Goal: Complete application form: Complete application form

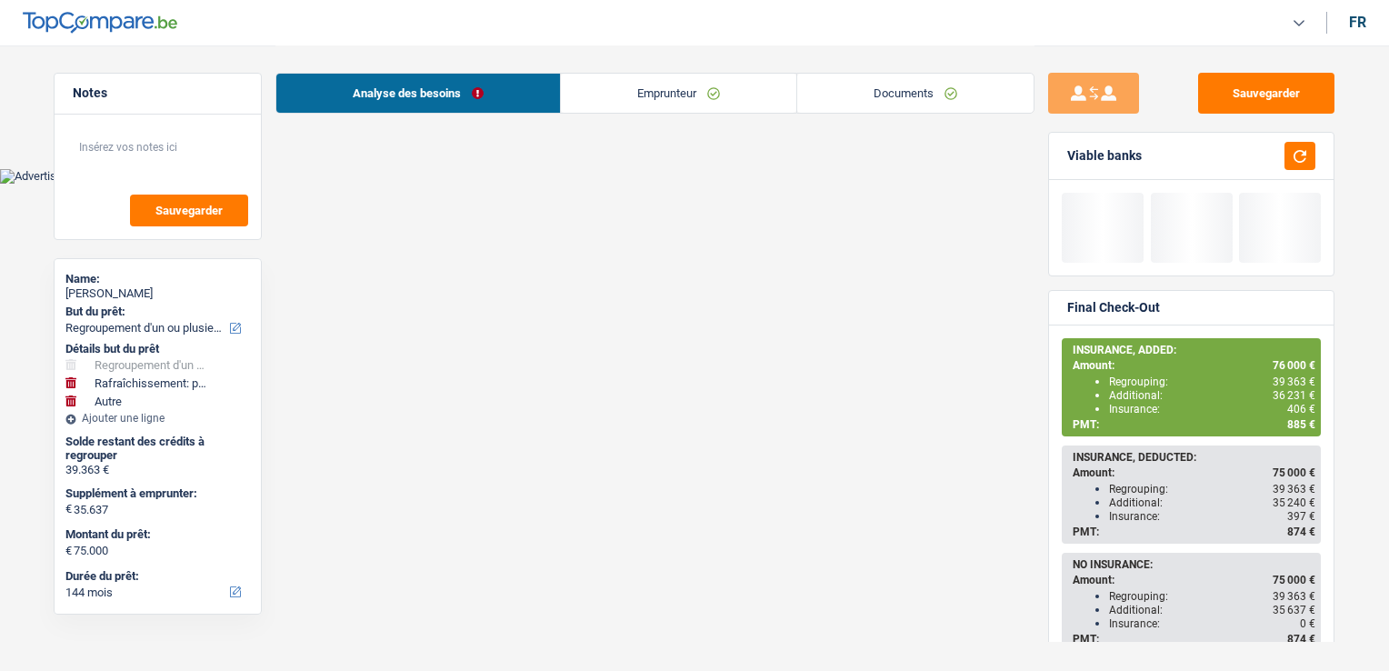
select select "refinancing"
select select "houseOrGarden"
select select "other"
select select "144"
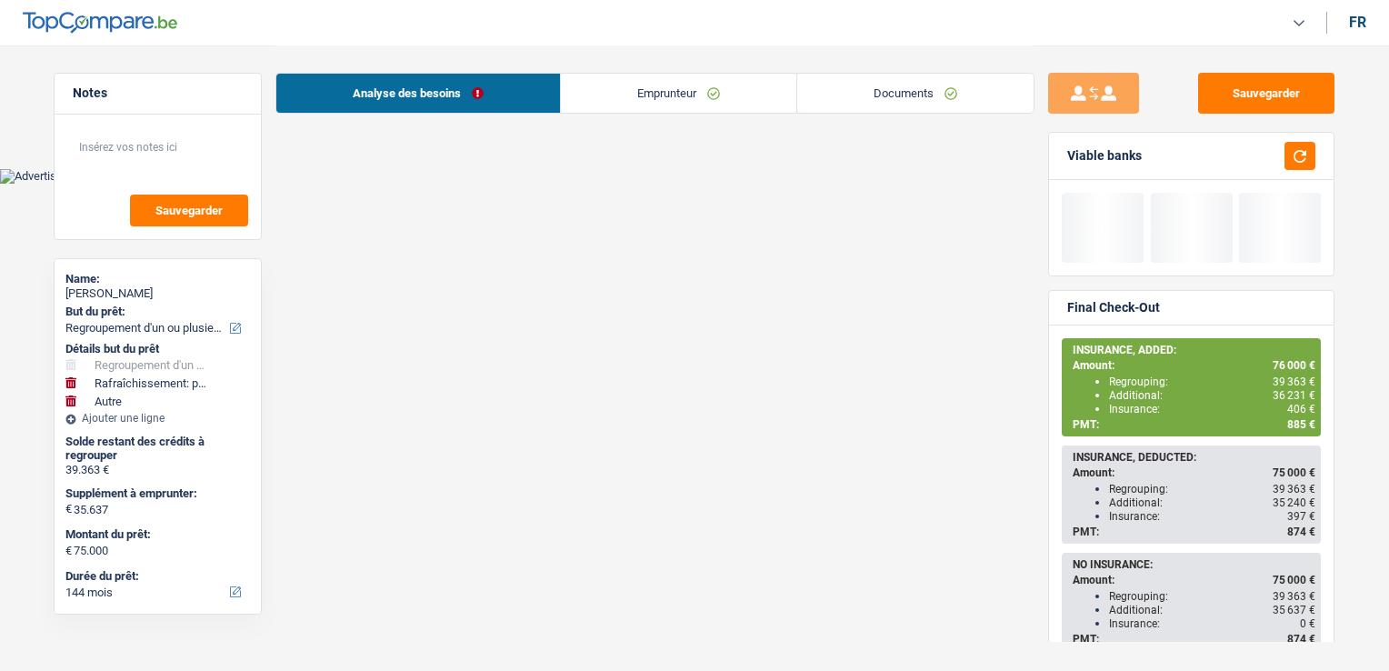
select select "liveWithParents"
select select "BE"
select select "creditConsolidation"
select select "120"
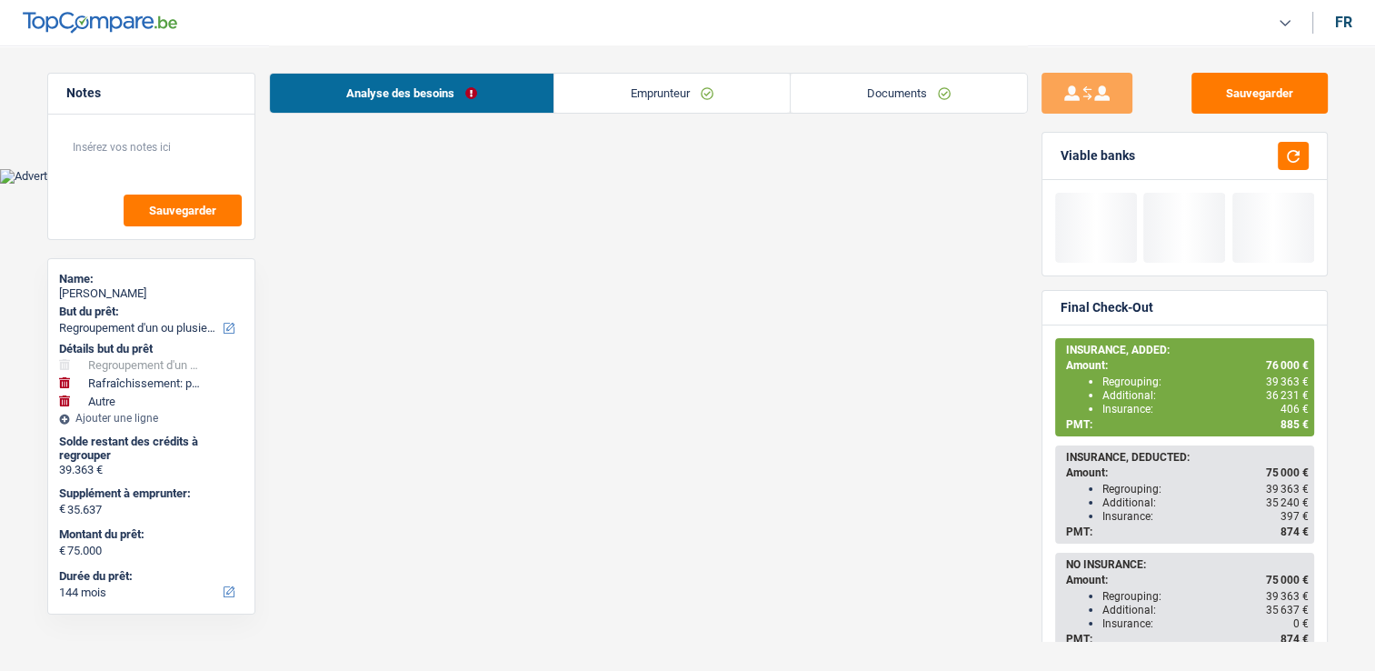
select select "144"
select select "120"
select select "refinancing"
select select "houseOrGarden"
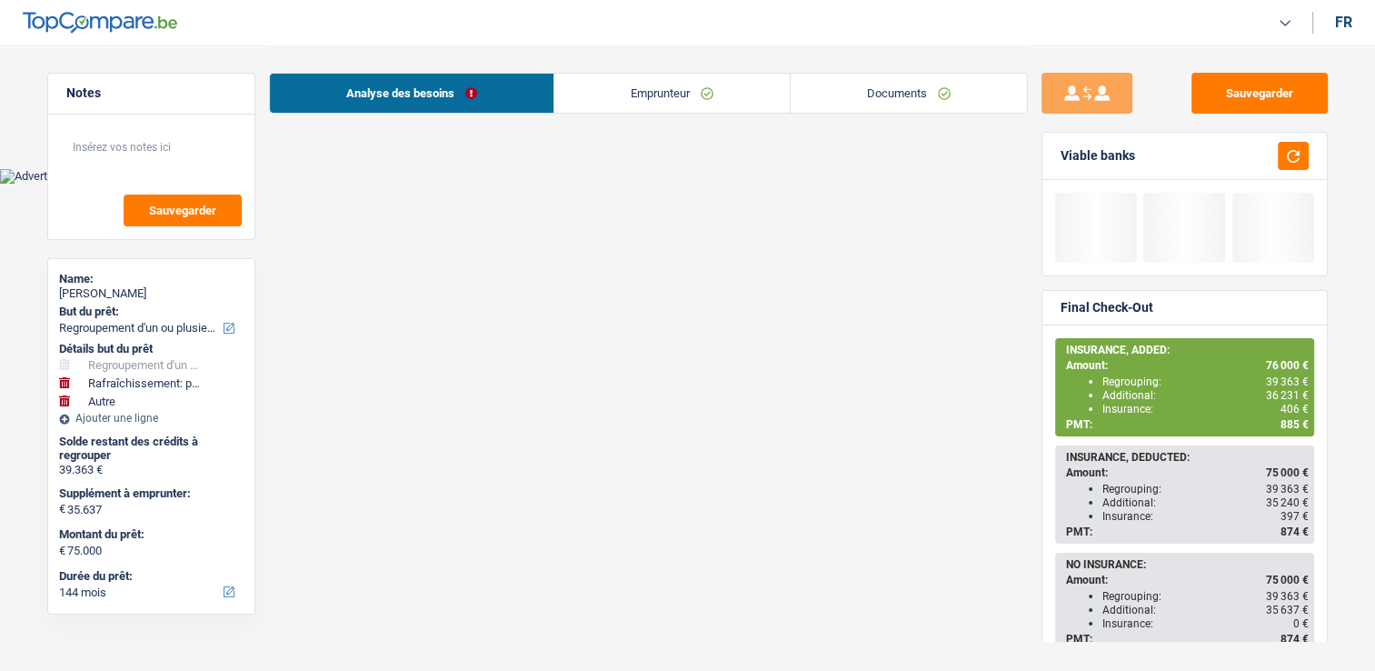
select select "false"
select select "other"
select select "144"
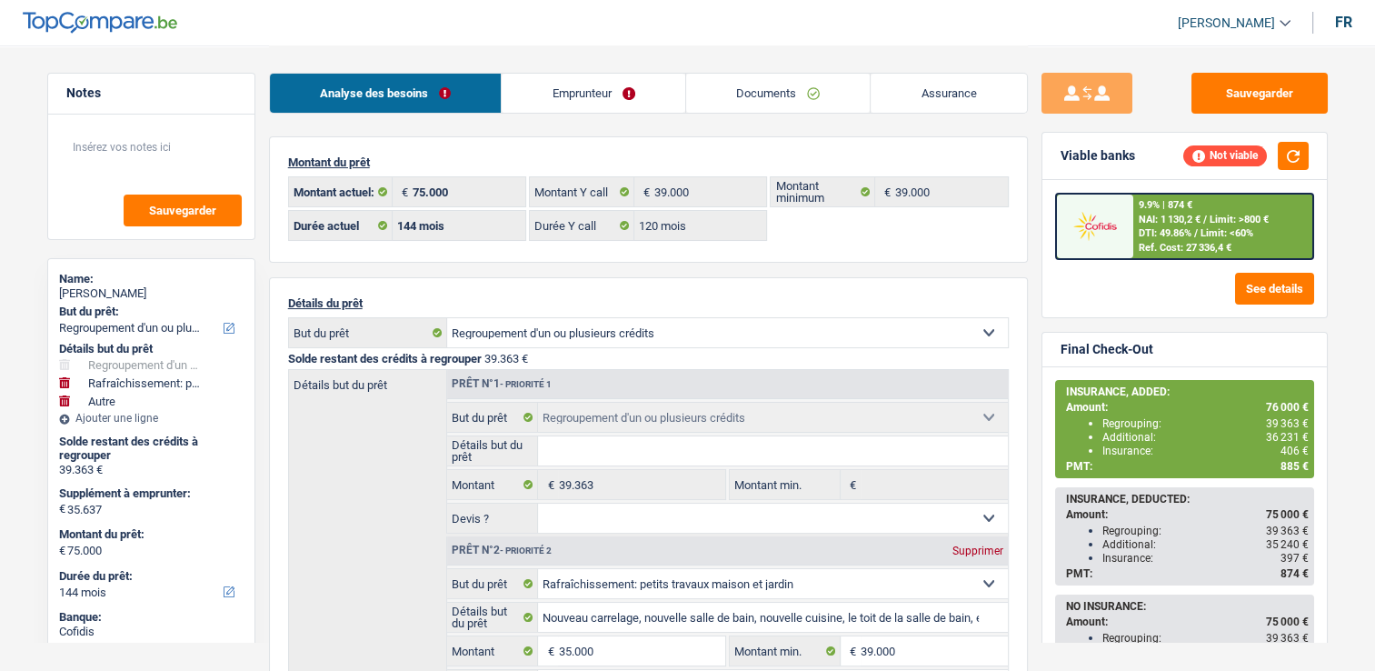
click at [611, 99] on link "Emprunteur" at bounding box center [594, 93] width 184 height 39
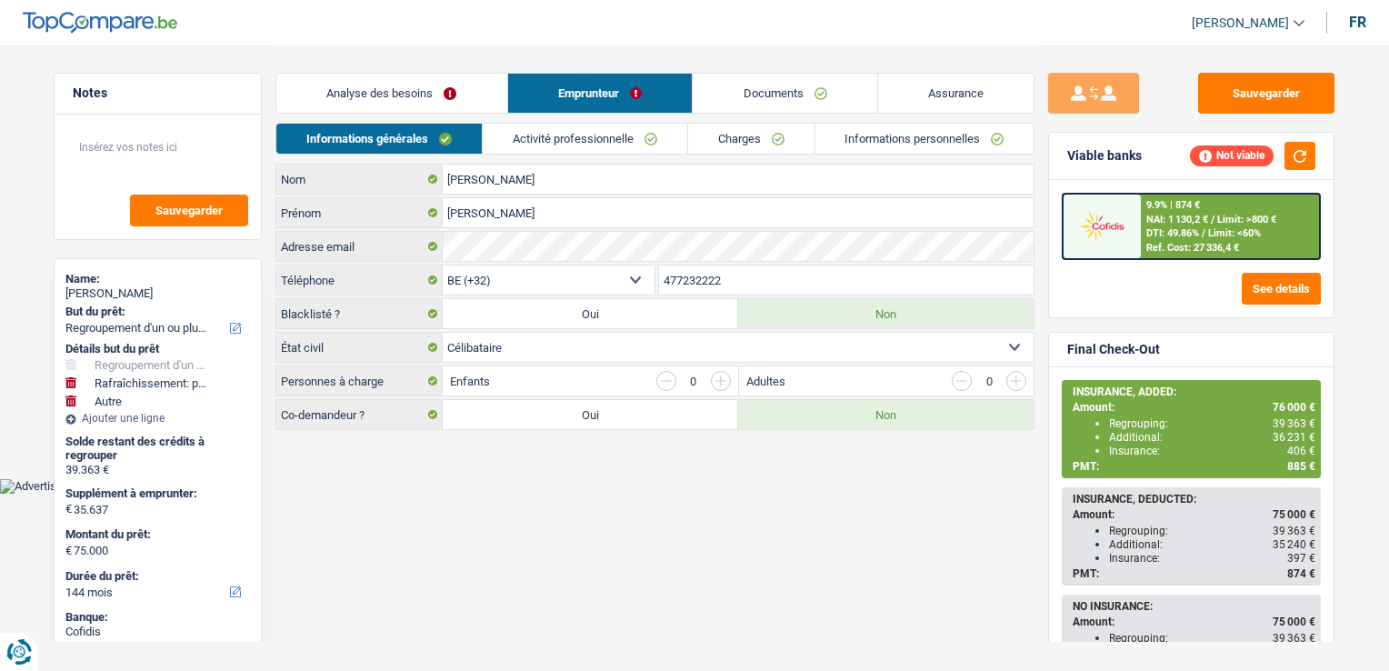
click at [622, 148] on link "Activité professionnelle" at bounding box center [585, 139] width 205 height 30
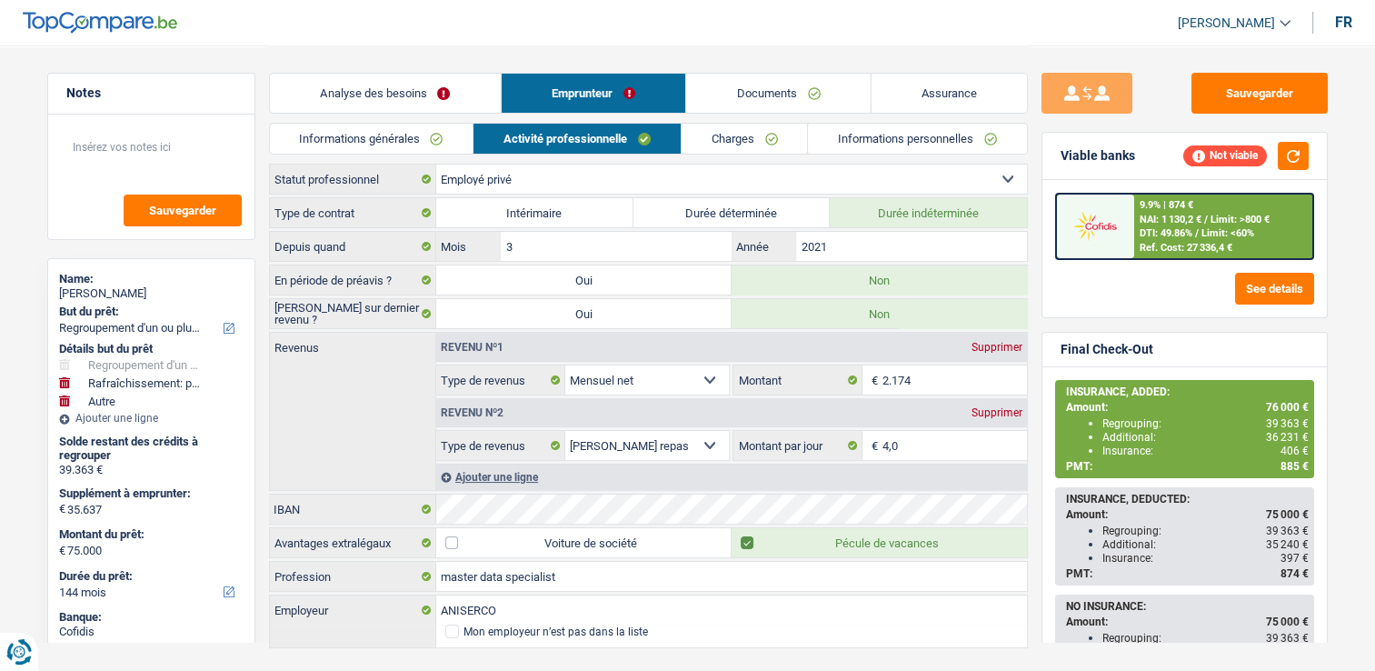
click at [742, 133] on link "Charges" at bounding box center [745, 139] width 126 height 30
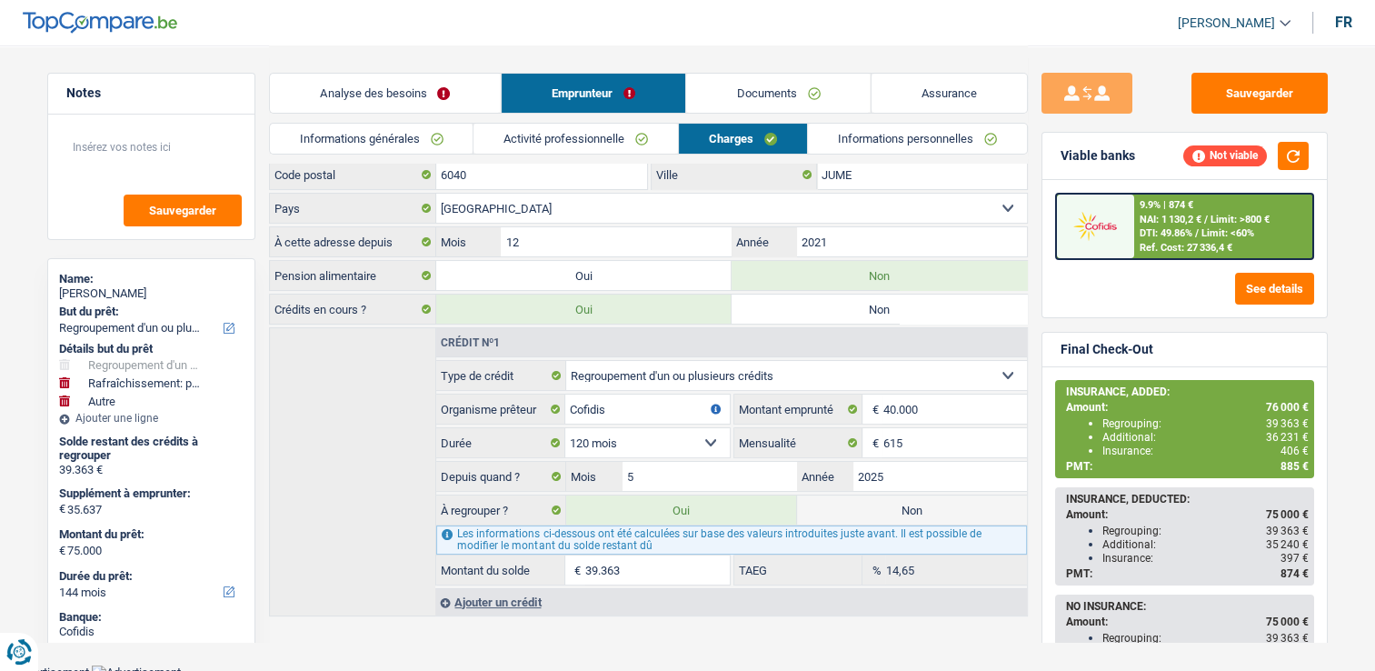
scroll to position [106, 0]
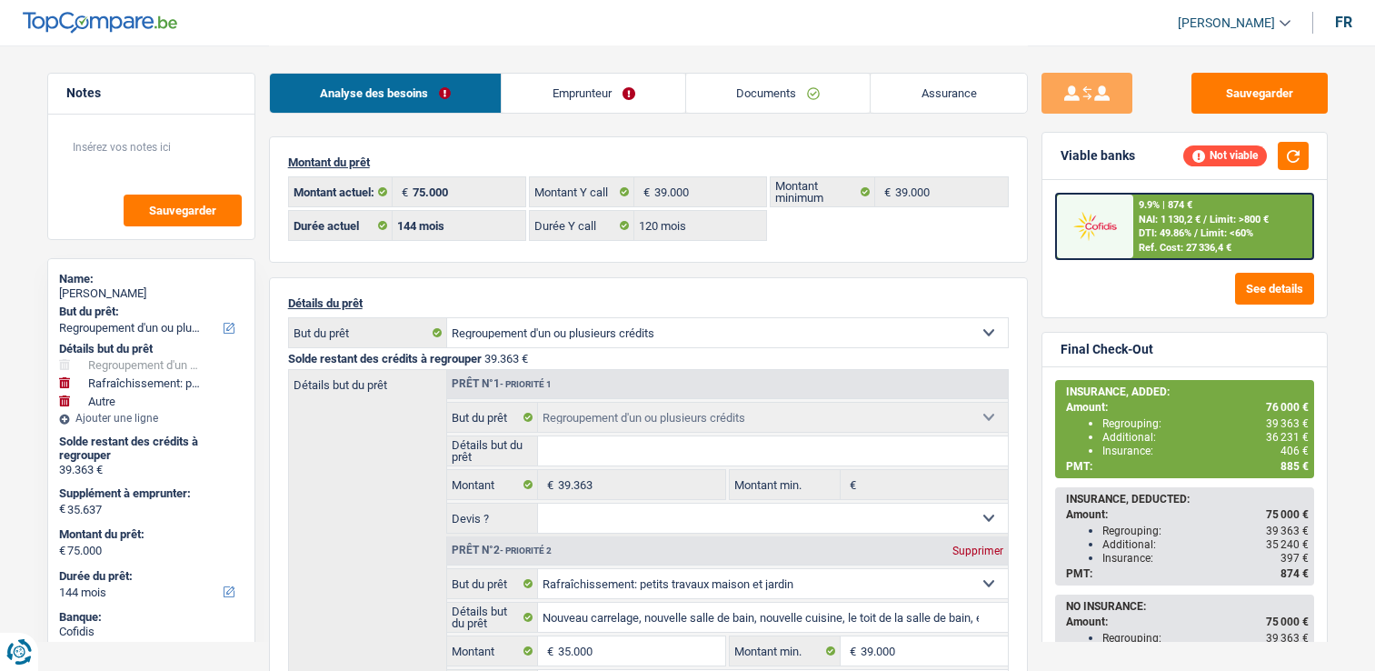
select select "refinancing"
select select "houseOrGarden"
select select "other"
select select "144"
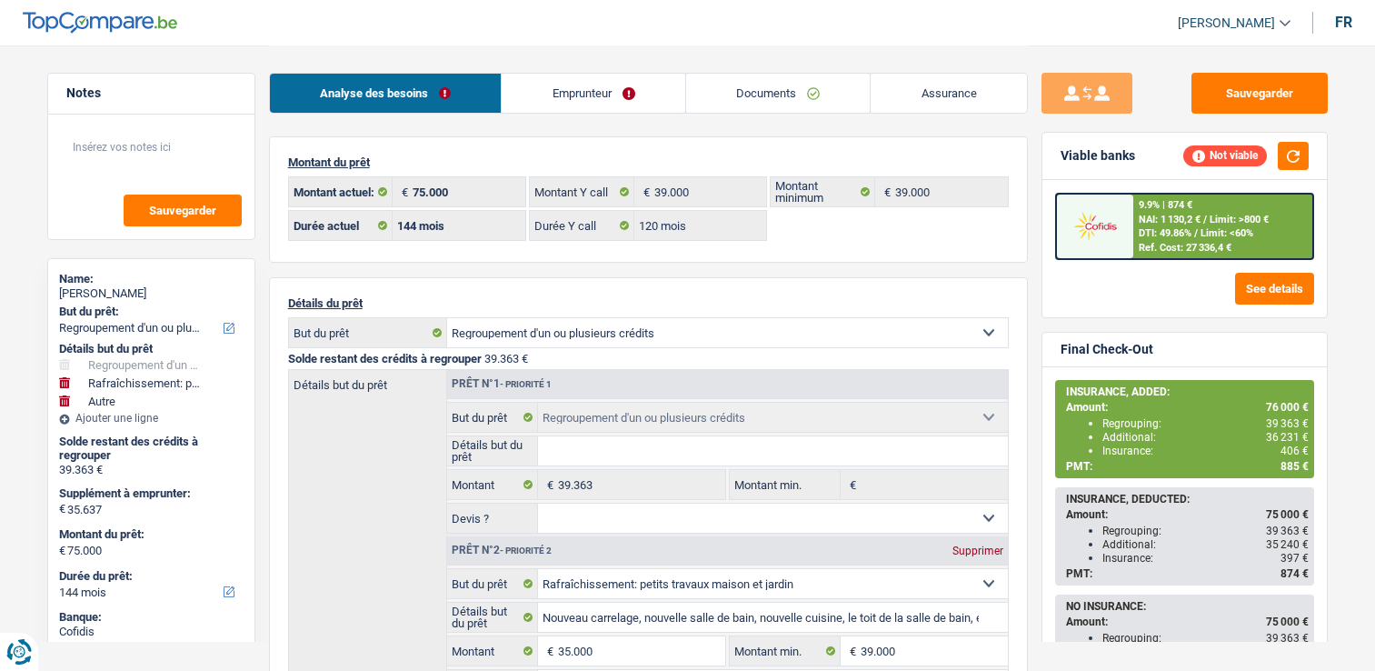
select select "32"
select select "single"
select select "liveWithParents"
select select "BE"
select select "creditConsolidation"
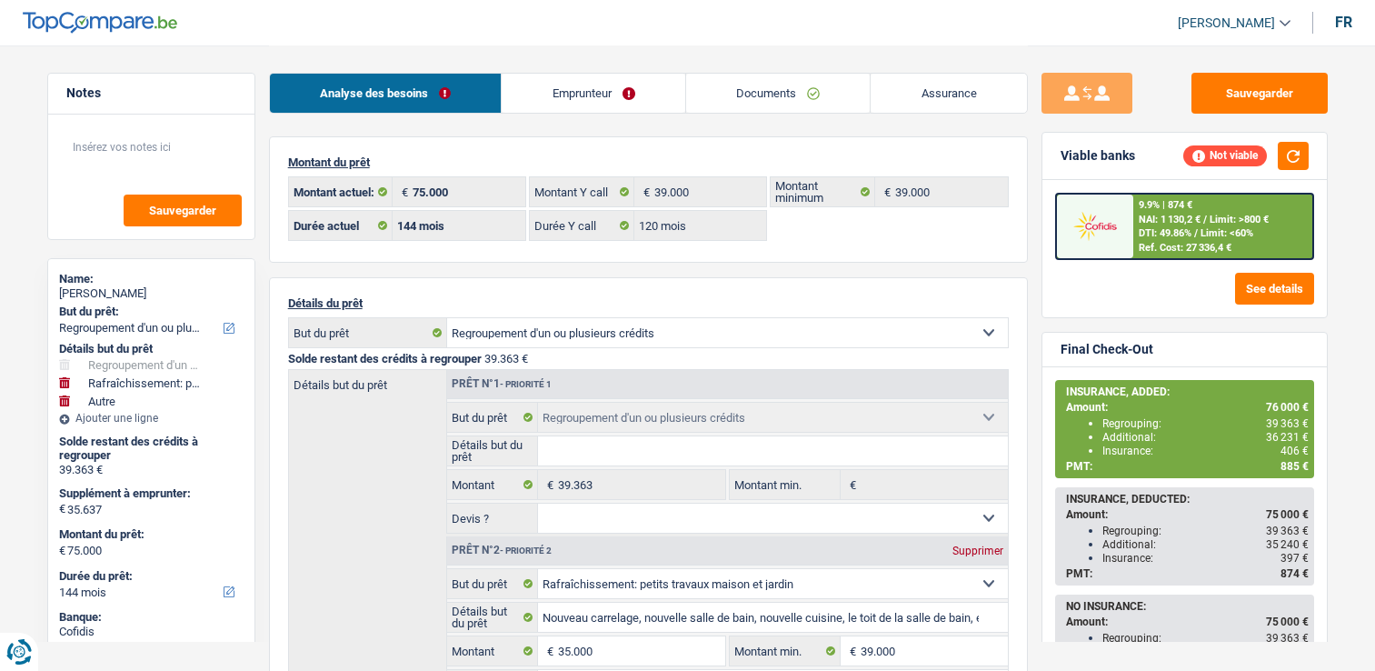
select select "120"
click at [550, 74] on link "Emprunteur" at bounding box center [594, 93] width 184 height 39
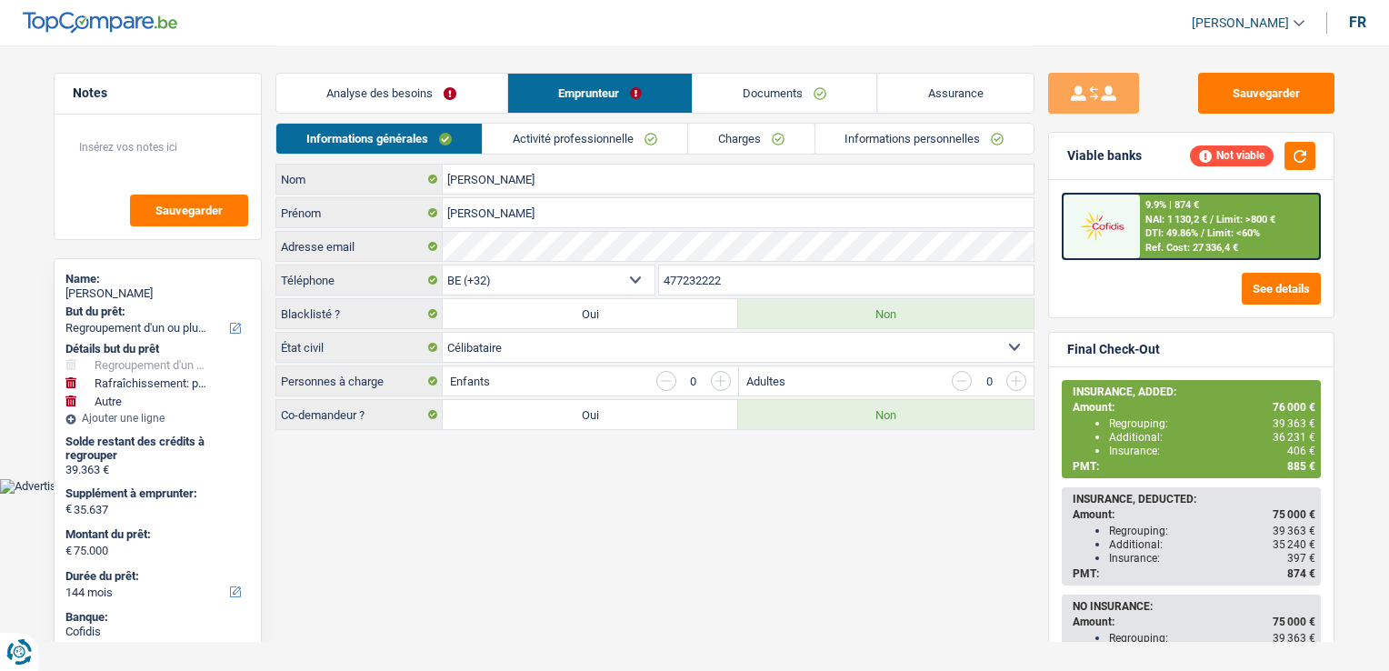
click at [548, 118] on div "Analyse des besoins Emprunteur Documents Assurance" at bounding box center [654, 83] width 759 height 77
click at [550, 129] on link "Activité professionnelle" at bounding box center [585, 139] width 205 height 30
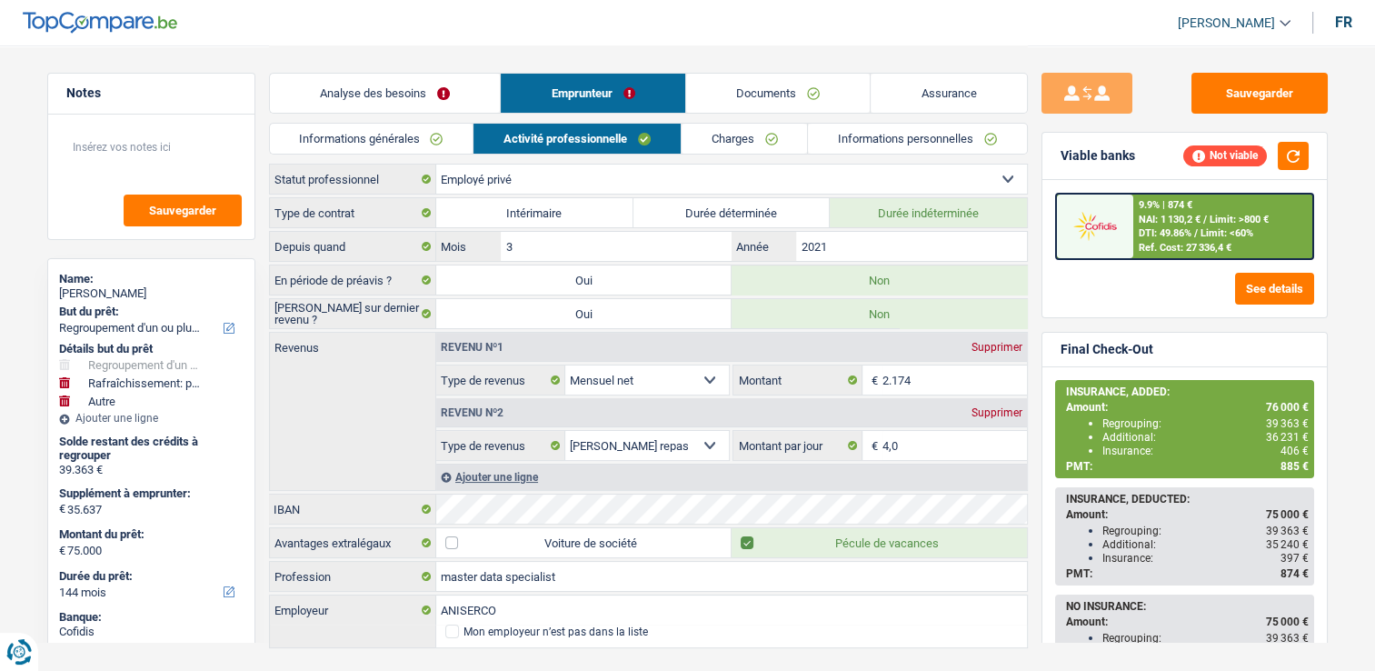
click at [716, 139] on link "Charges" at bounding box center [745, 139] width 126 height 30
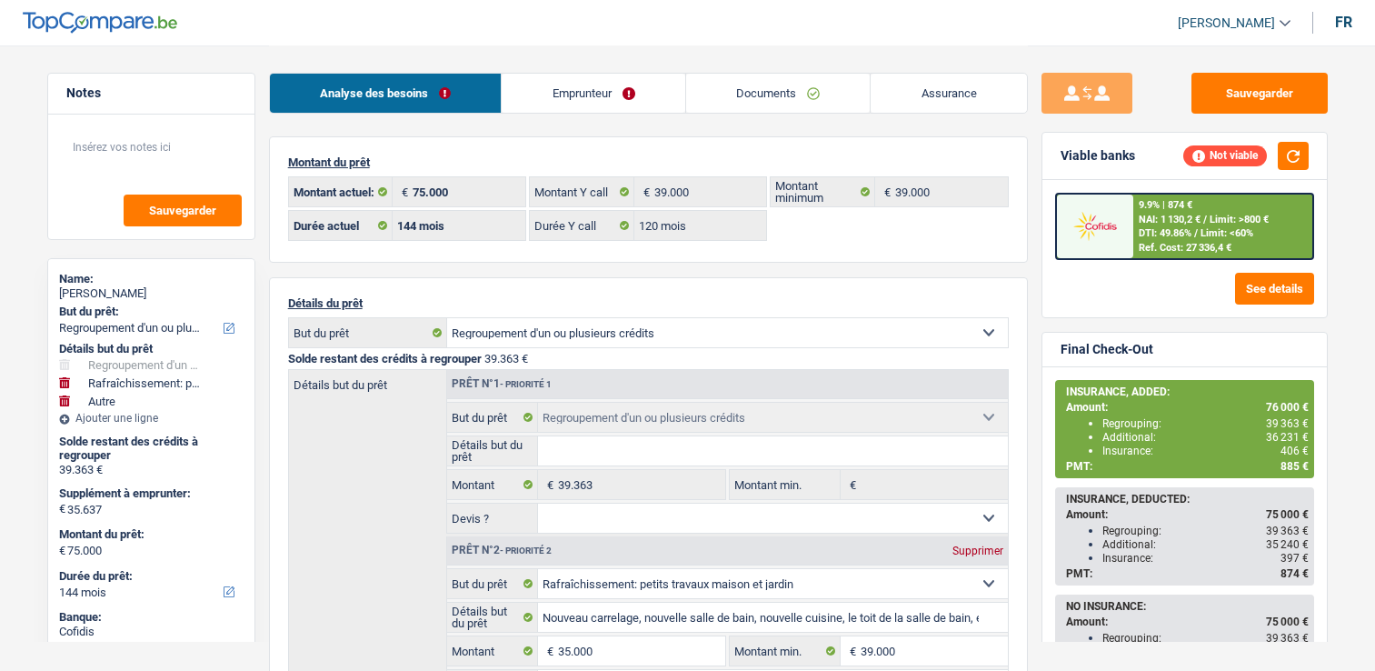
select select "refinancing"
select select "houseOrGarden"
select select "other"
select select "144"
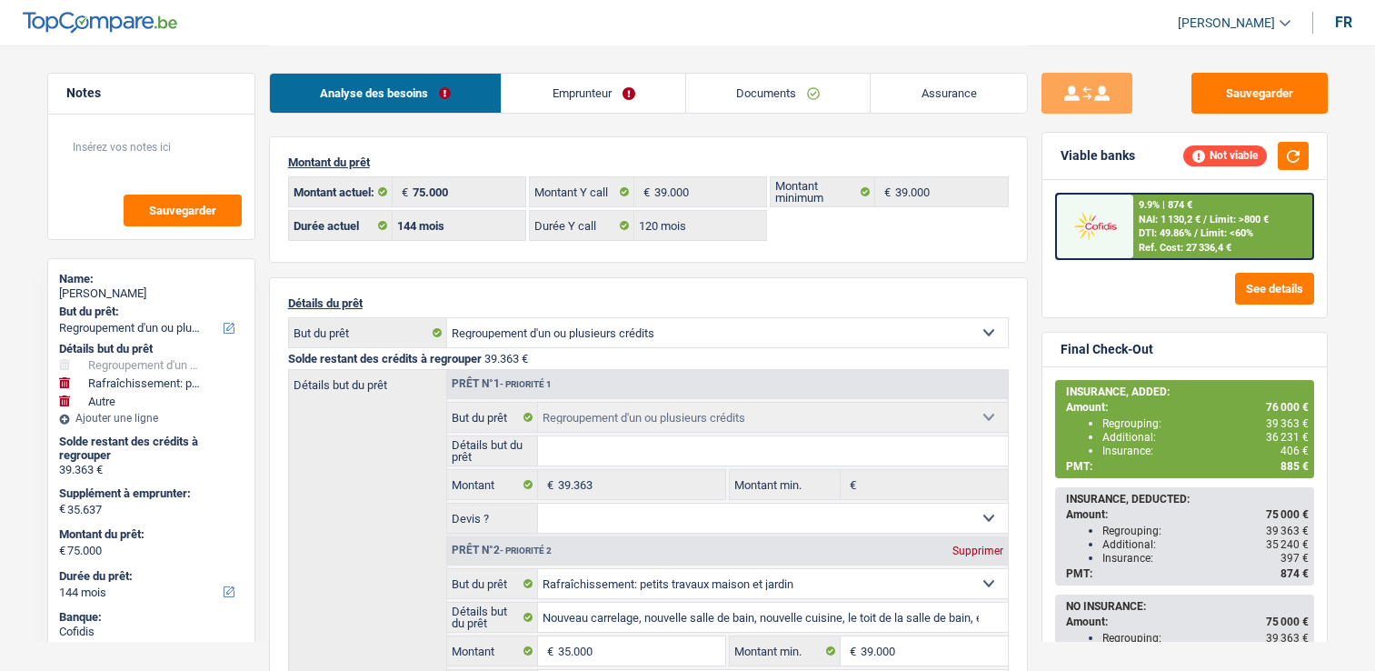
select select "144"
select select "120"
select select "refinancing"
select select "houseOrGarden"
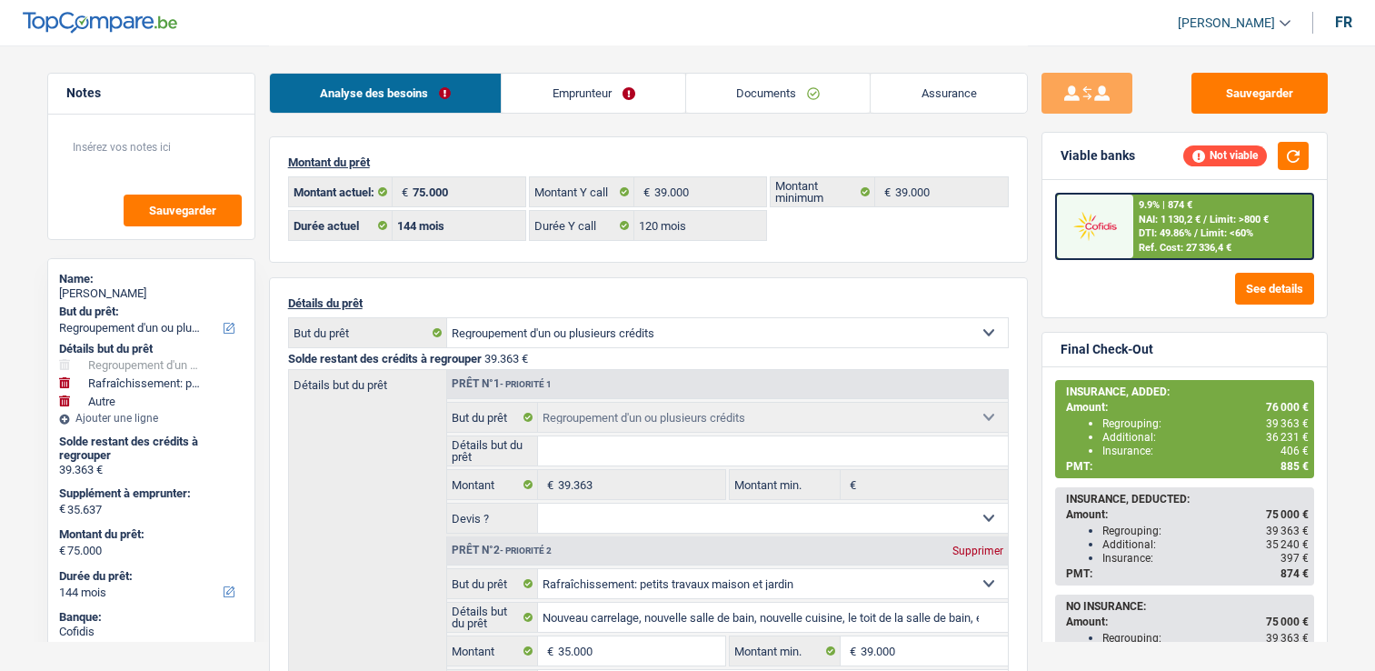
select select "false"
select select "other"
select select "144"
click at [789, 85] on link "Documents" at bounding box center [778, 93] width 185 height 39
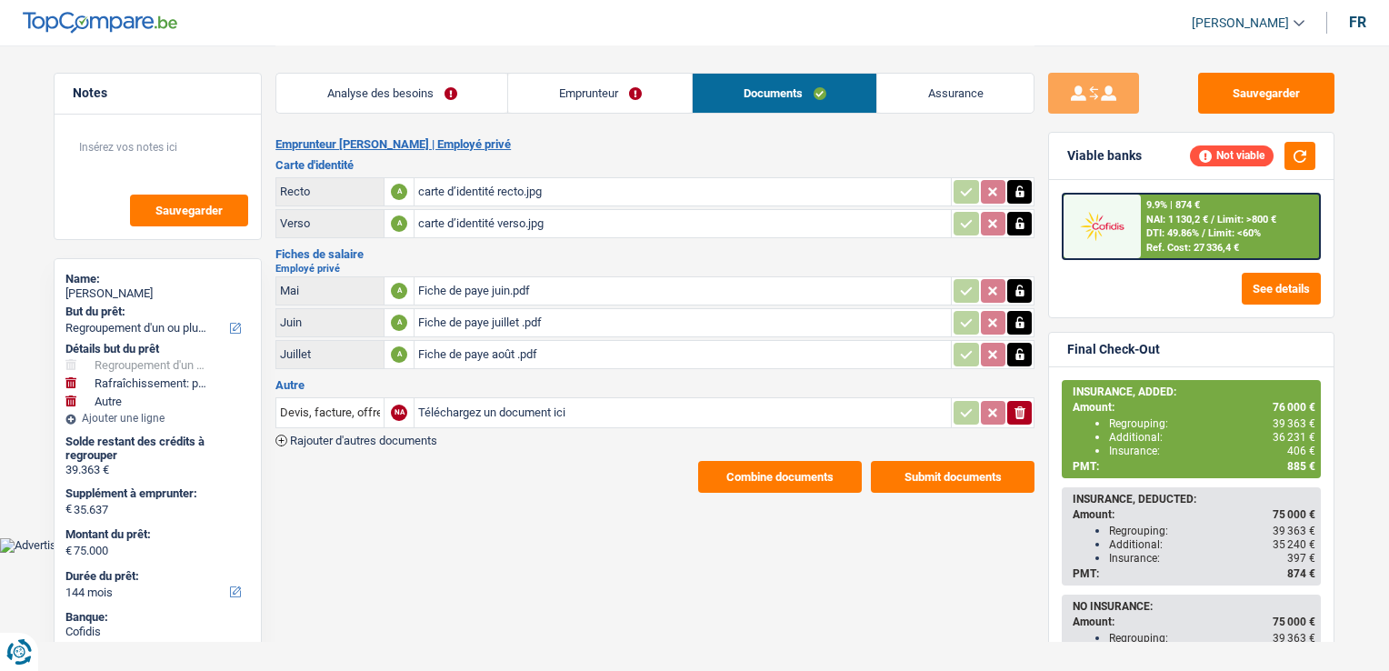
click at [534, 89] on link "Emprunteur" at bounding box center [600, 93] width 184 height 39
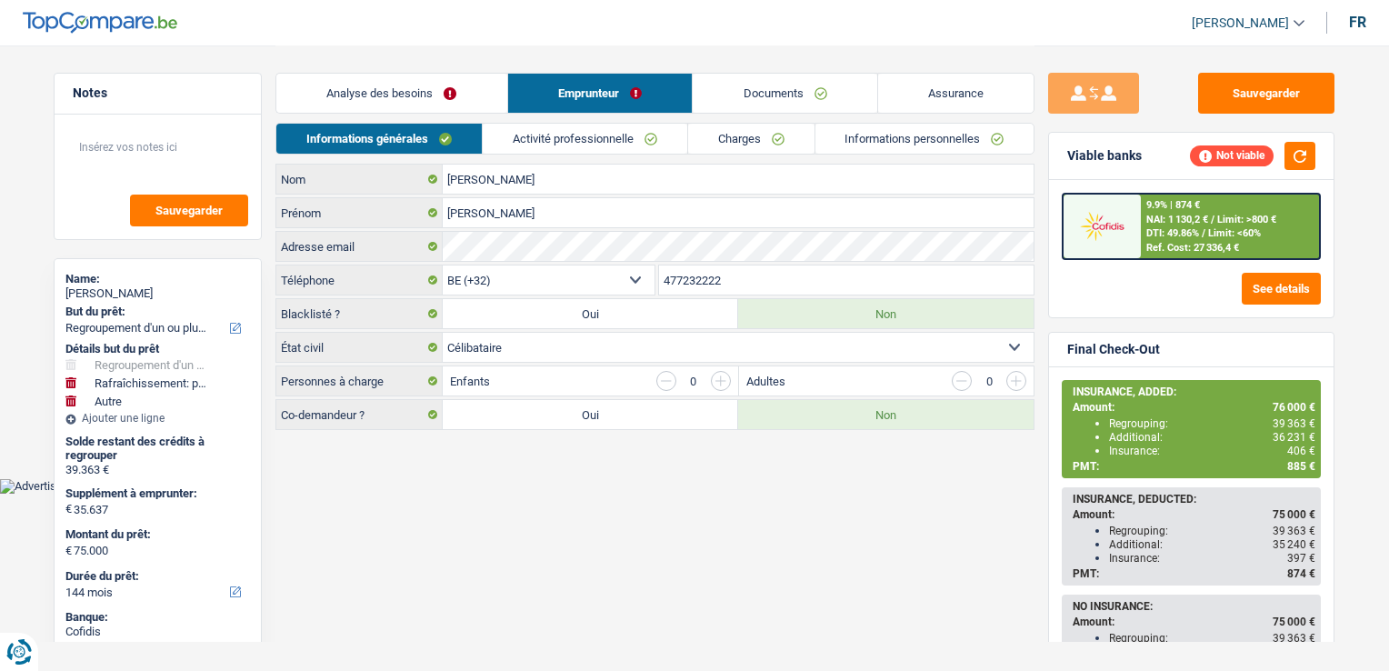
click at [914, 131] on link "Informations personnelles" at bounding box center [924, 139] width 219 height 30
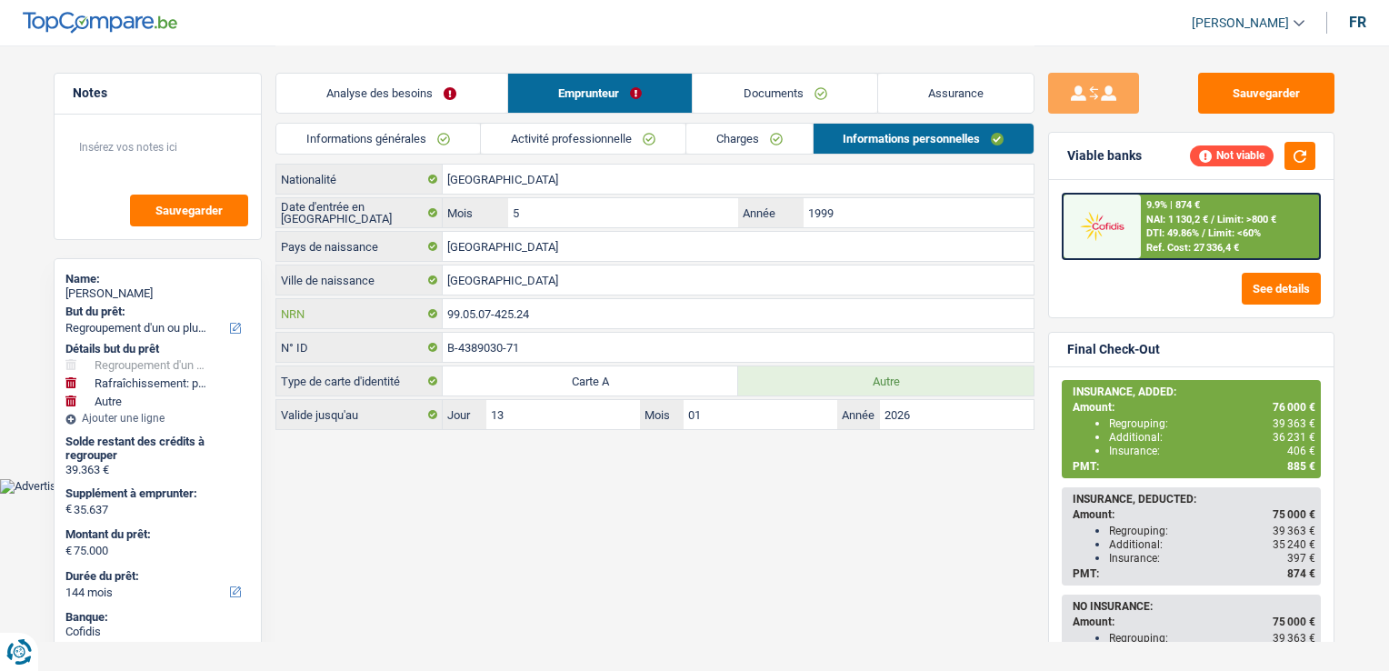
click at [529, 305] on input "99.05.07-425.24" at bounding box center [738, 313] width 591 height 29
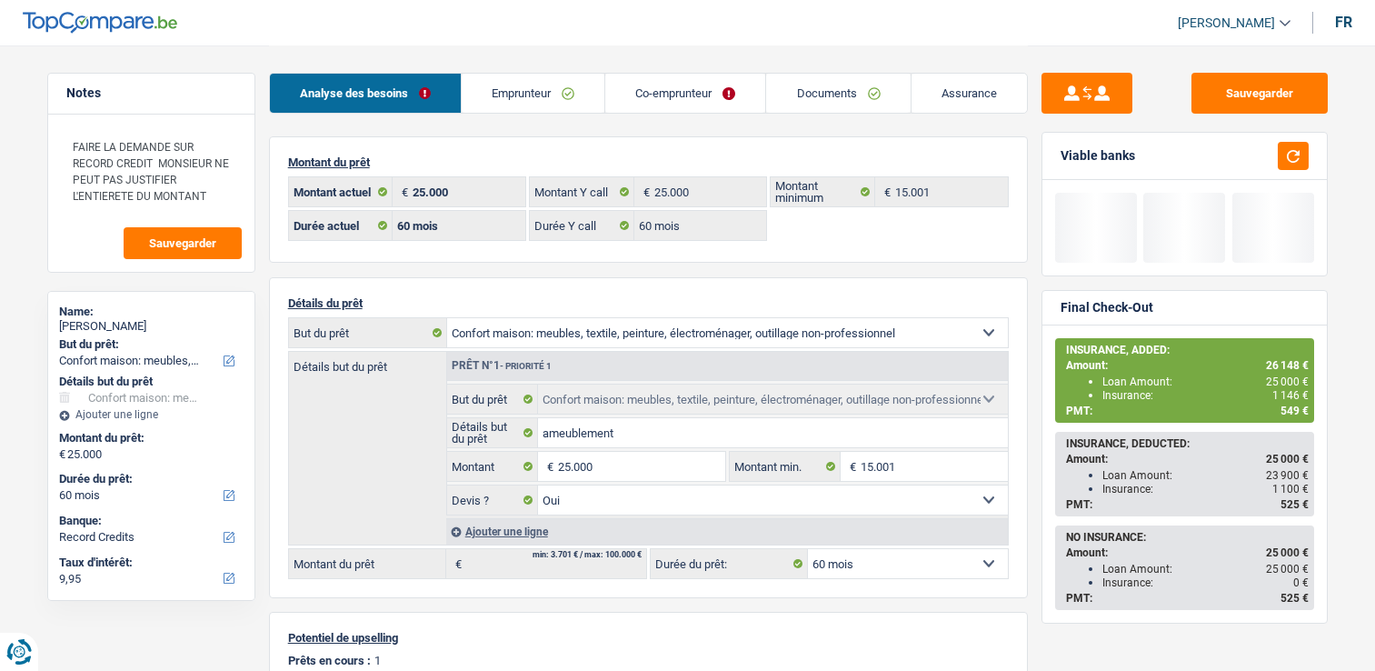
select select "household"
select select "60"
select select "record credits"
select select "60"
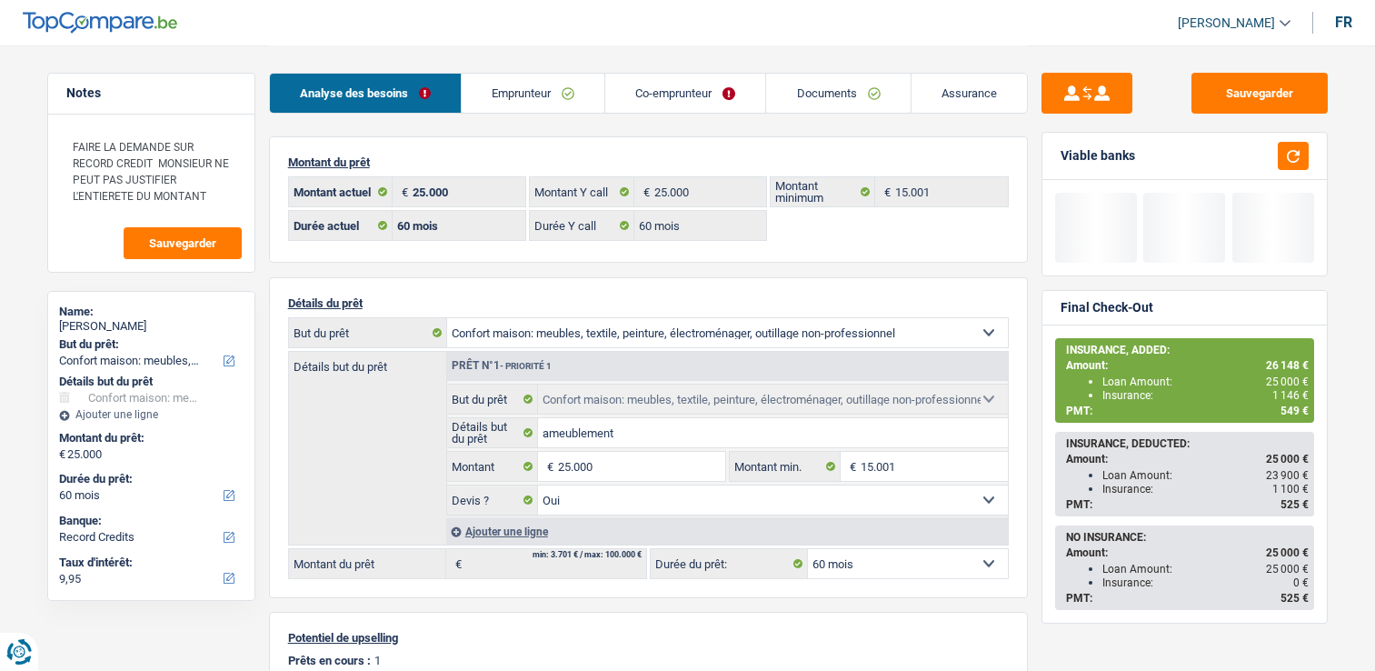
select select "60"
select select "household"
select select "yes"
select select "60"
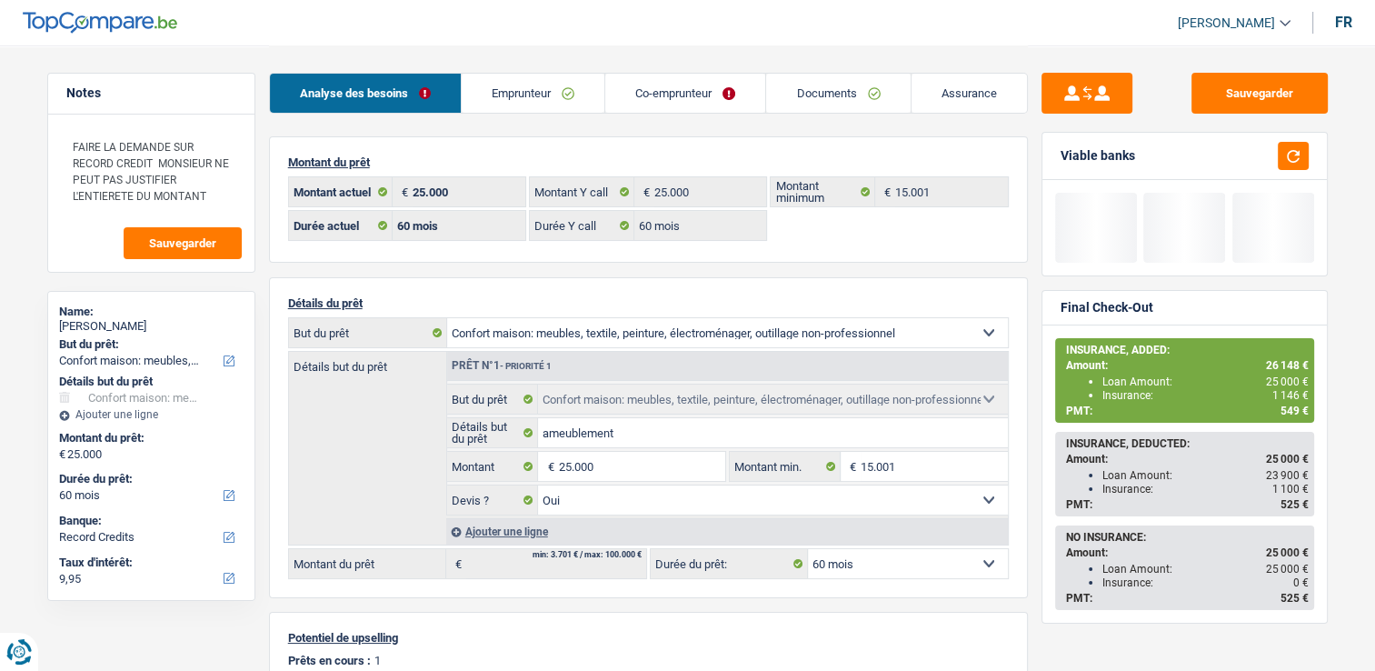
click at [560, 114] on div "Analyse des besoins Emprunteur Co-emprunteur Documents Assurance" at bounding box center [648, 83] width 759 height 77
click at [560, 107] on link "Emprunteur" at bounding box center [533, 93] width 143 height 39
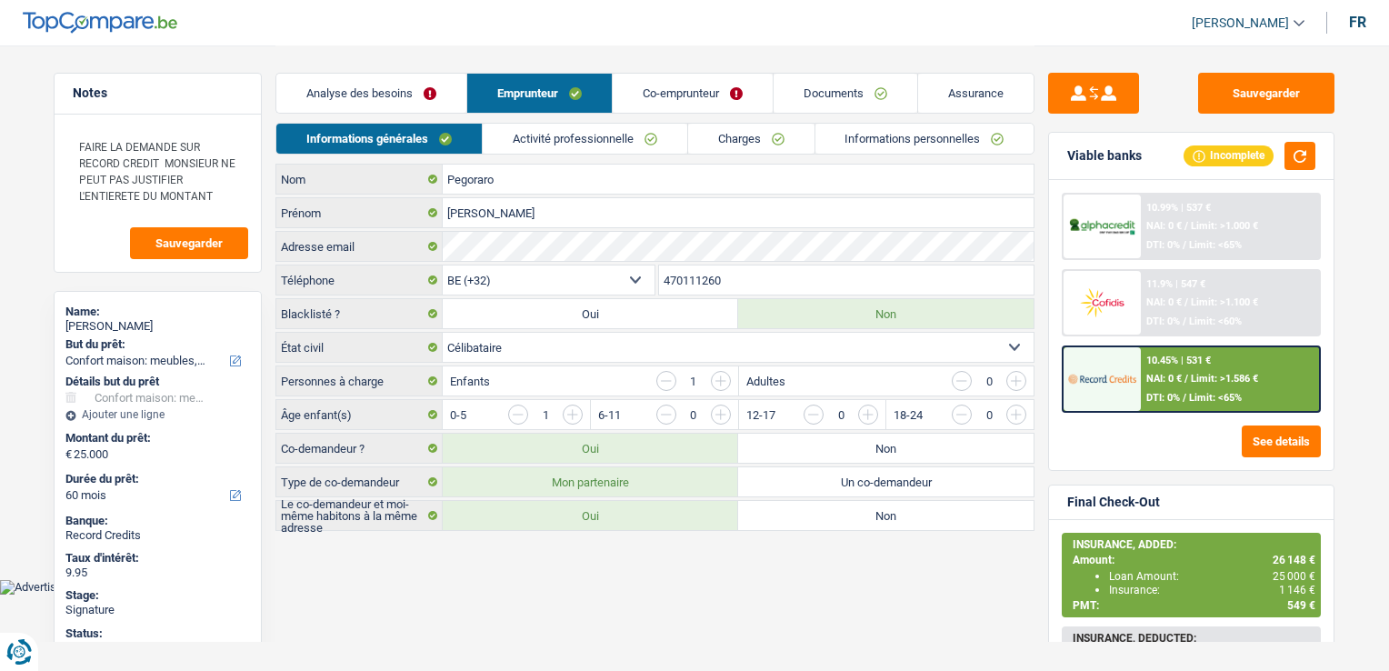
click at [680, 105] on link "Co-emprunteur" at bounding box center [693, 93] width 160 height 39
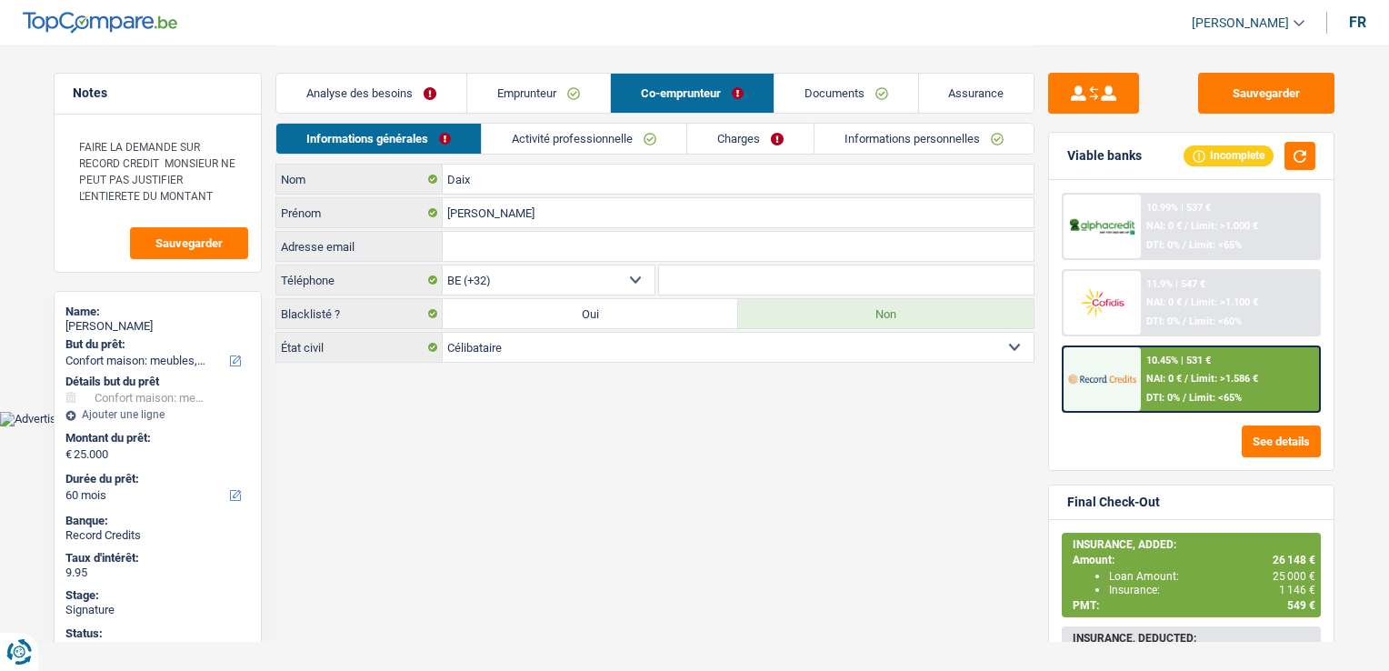
click at [871, 107] on link "Documents" at bounding box center [846, 93] width 144 height 39
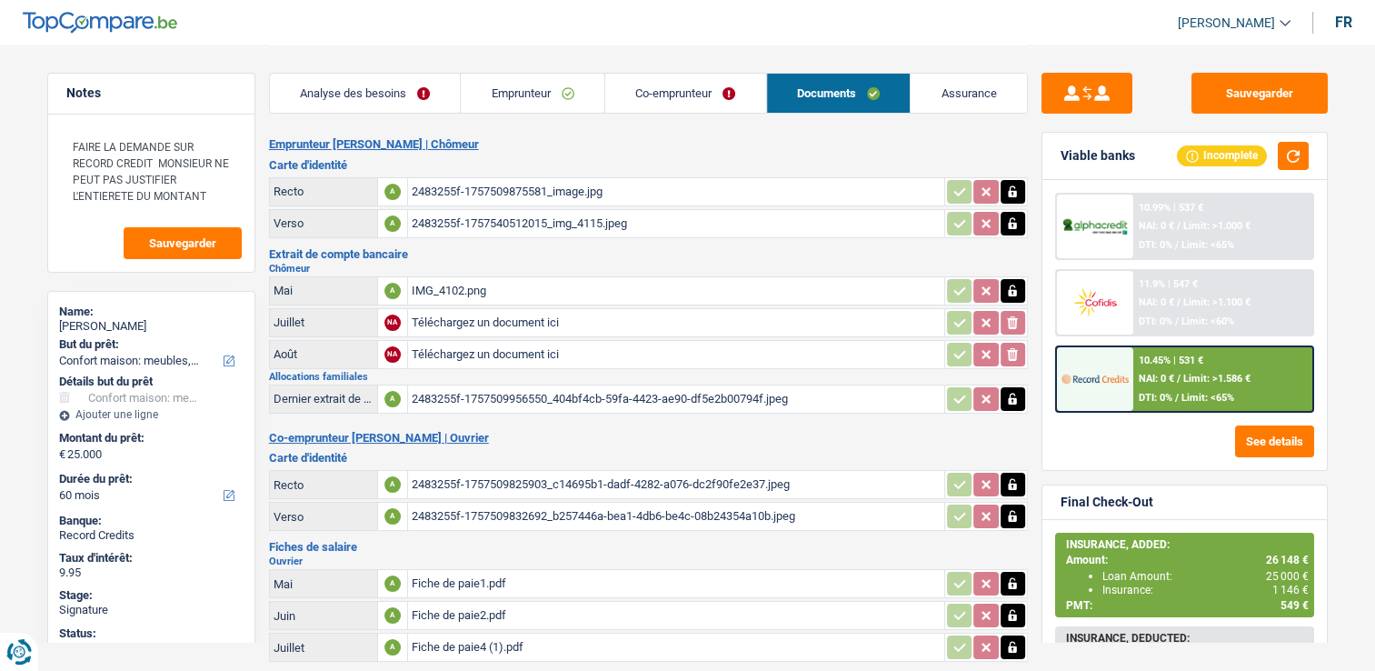
click at [473, 467] on table "Recto A 2483255f-1757509825903_c14695b1-dadf-4282-a076-dc2f90fe2e37.jpeg Verso …" at bounding box center [648, 500] width 759 height 66
click at [475, 471] on div "2483255f-1757509825903_c14695b1-dadf-4282-a076-dc2f90fe2e37.jpeg" at bounding box center [676, 484] width 529 height 27
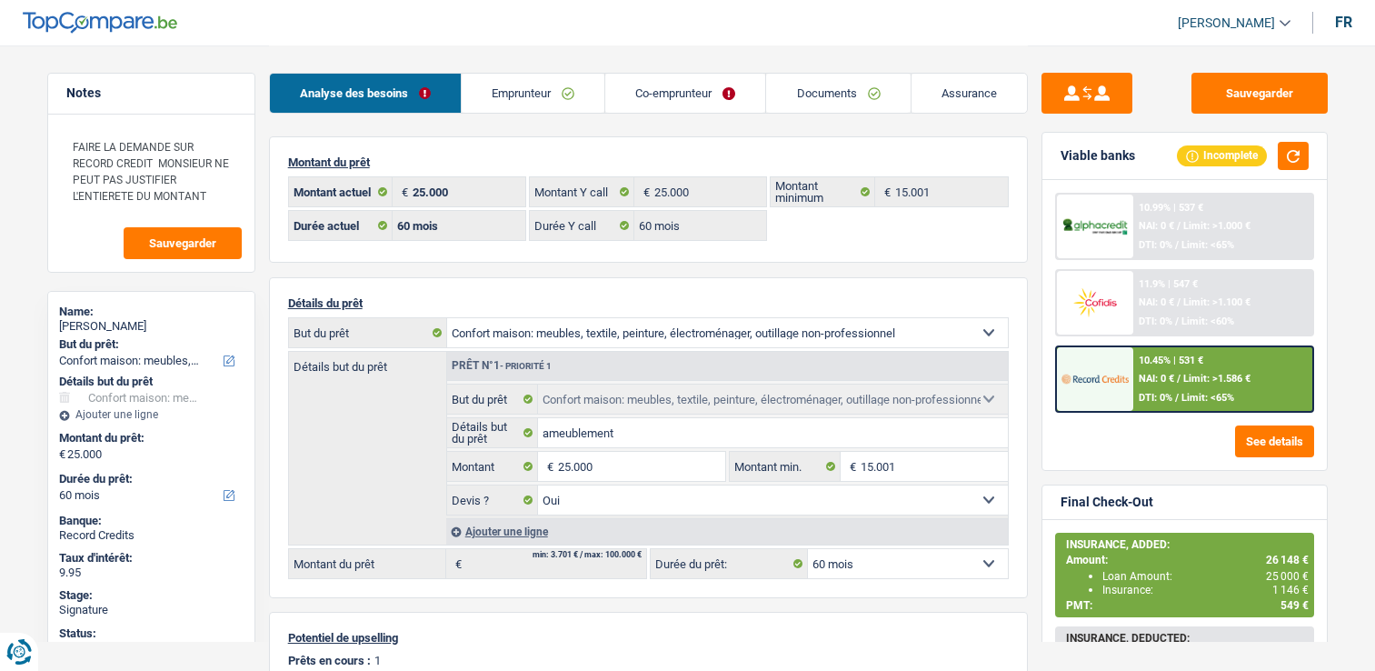
select select "household"
select select "60"
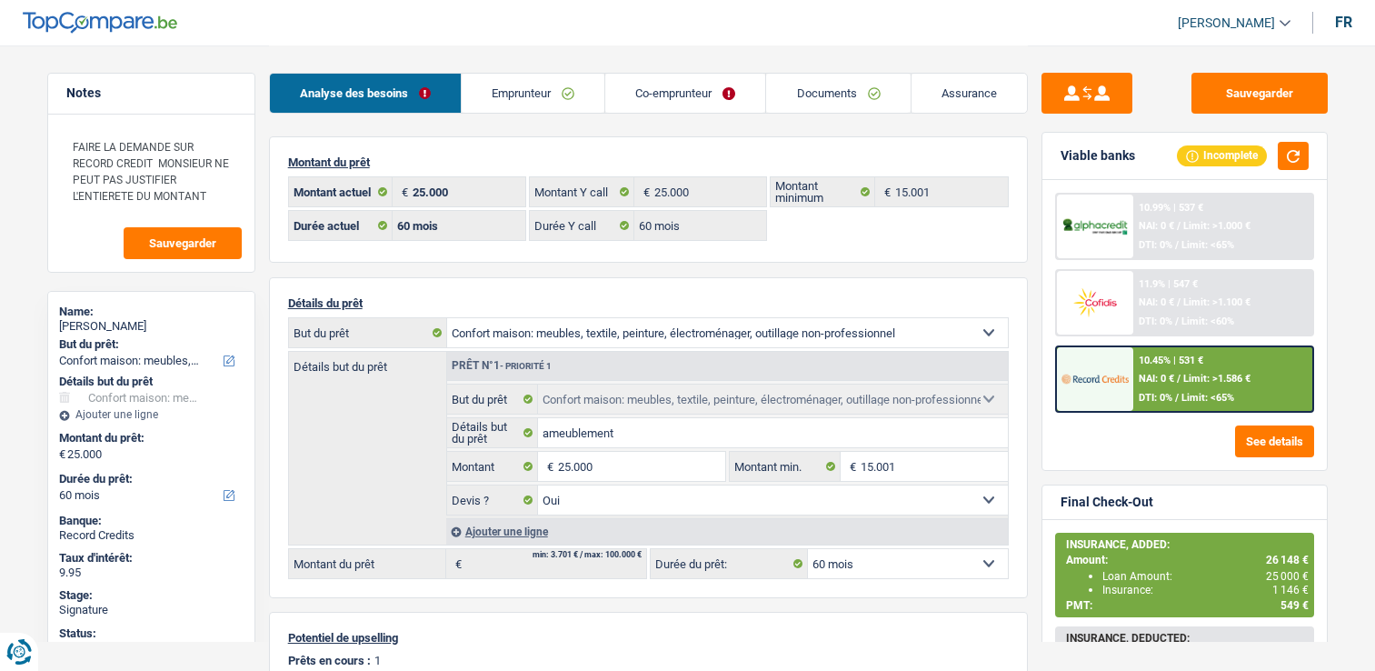
select select "household"
select select "yes"
select select "60"
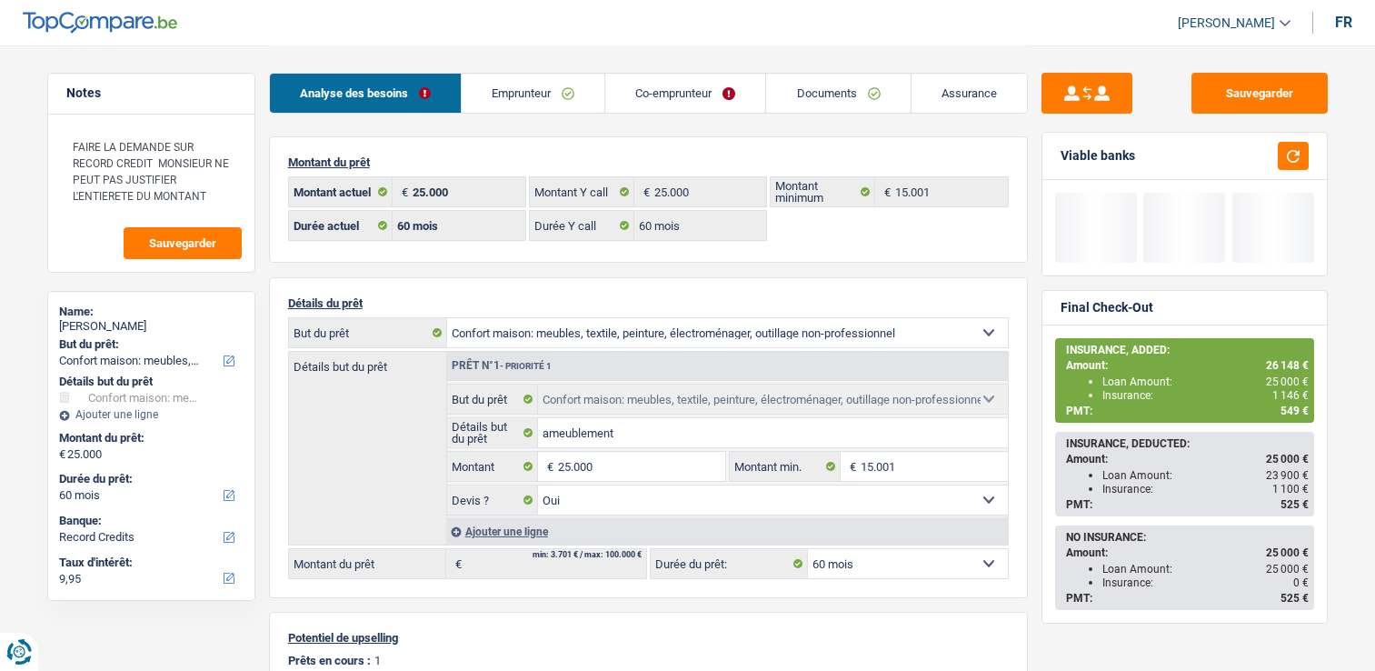
select select "household"
select select "60"
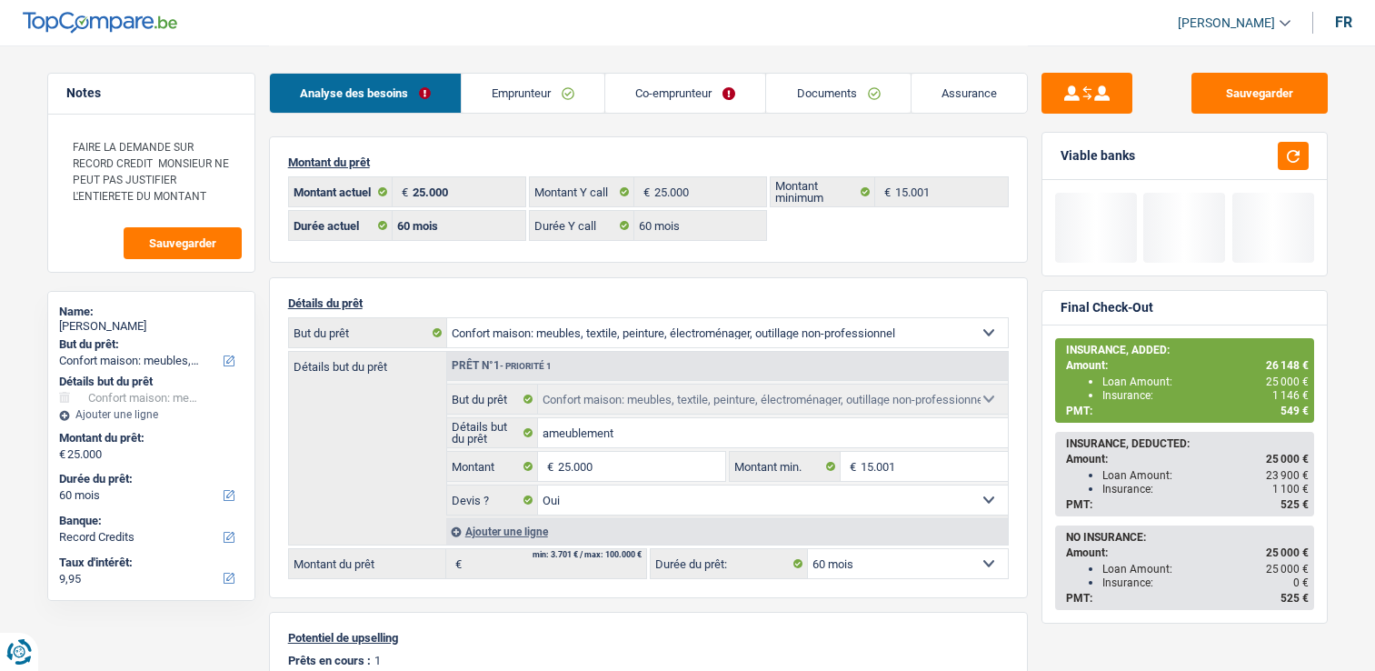
select select "household"
select select "yes"
select select "60"
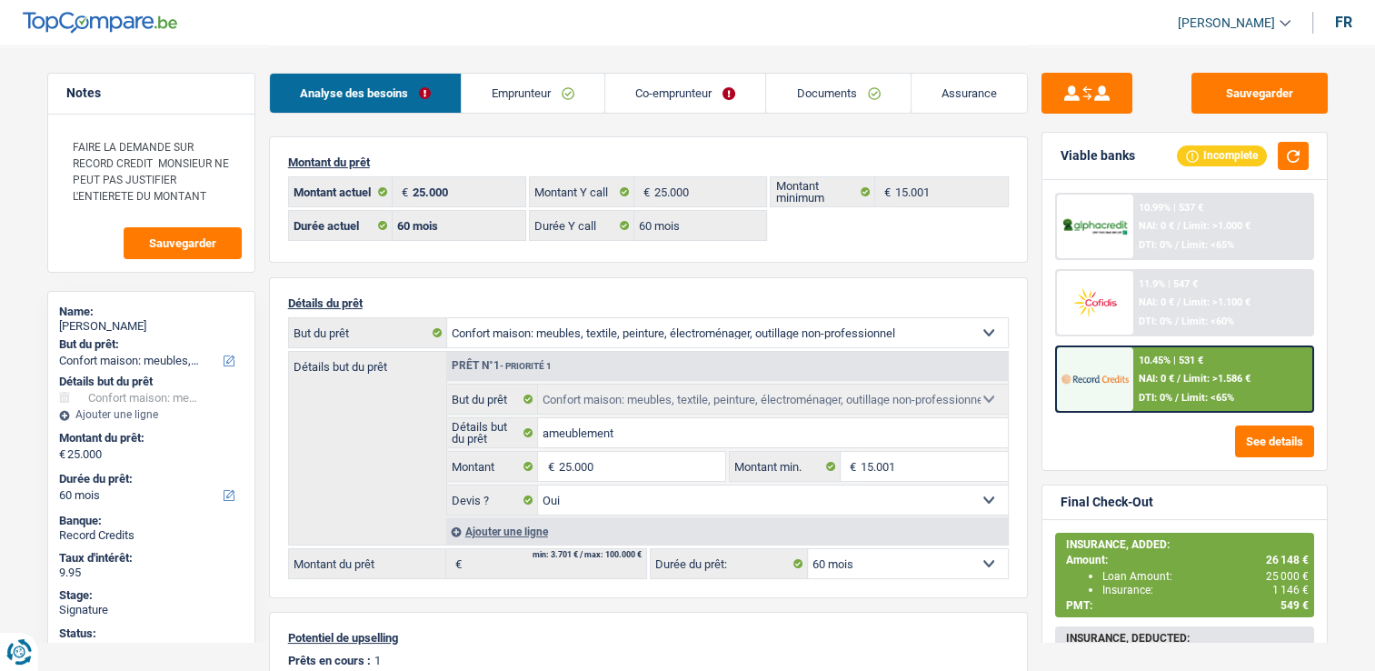
click at [1149, 399] on span "DTI: 0%" at bounding box center [1156, 398] width 34 height 12
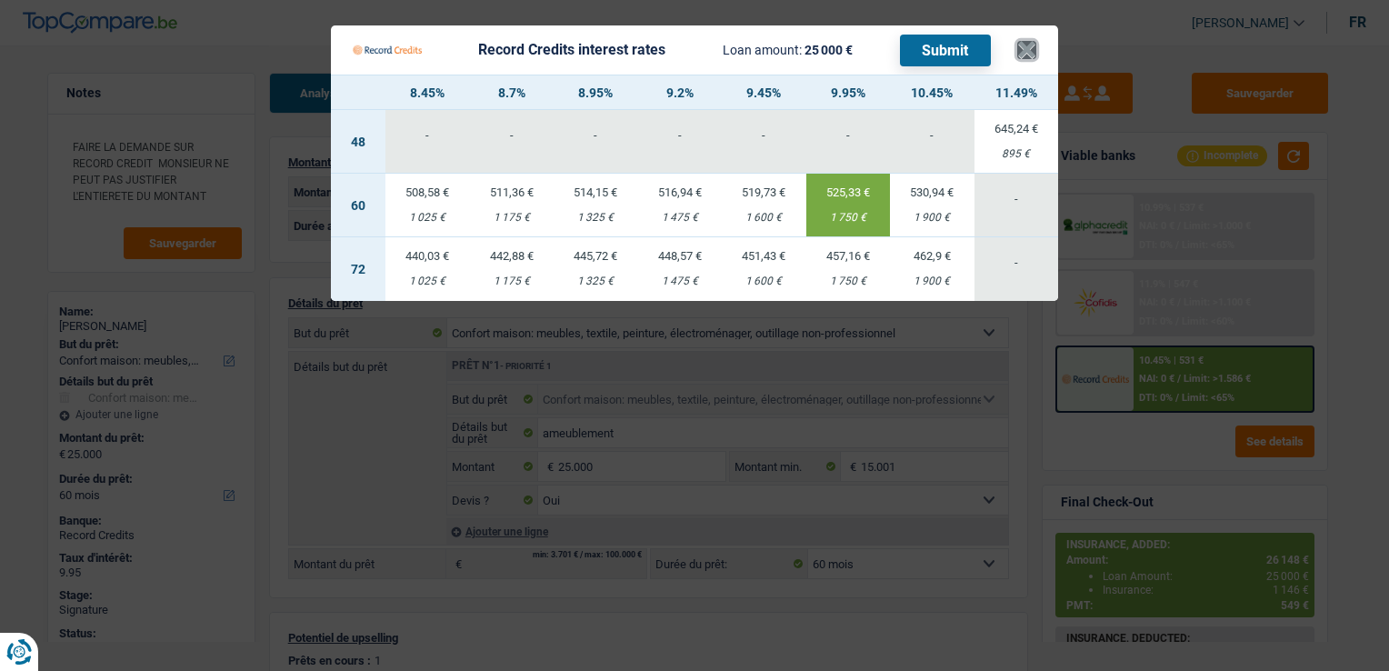
click at [1033, 51] on button "×" at bounding box center [1026, 50] width 19 height 18
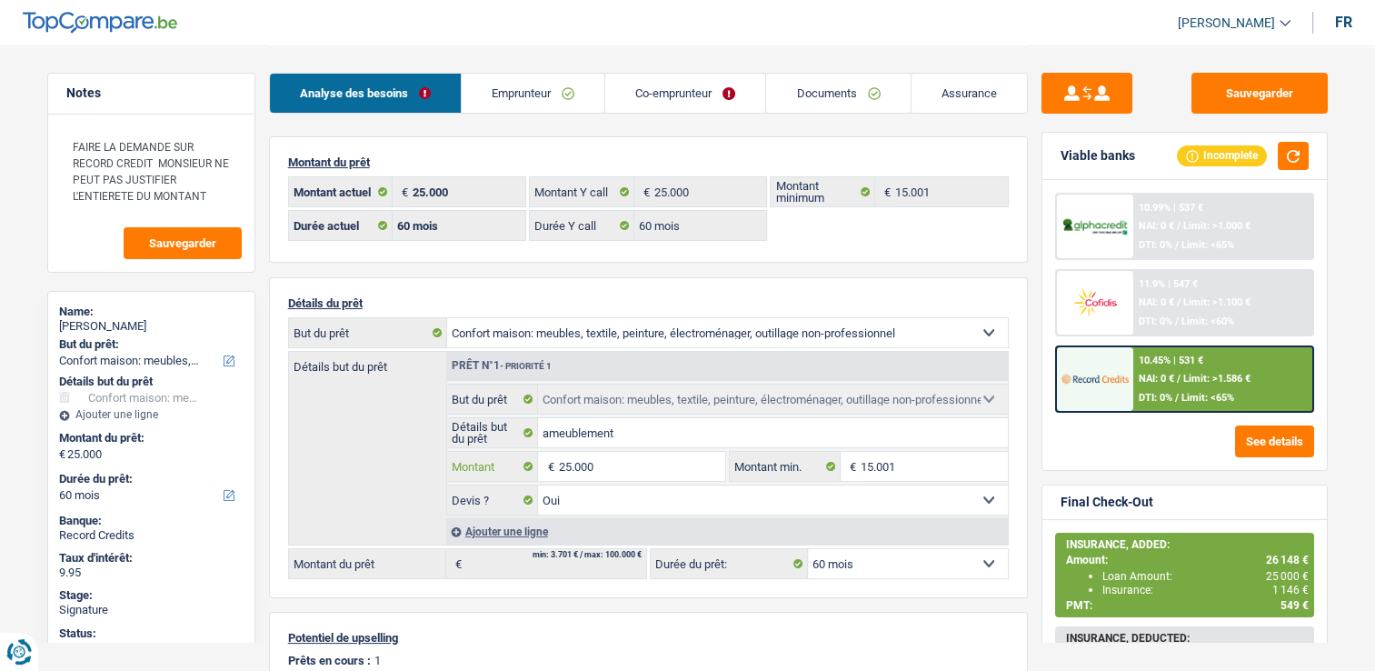
click at [622, 454] on input "25.000" at bounding box center [641, 466] width 166 height 29
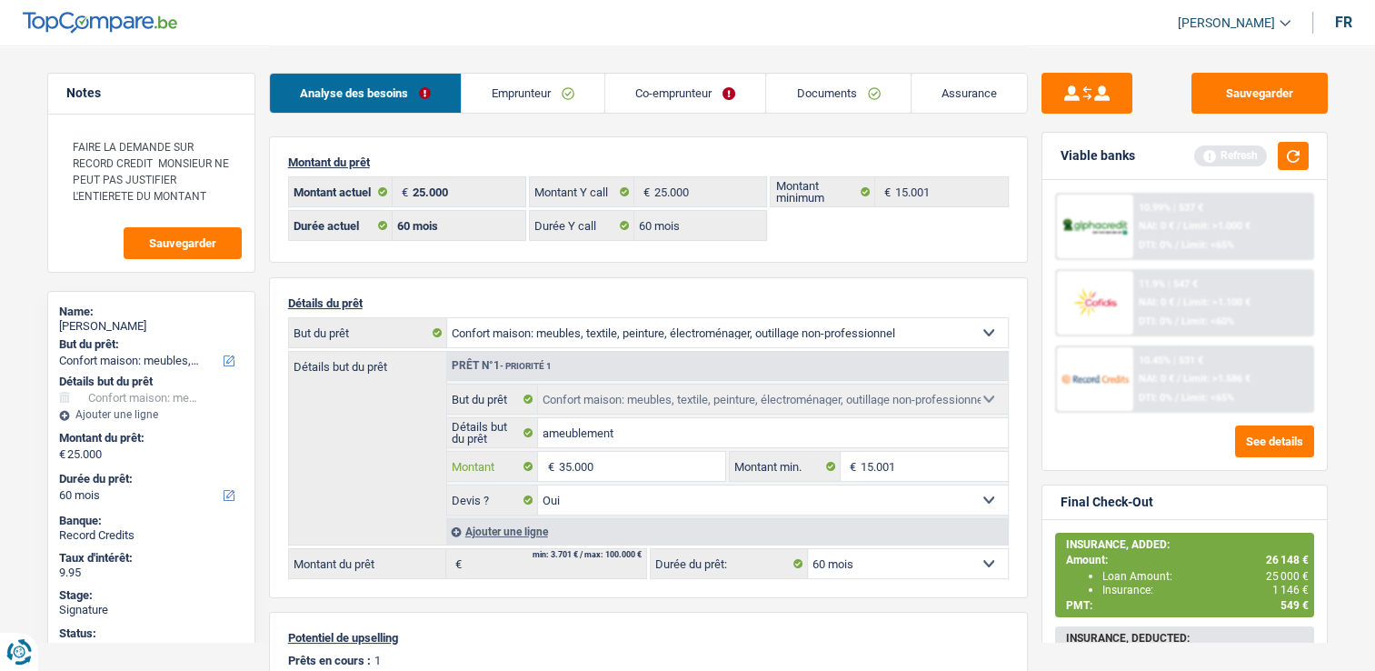
type input "35.000"
select select "120"
type input "35.000"
select select "120"
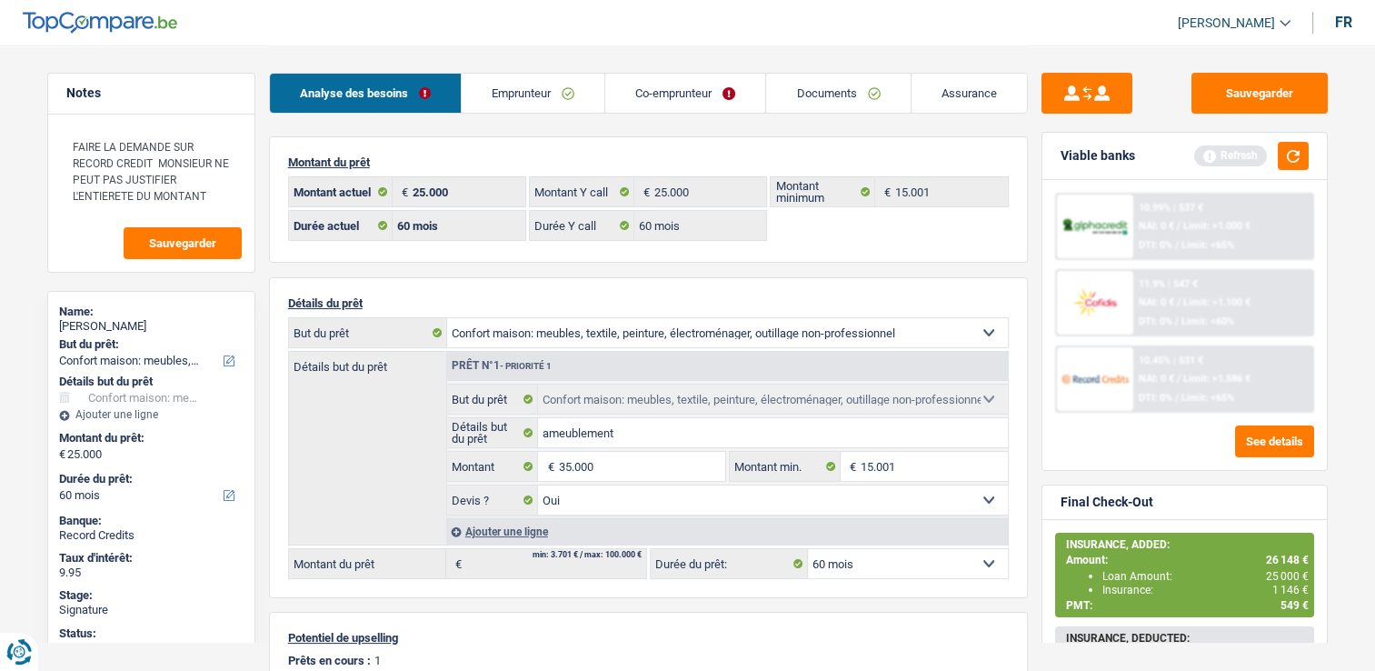
type input "35.000"
select select "120"
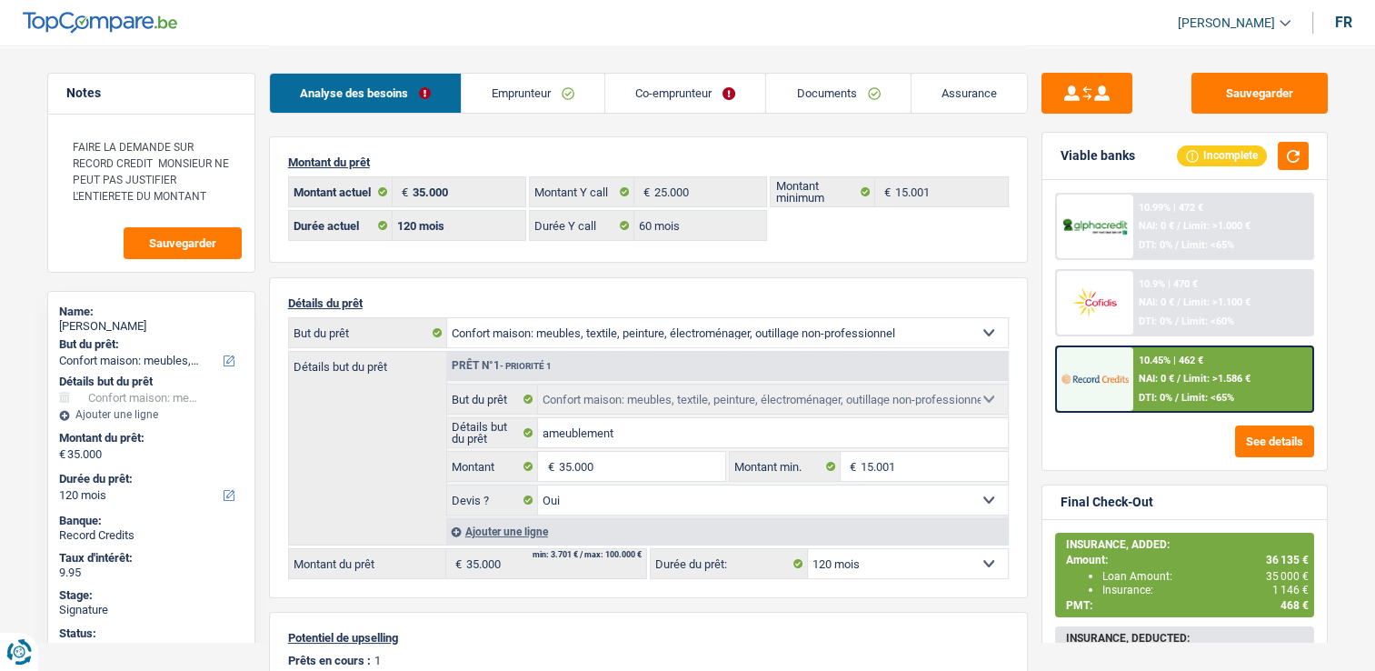
click at [1111, 415] on div "10.99% | 472 € NAI: 0 € / Limit: >1.000 € DTI: 0% / Limit: <65% 10.9% | 470 € N…" at bounding box center [1185, 325] width 285 height 290
click at [1104, 395] on div at bounding box center [1095, 379] width 76 height 64
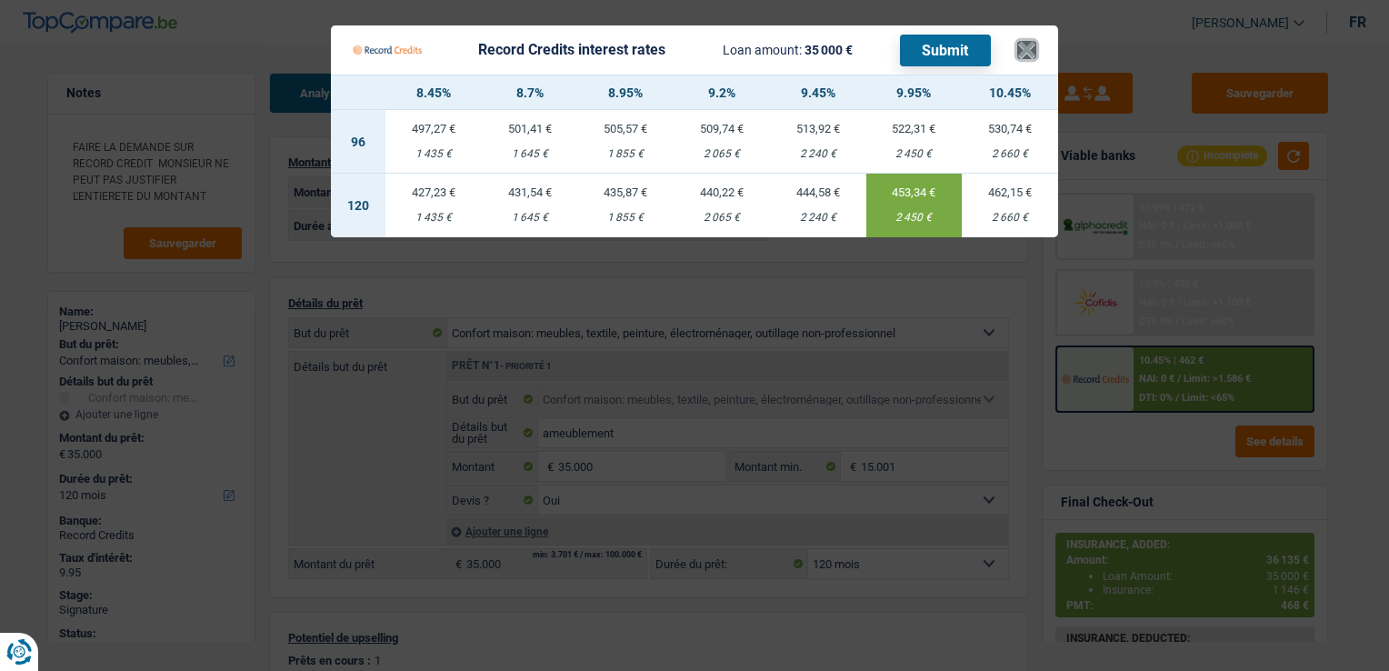
click at [1027, 41] on button "×" at bounding box center [1026, 50] width 19 height 18
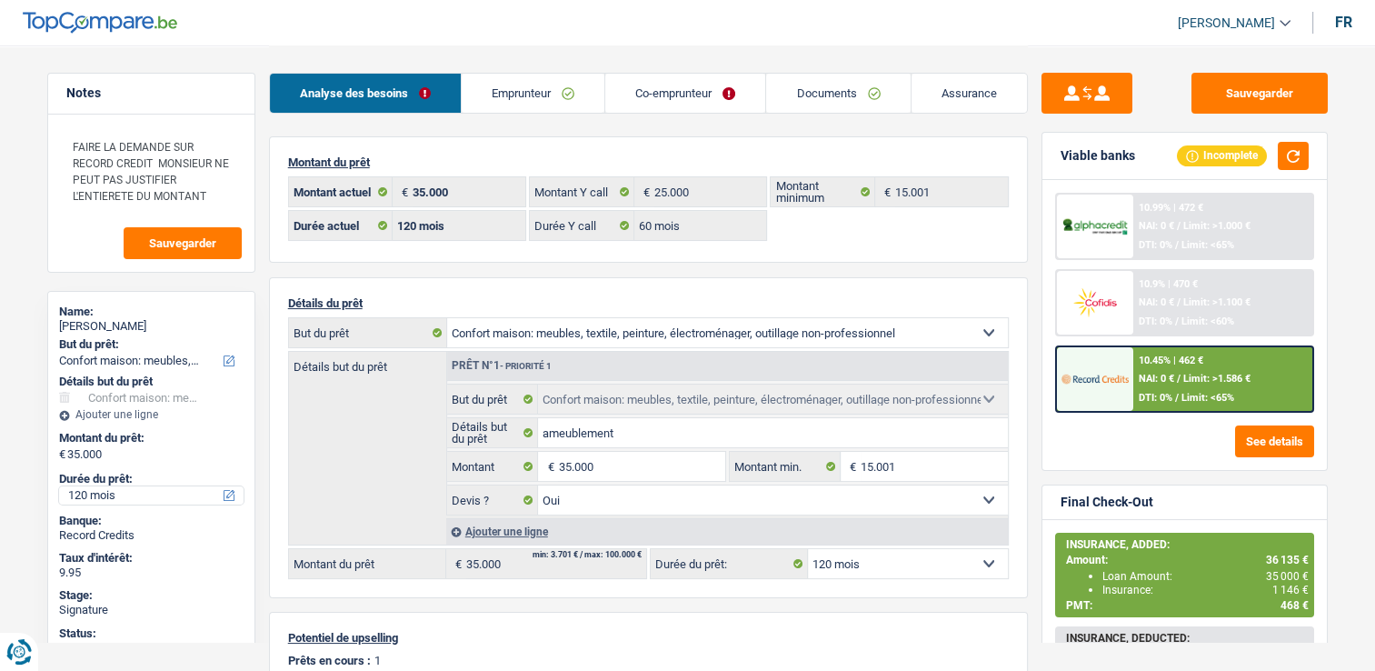
click at [157, 490] on select "12 mois 18 mois 24 mois 30 mois 36 mois 42 mois 48 mois 60 mois 72 mois 84 mois…" at bounding box center [151, 495] width 185 height 18
select select "60"
click at [59, 486] on select "12 mois 18 mois 24 mois 30 mois 36 mois 42 mois 48 mois 60 mois 72 mois 84 mois…" at bounding box center [151, 495] width 185 height 18
select select "60"
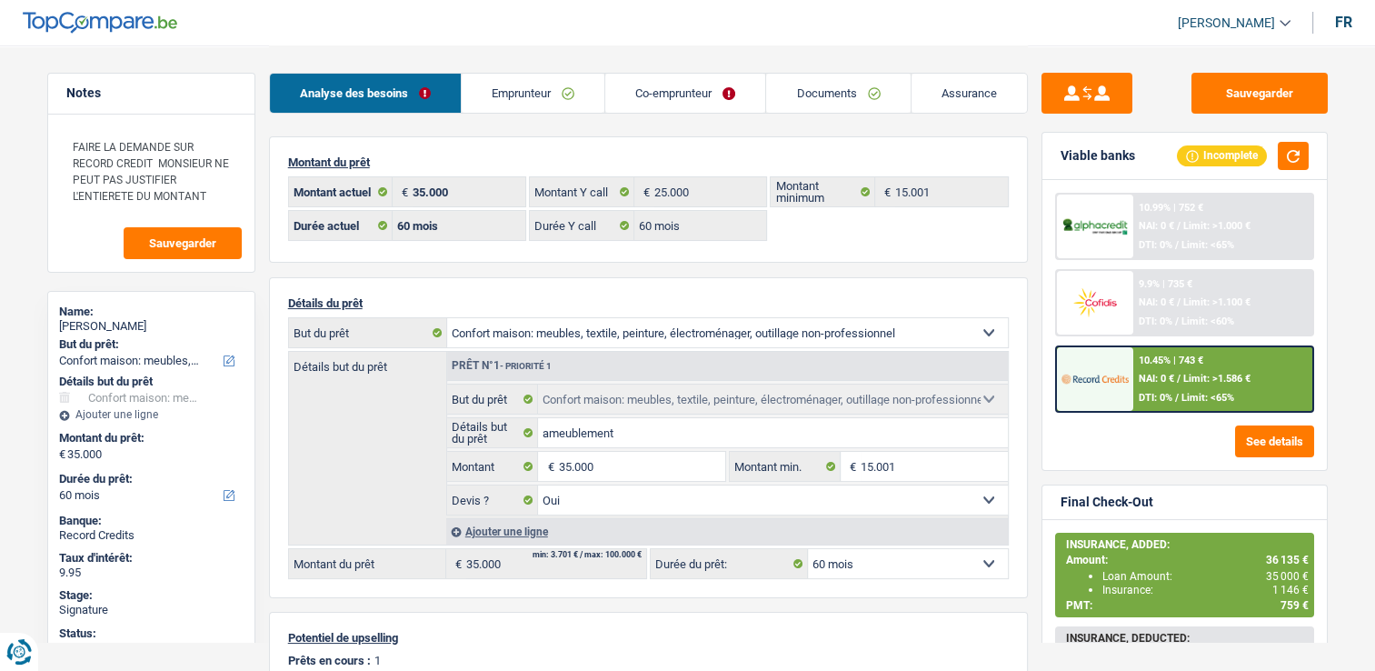
click at [1114, 408] on div at bounding box center [1095, 379] width 76 height 64
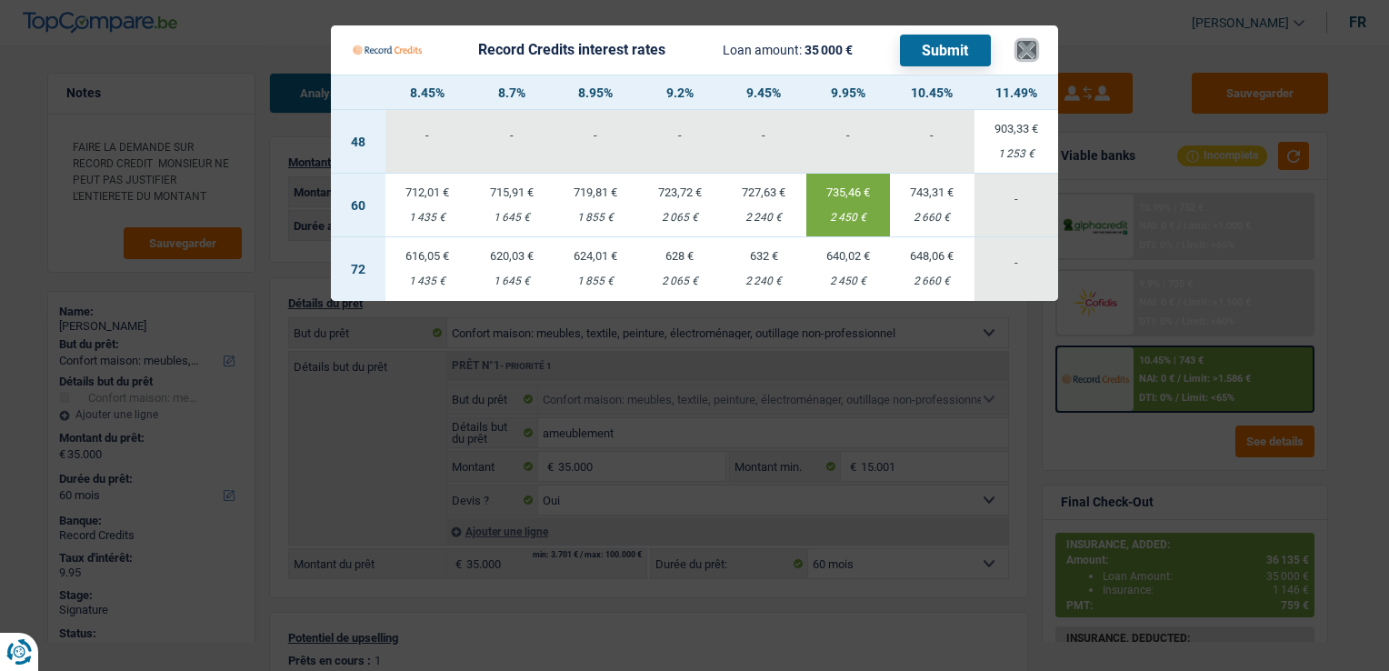
click at [1024, 53] on button "×" at bounding box center [1026, 50] width 19 height 18
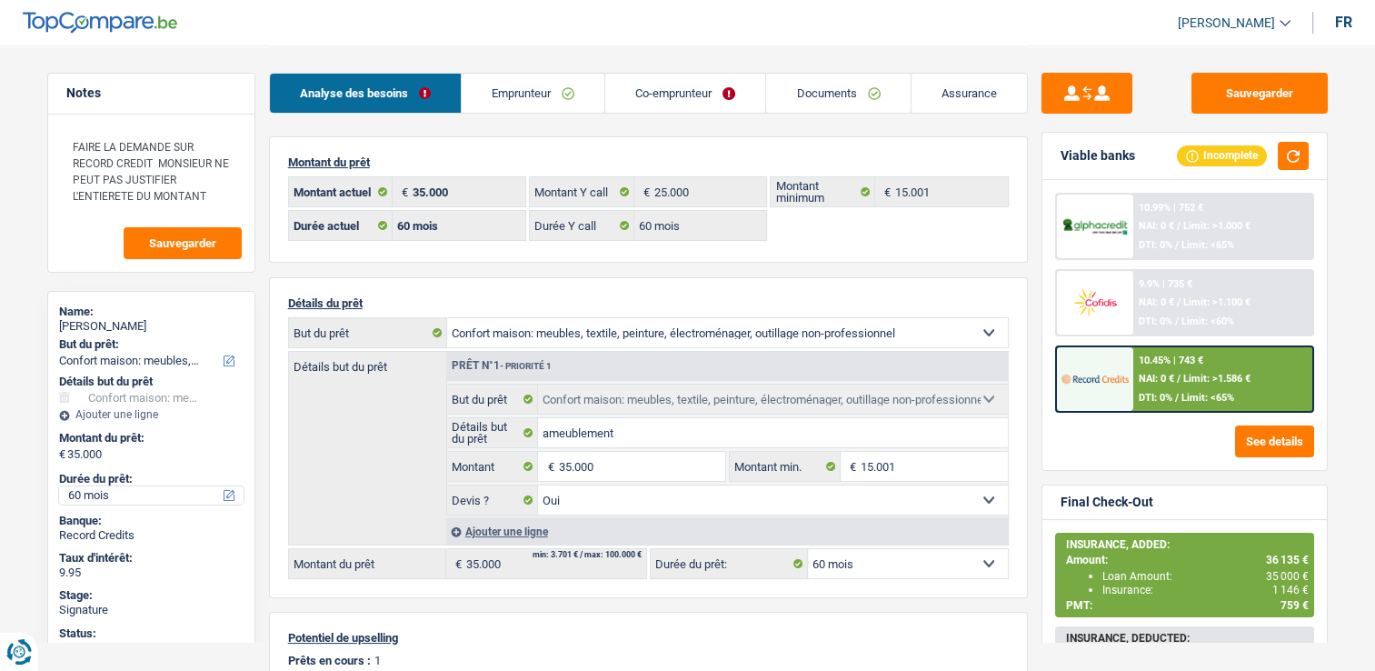
click at [113, 501] on select "12 mois 18 mois 24 mois 30 mois 36 mois 42 mois 48 mois 60 mois 72 mois 84 mois…" at bounding box center [151, 495] width 185 height 18
select select "84"
click at [59, 486] on select "12 mois 18 mois 24 mois 30 mois 36 mois 42 mois 48 mois 60 mois 72 mois 84 mois…" at bounding box center [151, 495] width 185 height 18
select select "84"
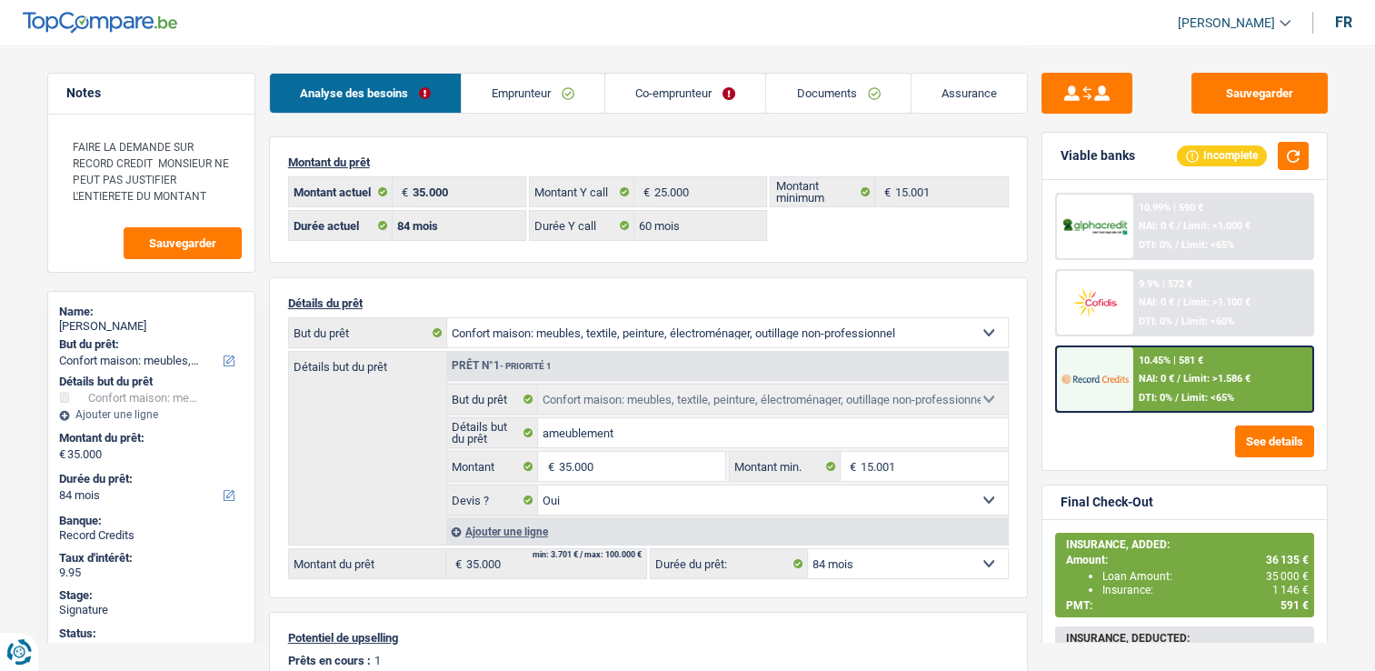
click at [1137, 392] on div "10.45% | 581 € NAI: 0 € / Limit: >1.586 € DTI: 0% / Limit: <65%" at bounding box center [1223, 379] width 179 height 64
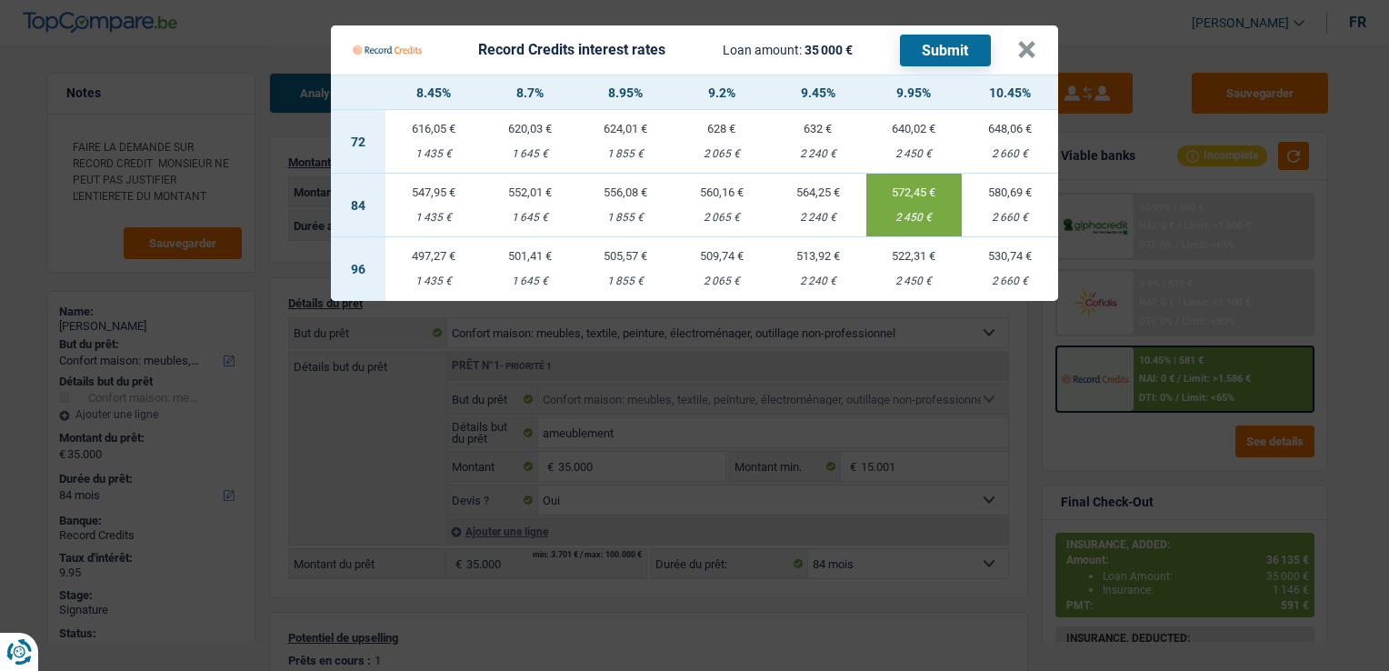
click at [1036, 55] on Credits___BV_modal_header_ "Record Credits interest rates Loan amount: 35 000 € Submit ×" at bounding box center [694, 49] width 727 height 49
click at [1030, 53] on button "×" at bounding box center [1026, 50] width 19 height 18
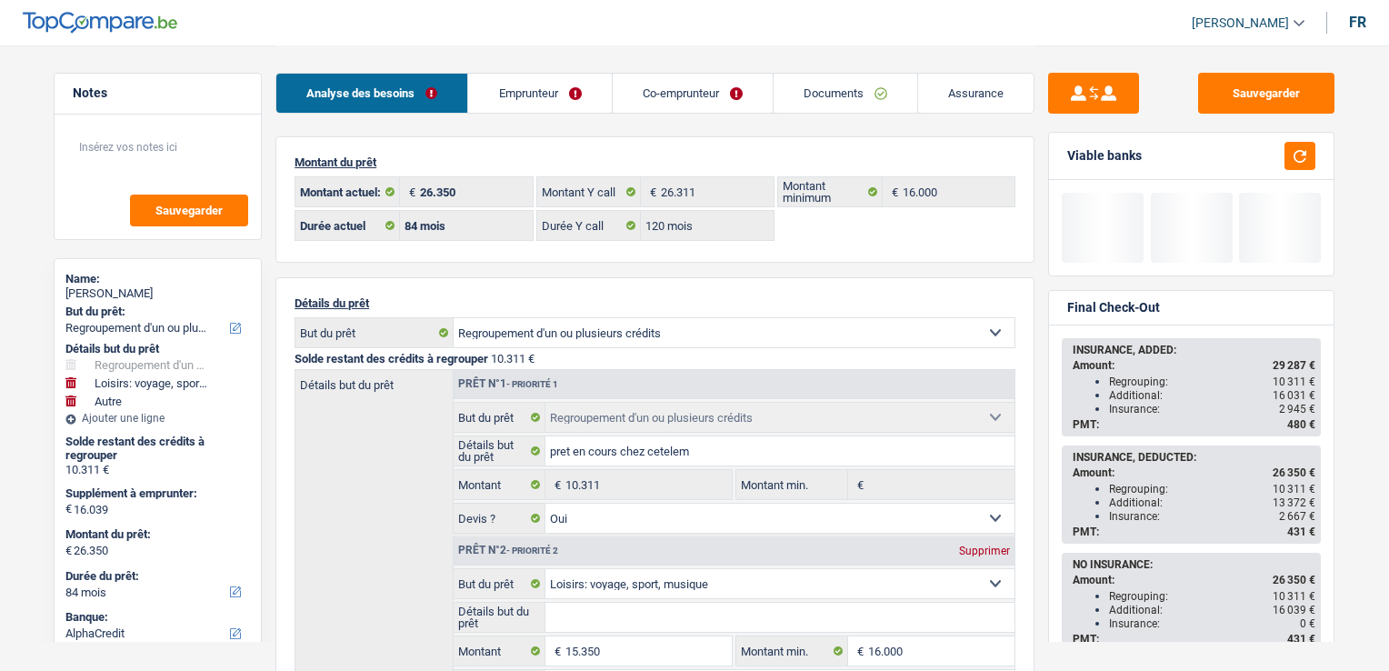
select select "refinancing"
select select "hobbies"
select select "other"
select select "84"
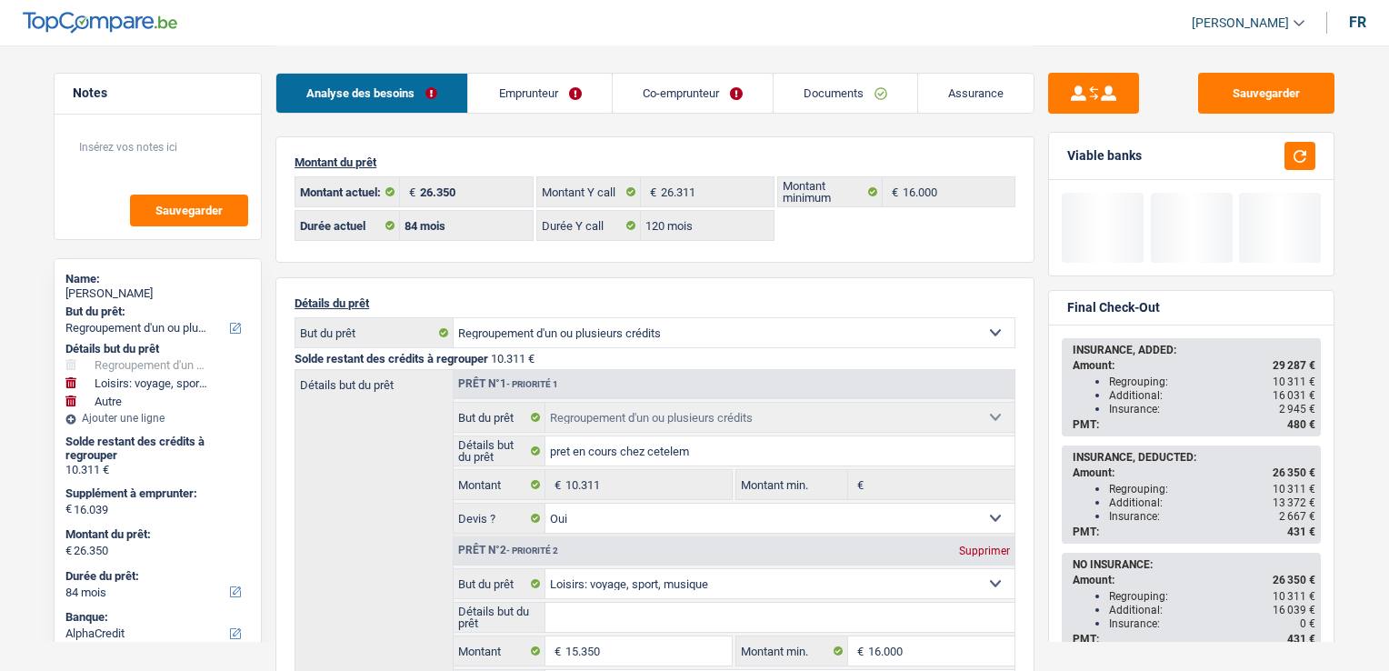
select select "alphacredit"
select select "84"
select select "120"
select select "refinancing"
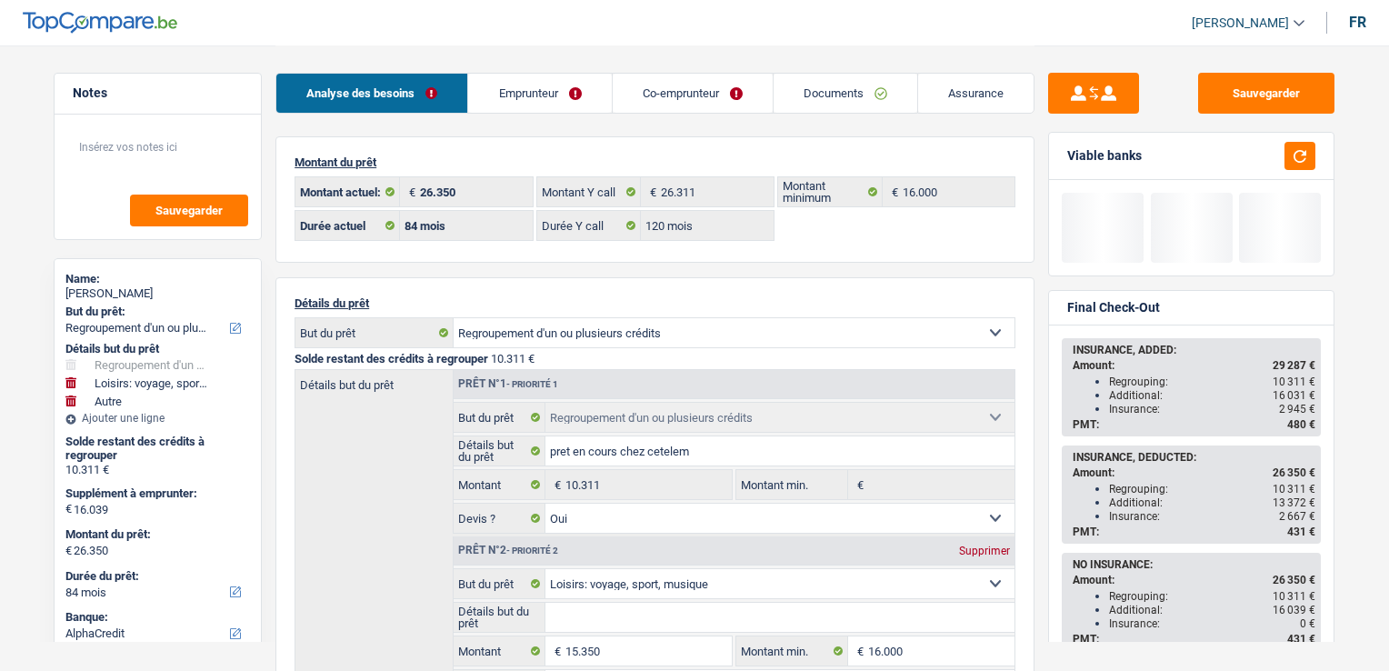
select select "yes"
select select "hobbies"
select select "other"
select select "84"
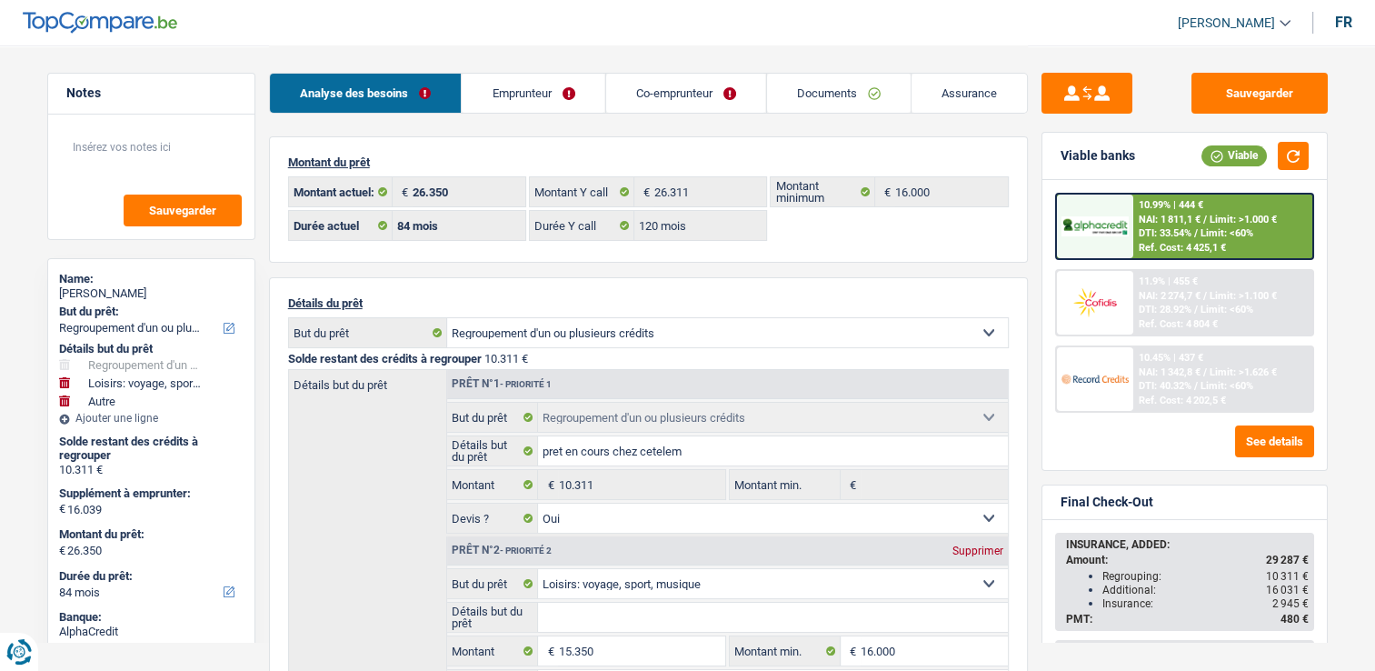
click at [1166, 220] on span "NAI: 1 811,1 €" at bounding box center [1170, 220] width 62 height 12
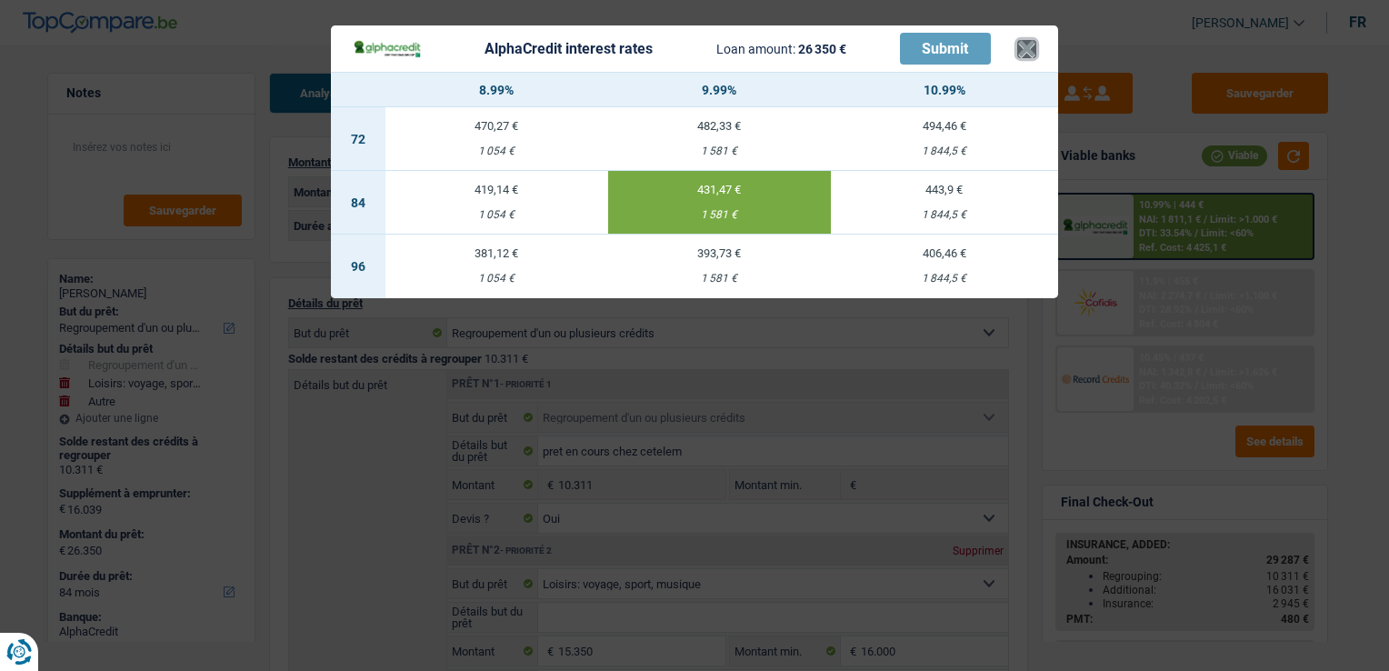
click at [1029, 52] on button "×" at bounding box center [1026, 49] width 19 height 18
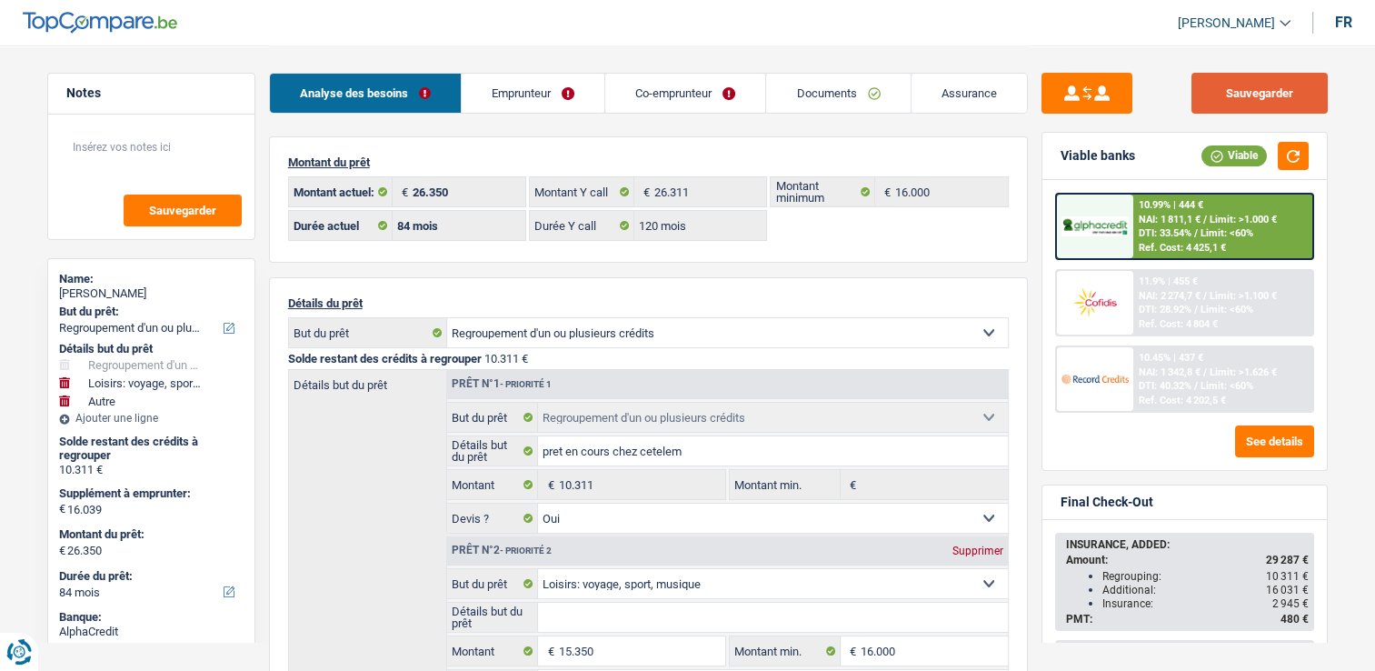
click at [1234, 97] on button "Sauvegarder" at bounding box center [1260, 93] width 136 height 41
select select "refinancing"
select select "hobbies"
select select "other"
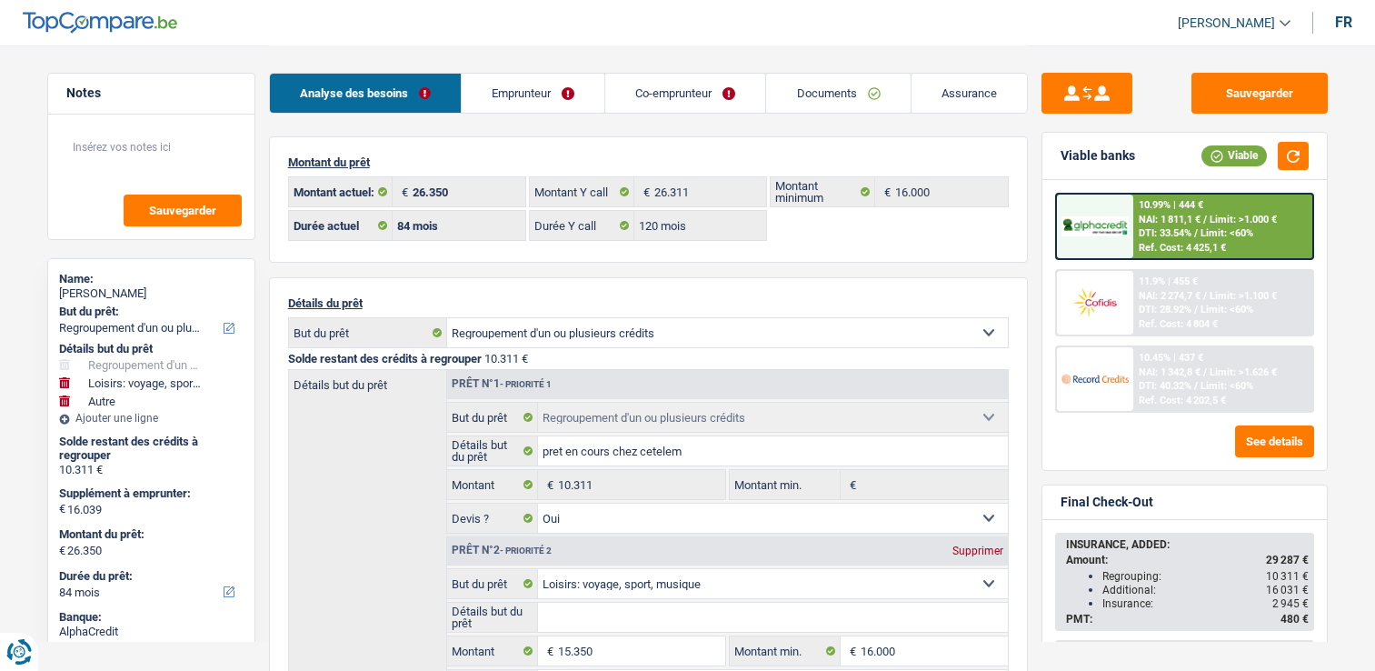
select select "84"
click at [862, 95] on link "Documents" at bounding box center [838, 93] width 144 height 39
select select "refinancing"
select select "hobbies"
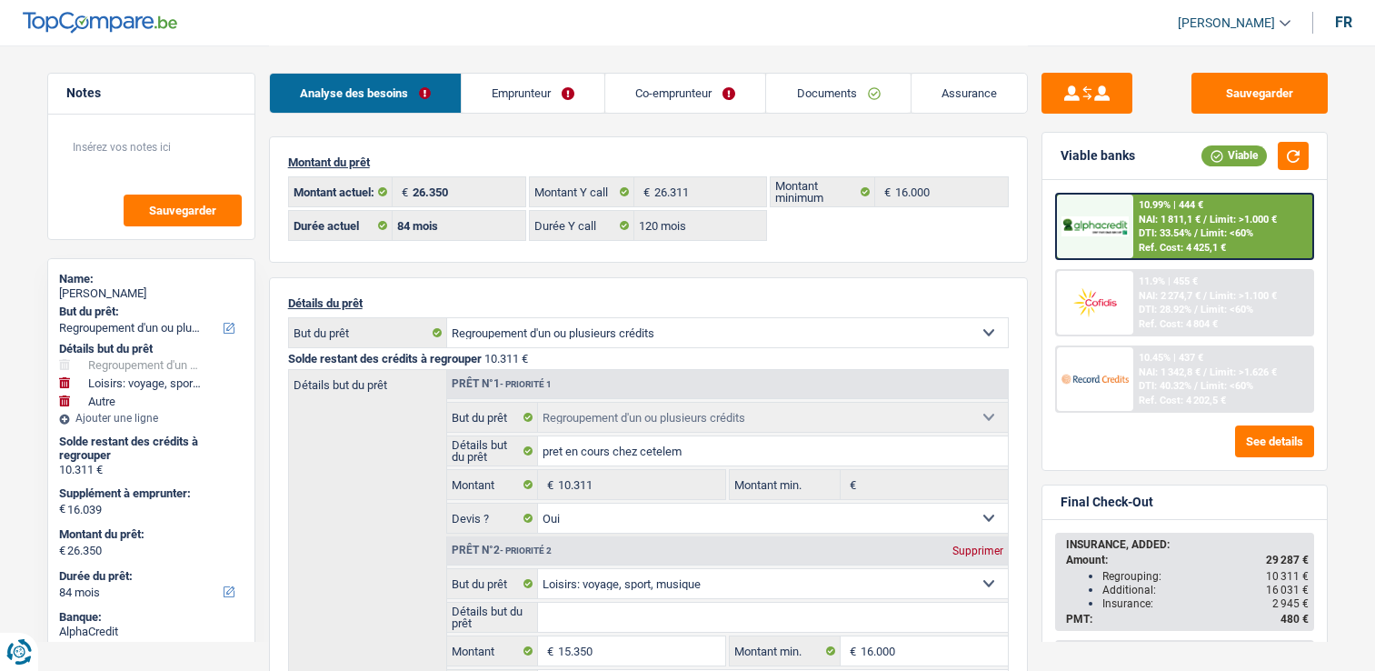
select select "other"
select select "84"
select select "120"
select select "refinancing"
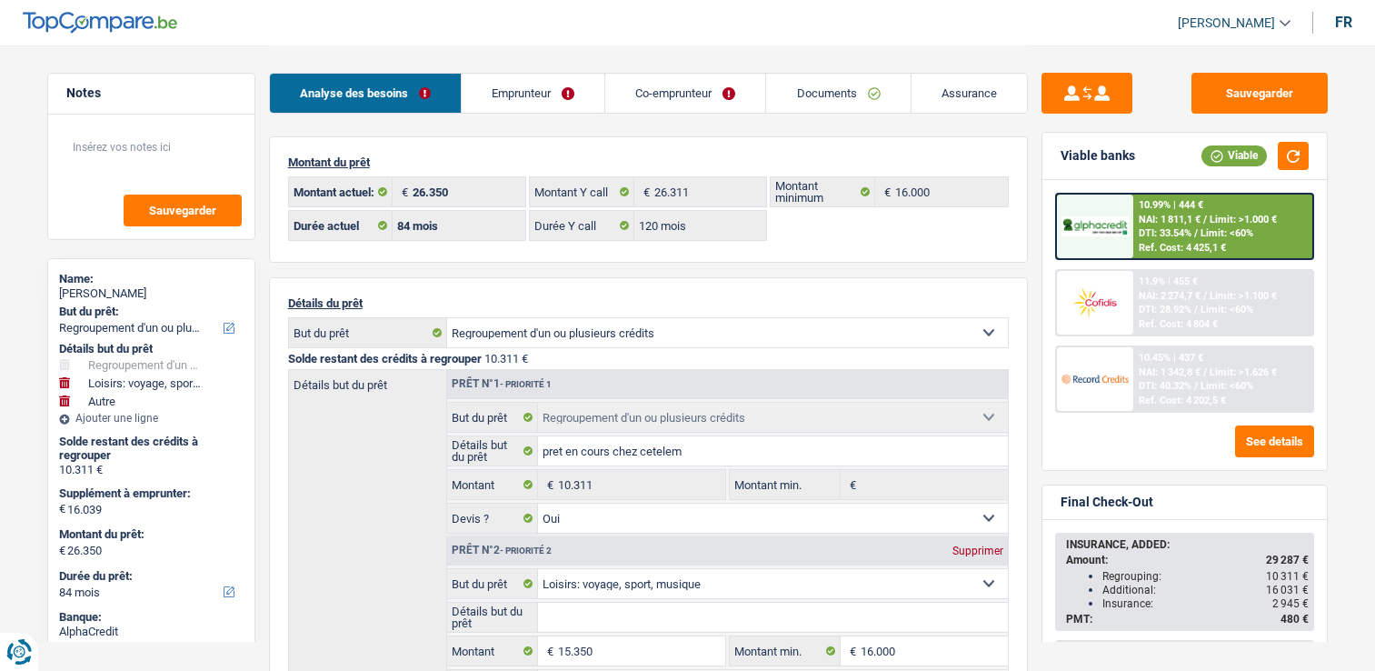
select select "refinancing"
select select "yes"
select select "hobbies"
select select "other"
select select "84"
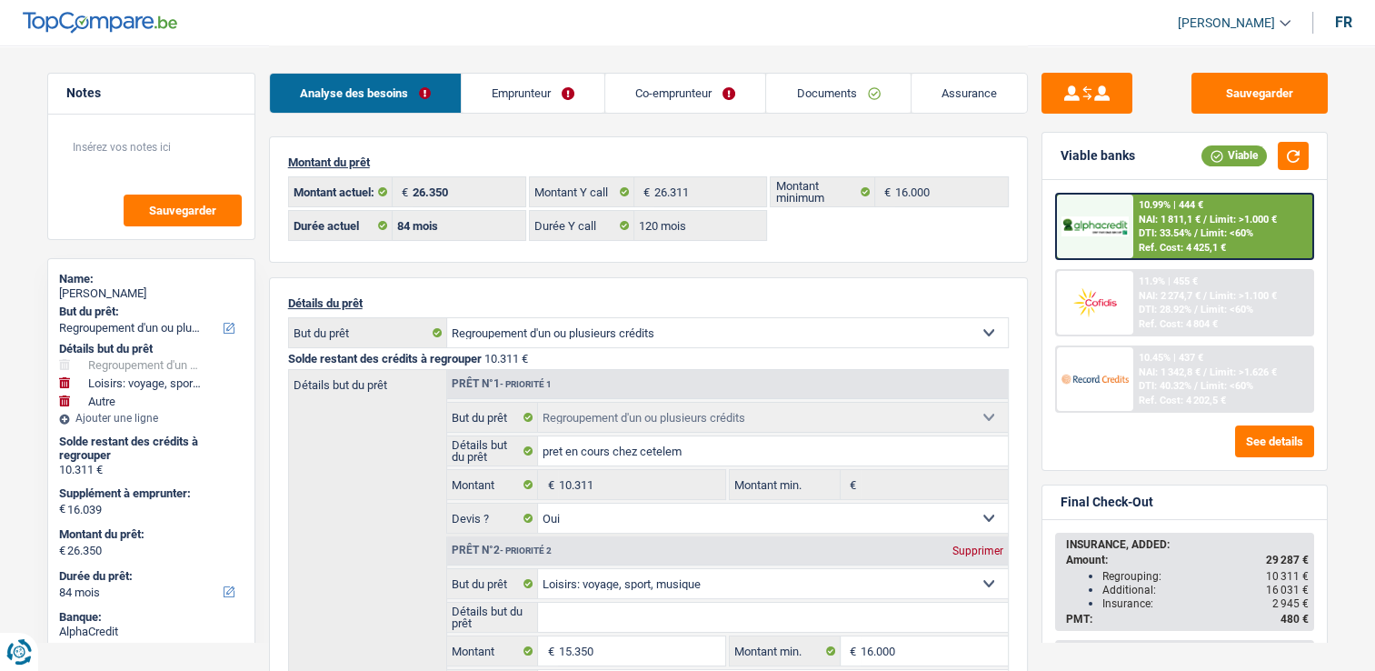
click at [842, 82] on link "Documents" at bounding box center [838, 93] width 144 height 39
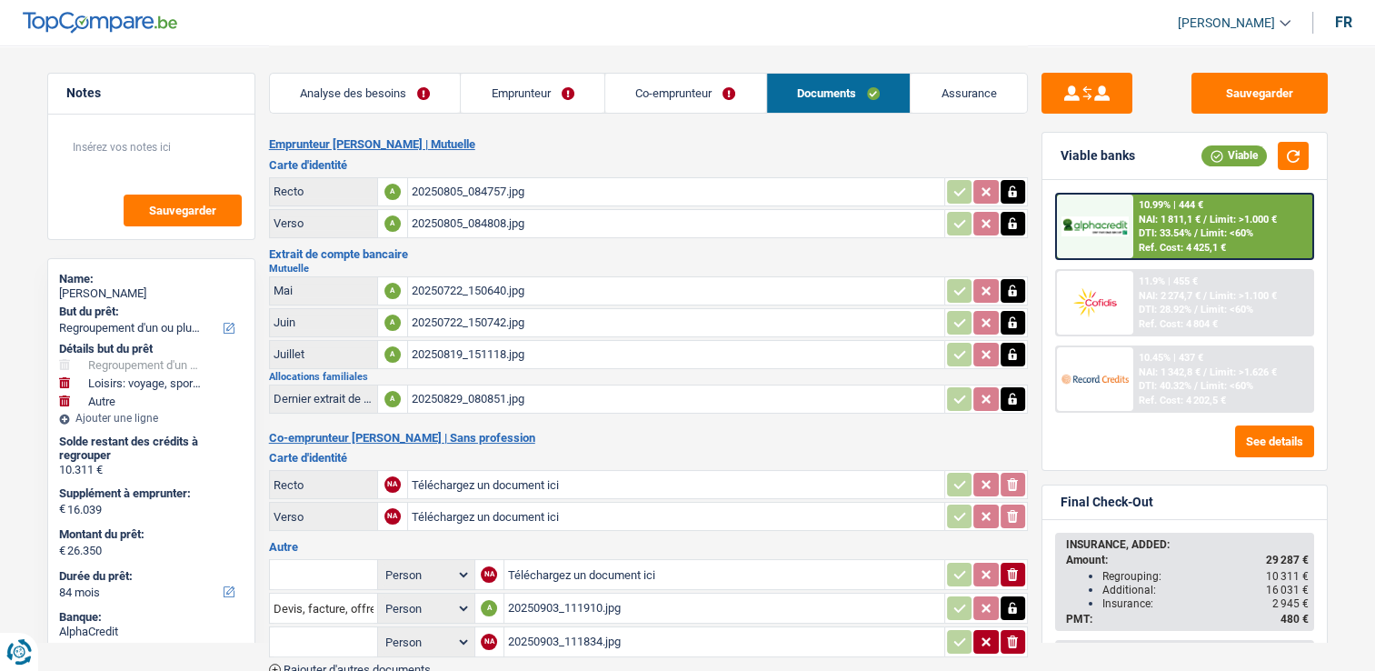
click at [444, 184] on div "20250805_084757.jpg" at bounding box center [676, 191] width 529 height 27
click at [456, 187] on div "20250805_084757.jpg" at bounding box center [676, 191] width 529 height 27
click at [455, 222] on div "20250805_084808.jpg" at bounding box center [676, 223] width 529 height 27
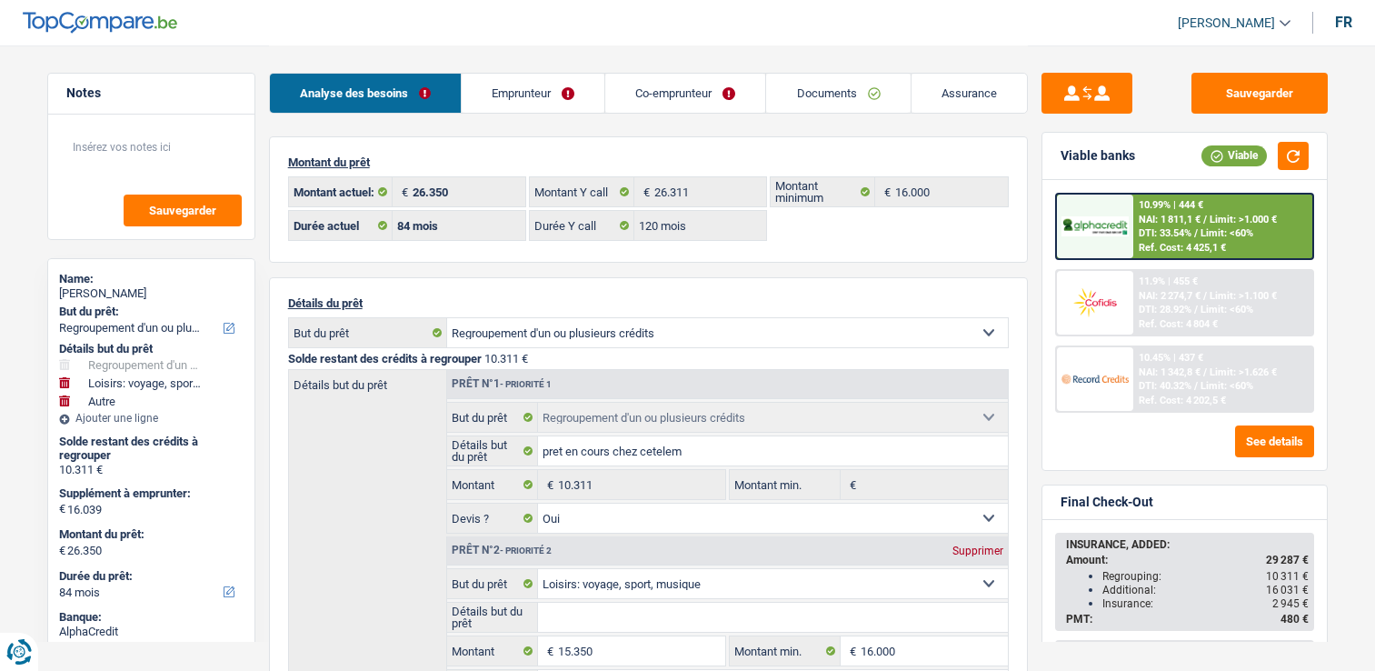
select select "refinancing"
select select "hobbies"
select select "other"
select select "84"
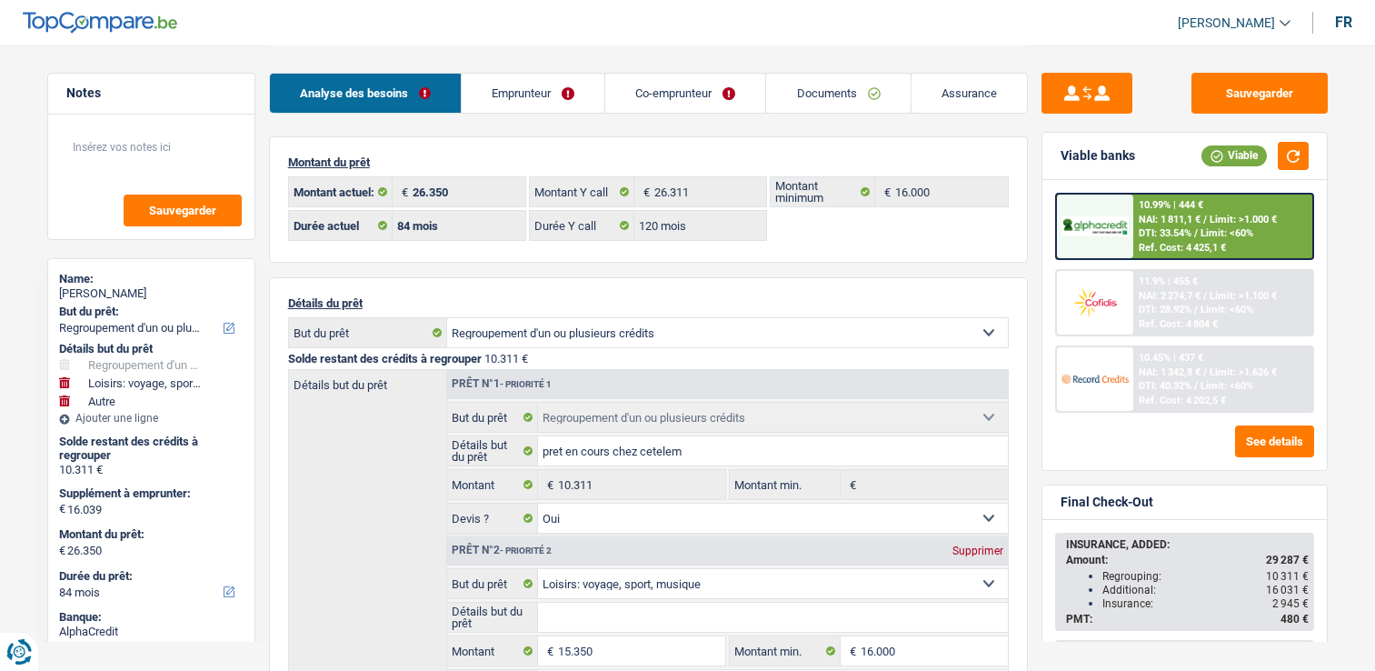
select select "84"
select select "120"
select select "refinancing"
select select "yes"
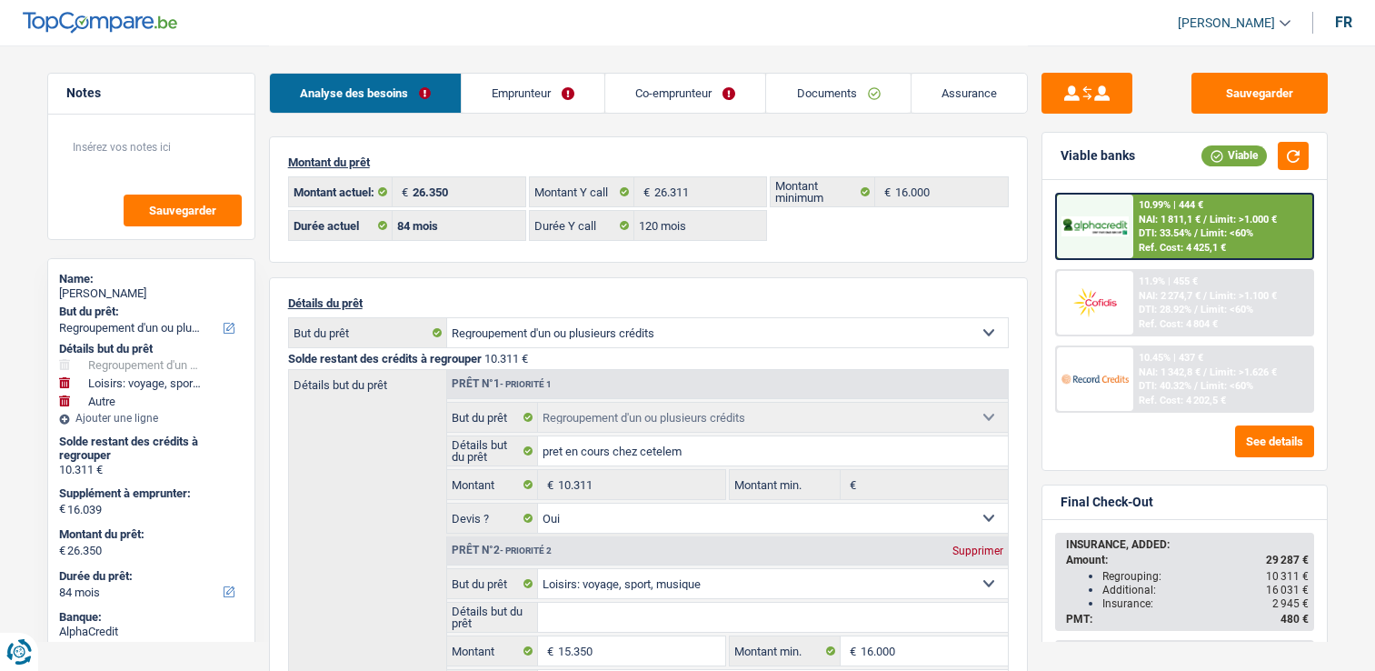
select select "hobbies"
select select "other"
select select "84"
select select "32"
select select "married"
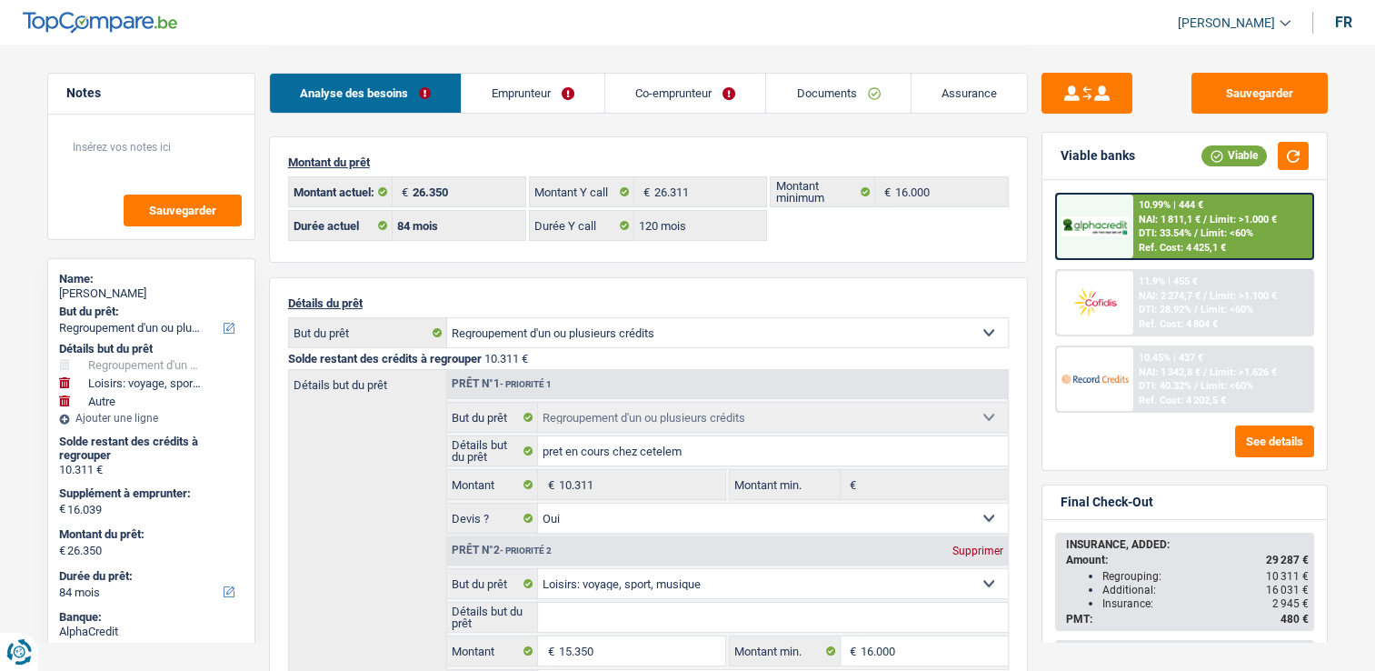
click at [531, 95] on link "Emprunteur" at bounding box center [533, 93] width 143 height 39
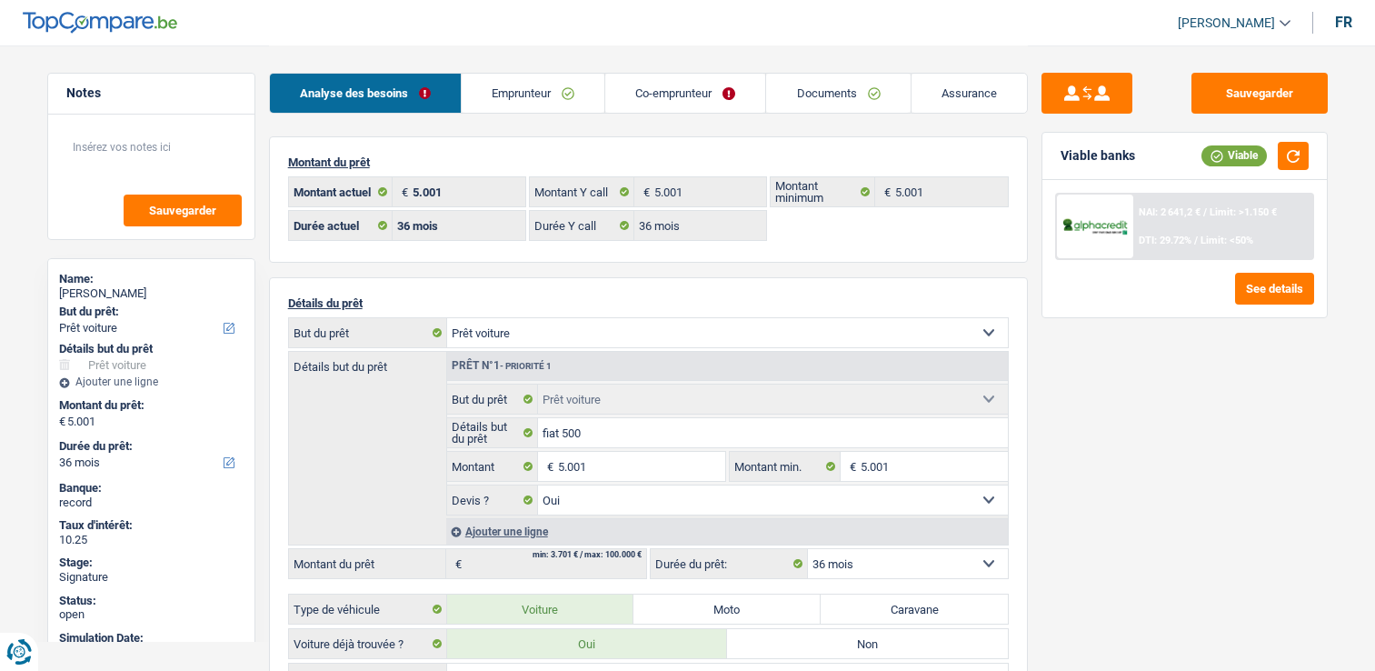
select select "car"
select select "36"
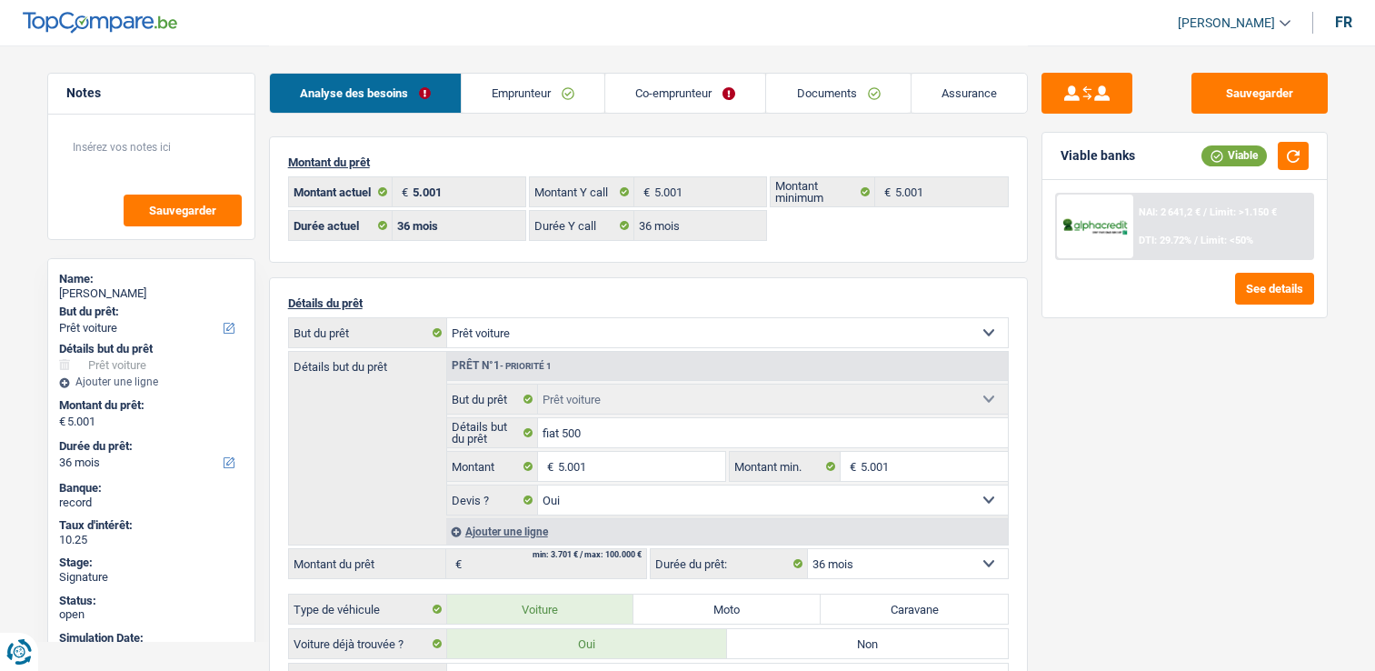
select select "car"
select select "yes"
select select "36"
select select "worker"
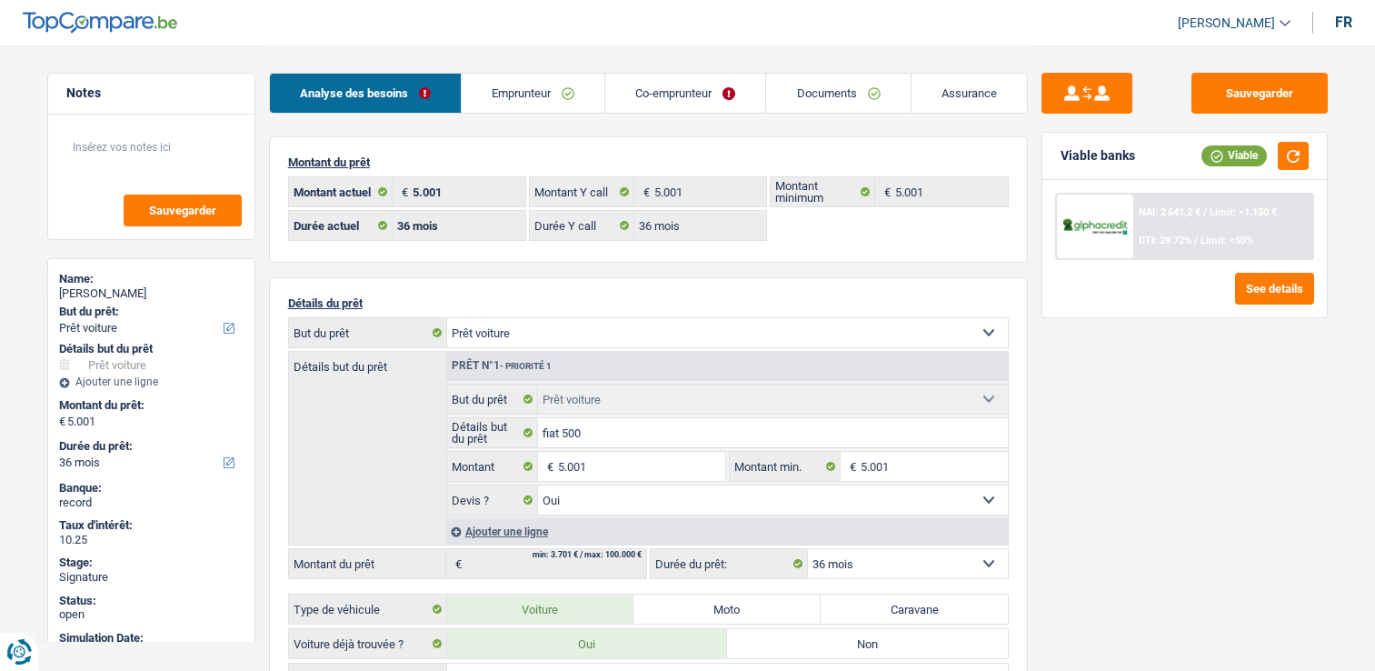
select select "netSalary"
select select "mealVouchers"
click at [524, 88] on link "Emprunteur" at bounding box center [533, 93] width 143 height 39
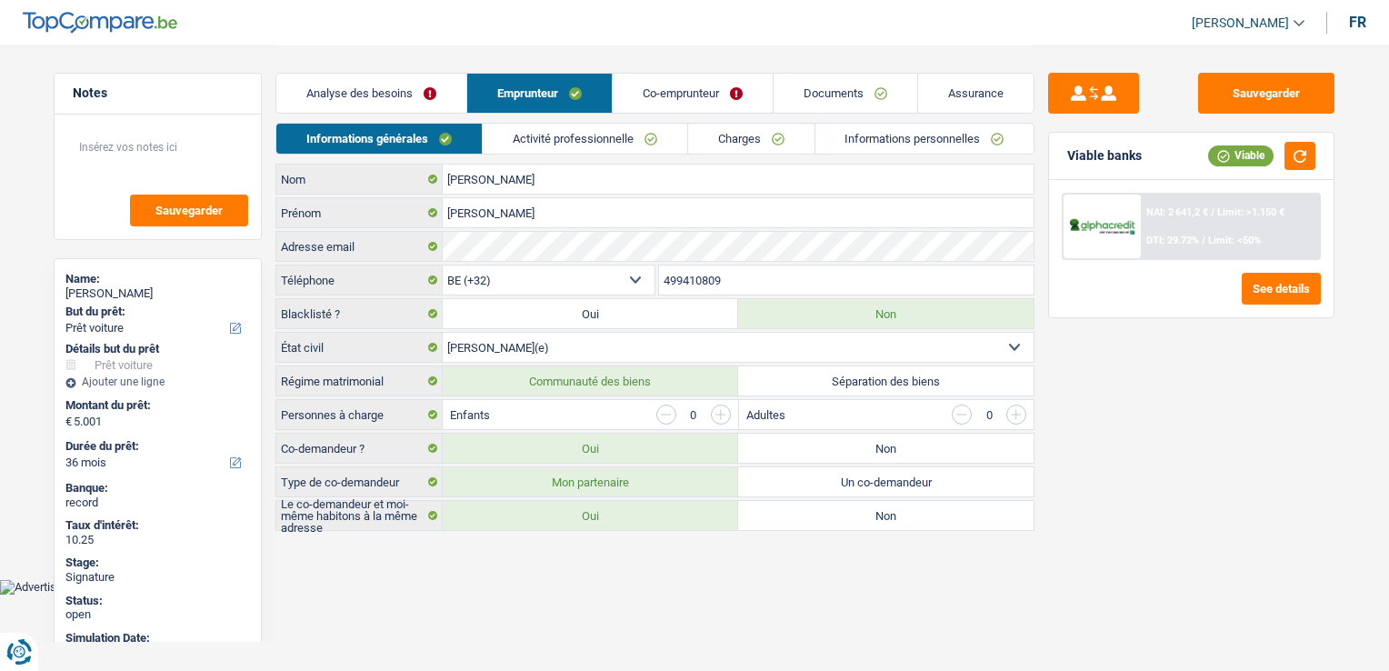
click at [559, 152] on link "Activité professionnelle" at bounding box center [585, 139] width 205 height 30
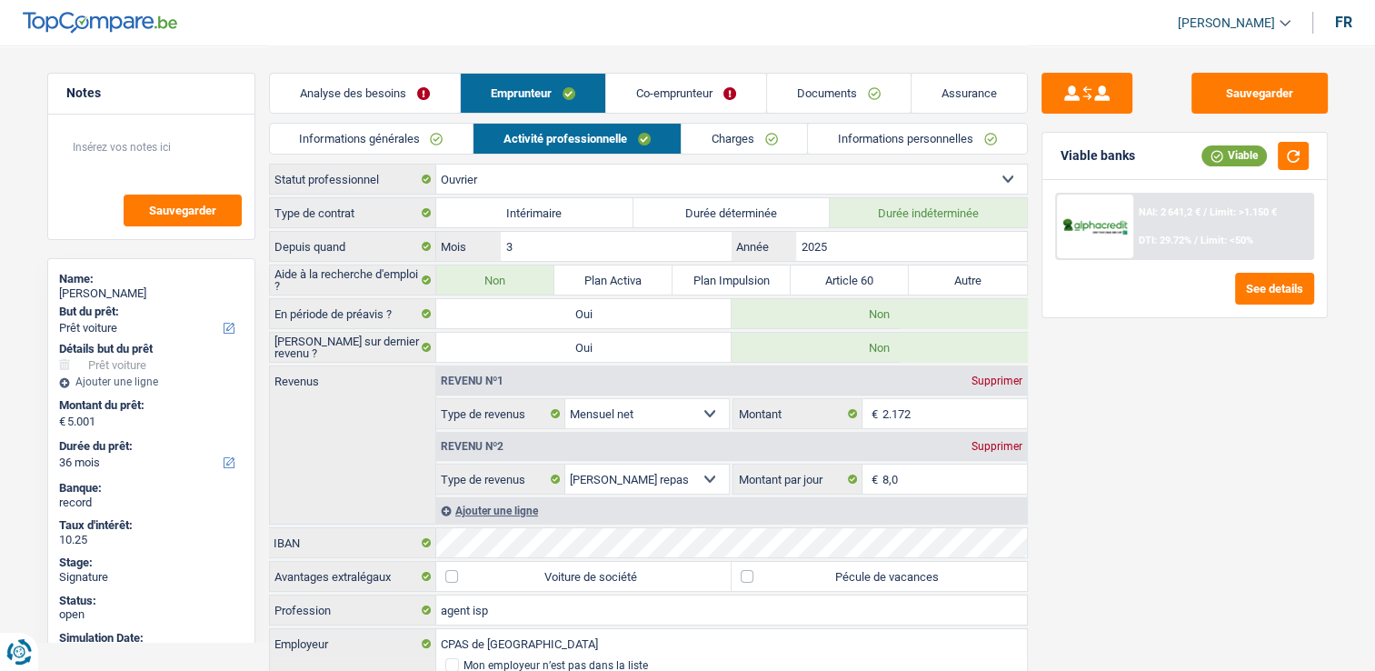
click at [654, 82] on link "Co-emprunteur" at bounding box center [686, 93] width 160 height 39
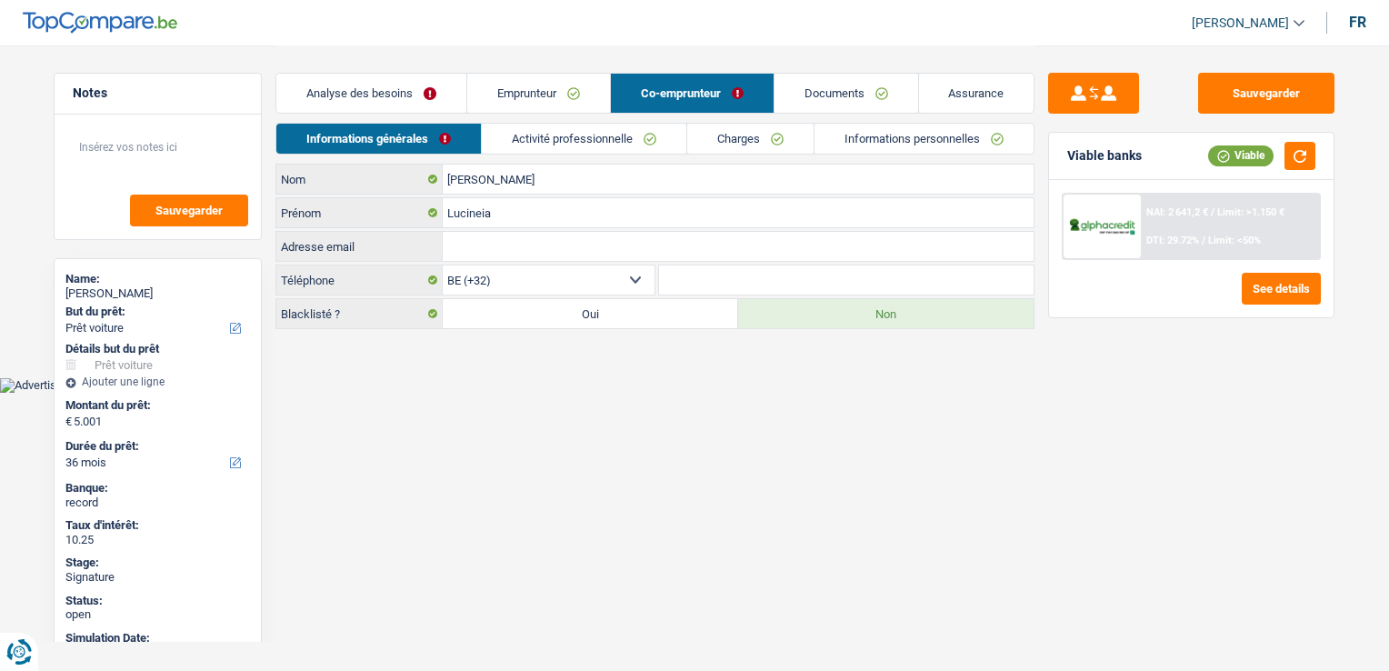
click at [600, 135] on link "Activité professionnelle" at bounding box center [584, 139] width 205 height 30
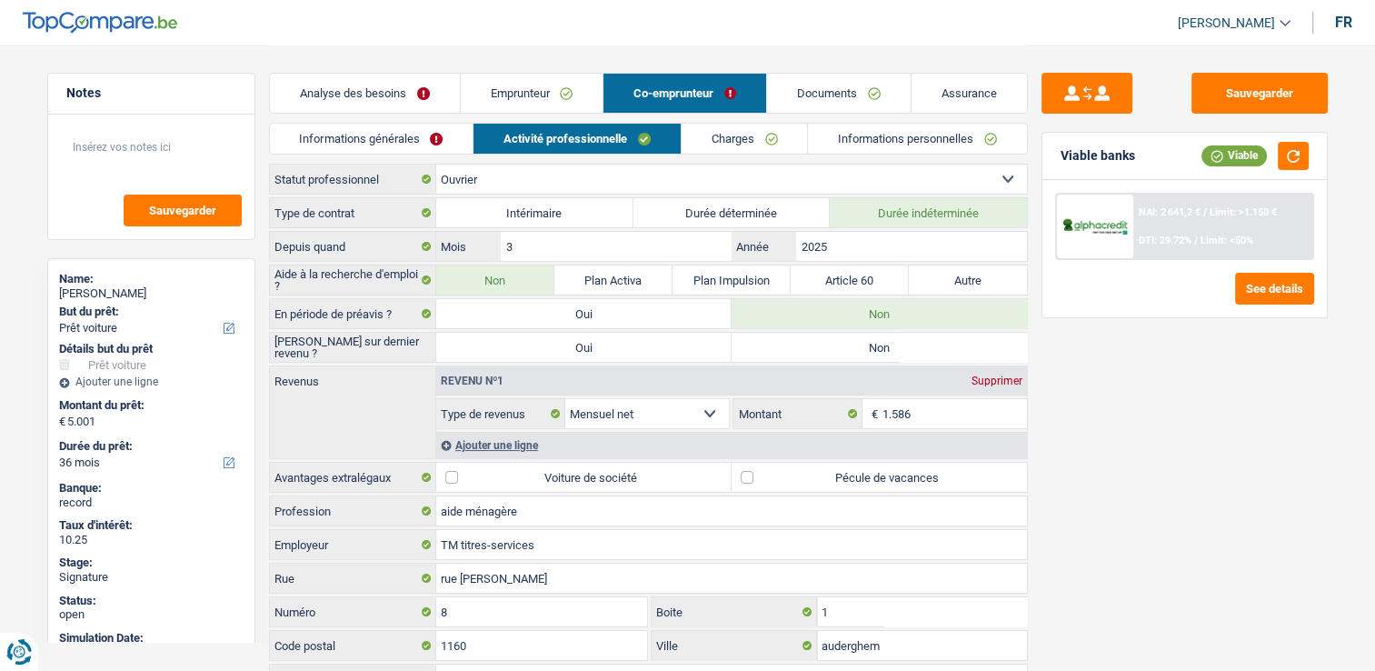
click at [556, 95] on link "Emprunteur" at bounding box center [532, 93] width 143 height 39
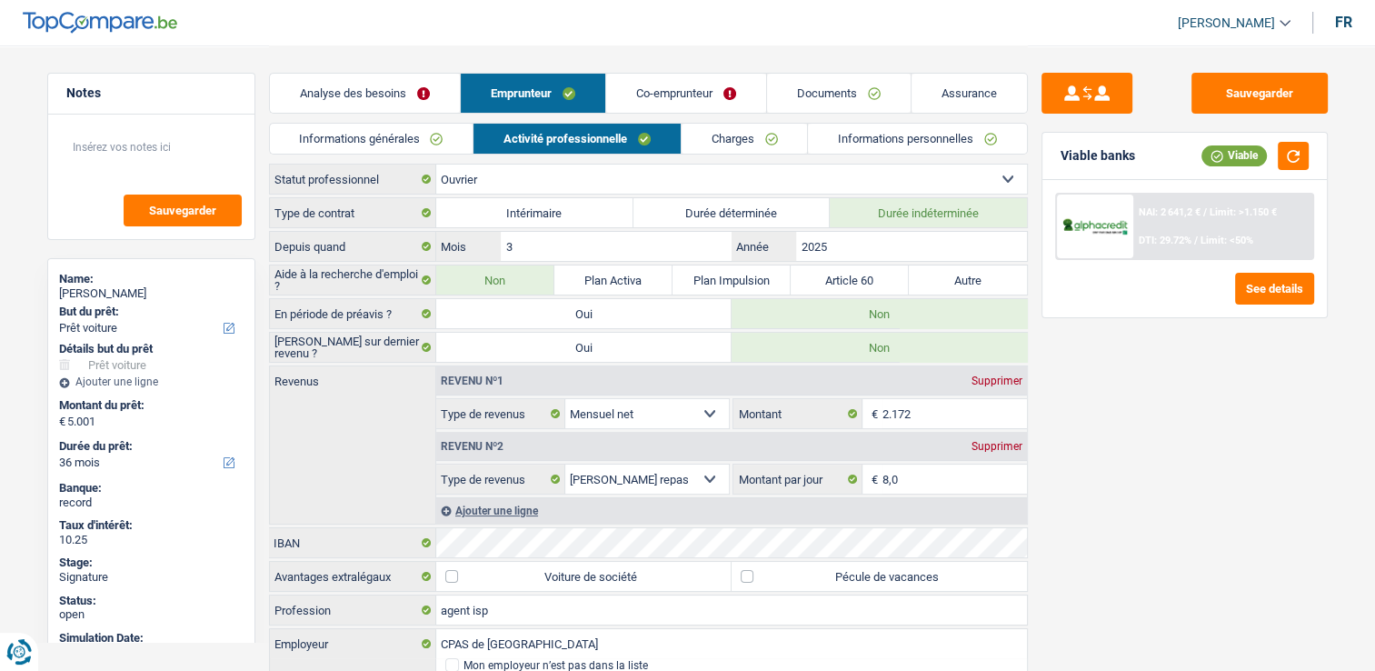
click at [669, 93] on link "Co-emprunteur" at bounding box center [686, 93] width 160 height 39
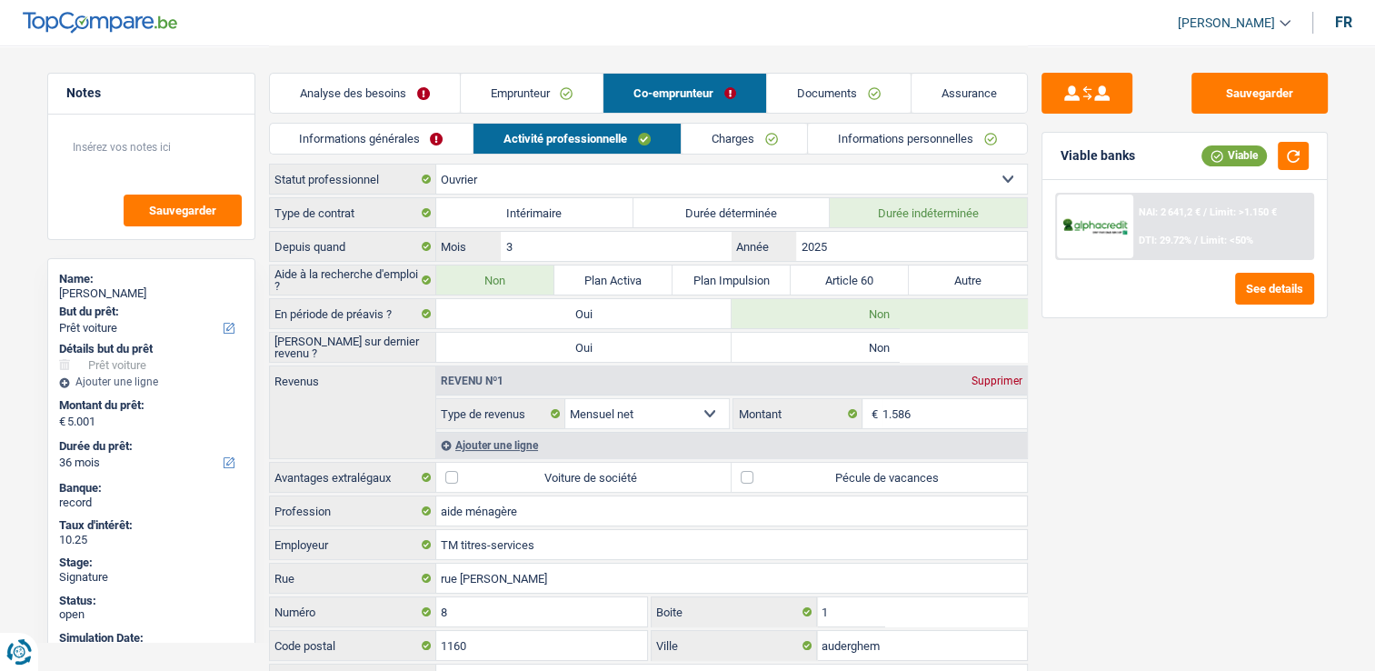
click at [520, 99] on link "Emprunteur" at bounding box center [532, 93] width 143 height 39
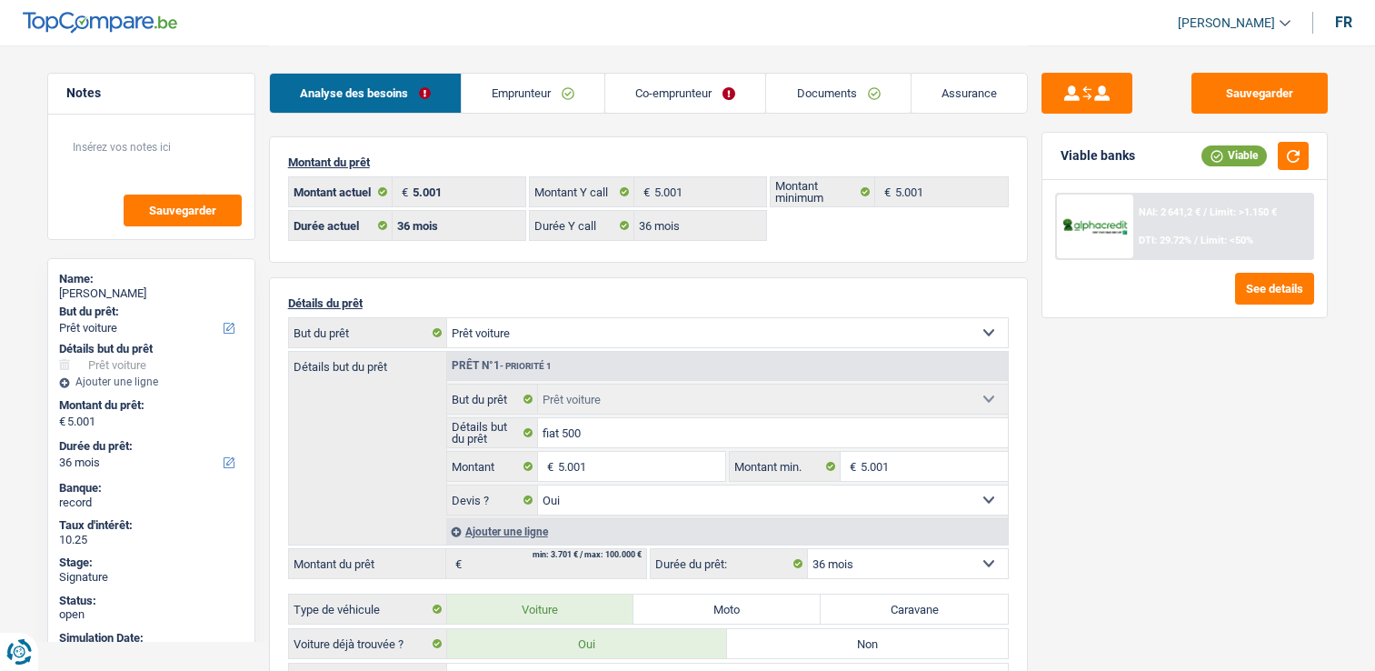
select select "car"
select select "36"
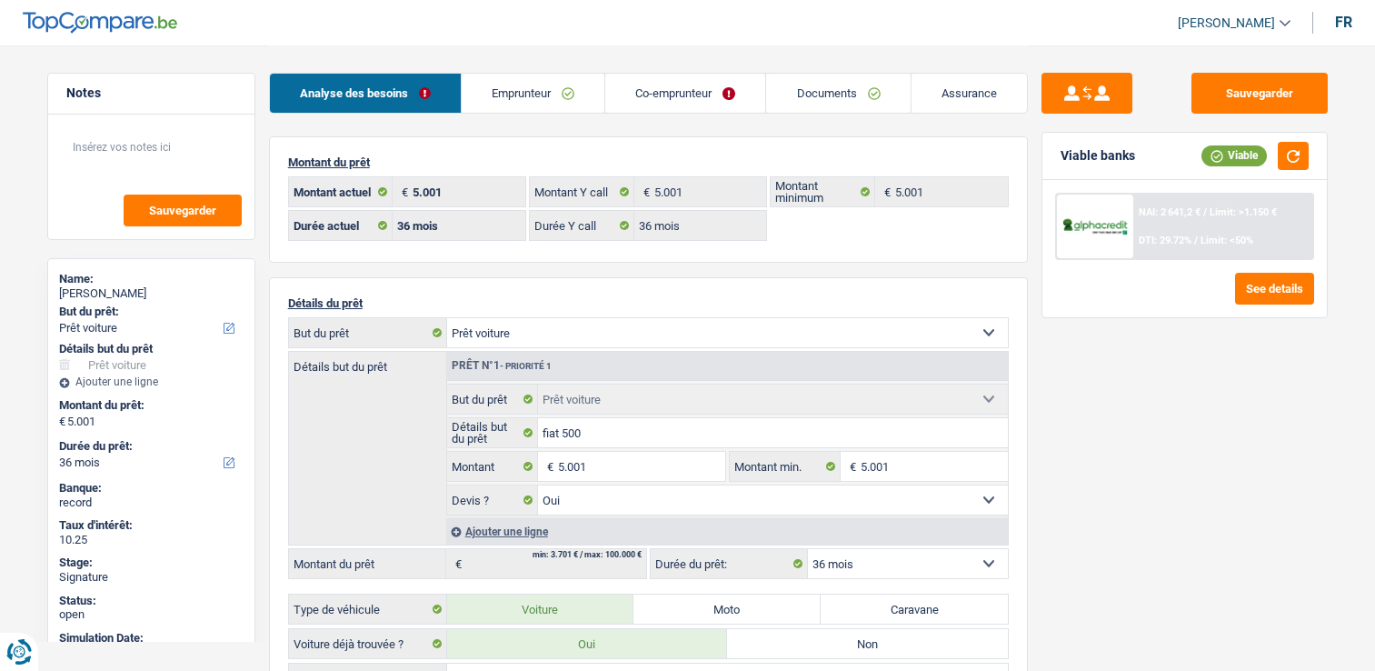
select select "car"
select select "yes"
select select "36"
click at [1298, 158] on button "button" at bounding box center [1293, 156] width 31 height 28
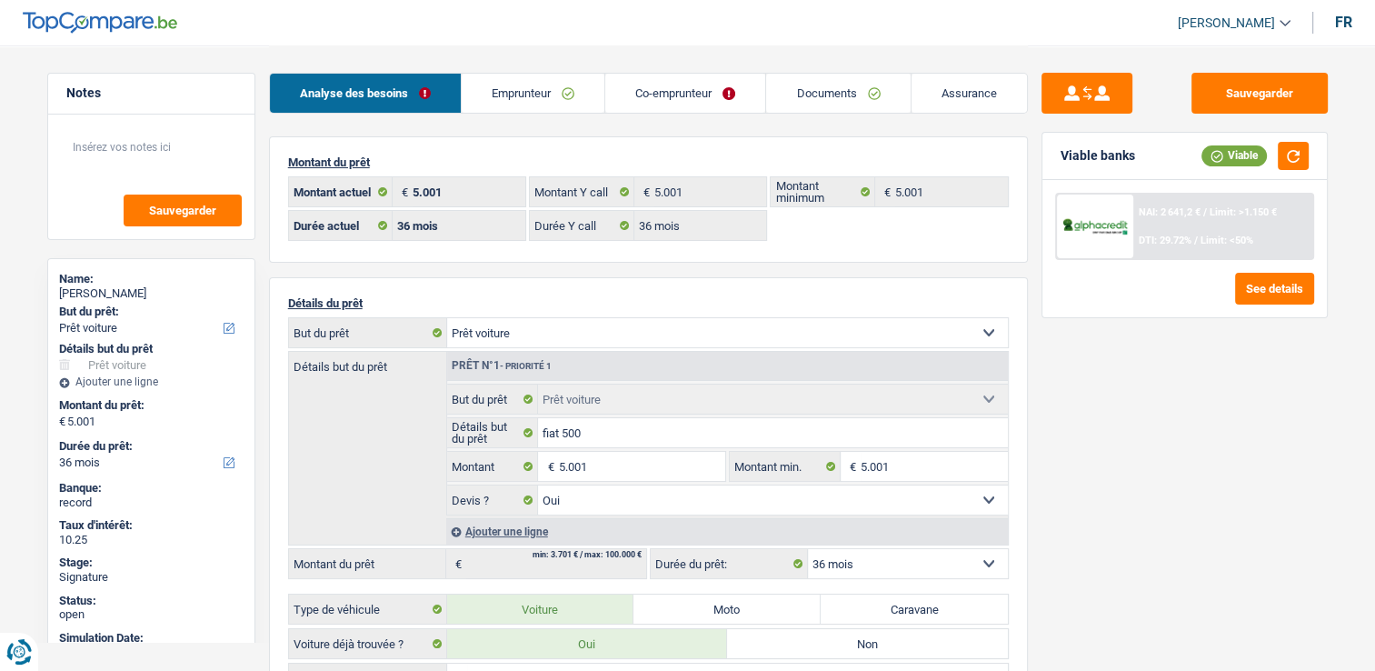
click at [558, 97] on link "Emprunteur" at bounding box center [533, 93] width 143 height 39
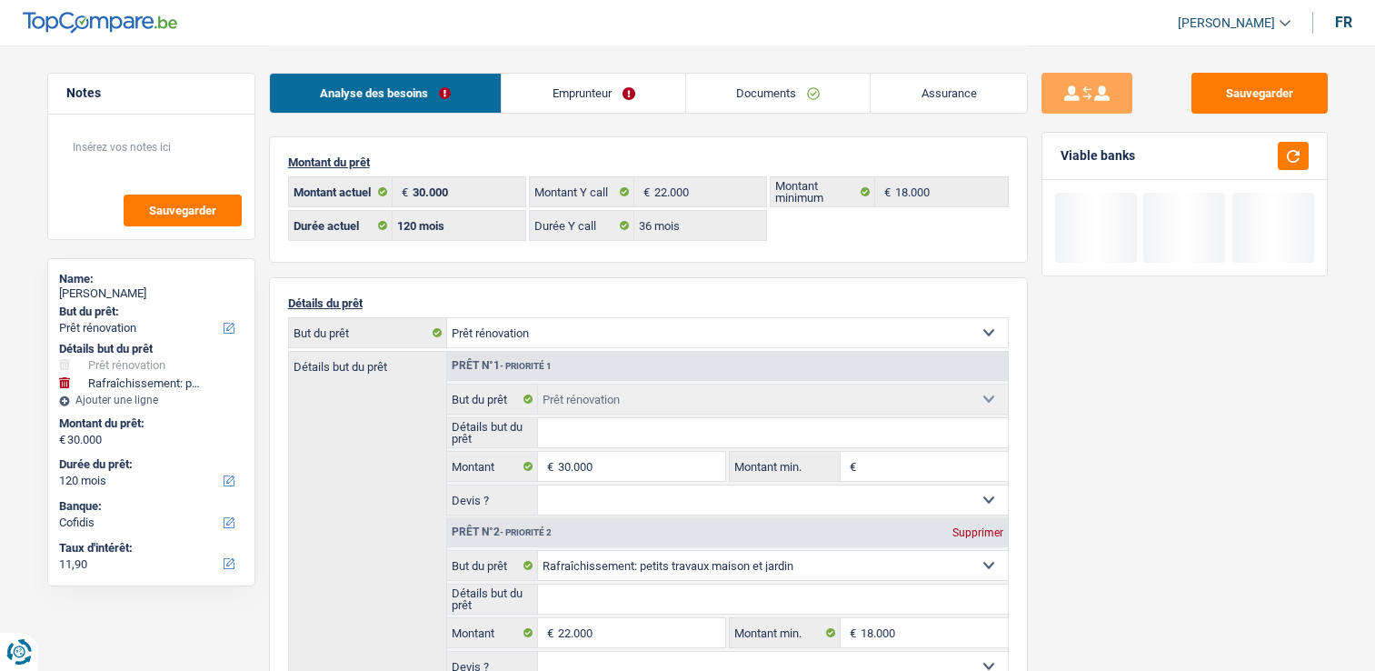
select select "renovation"
select select "houseOrGarden"
select select "120"
select select "cofidis"
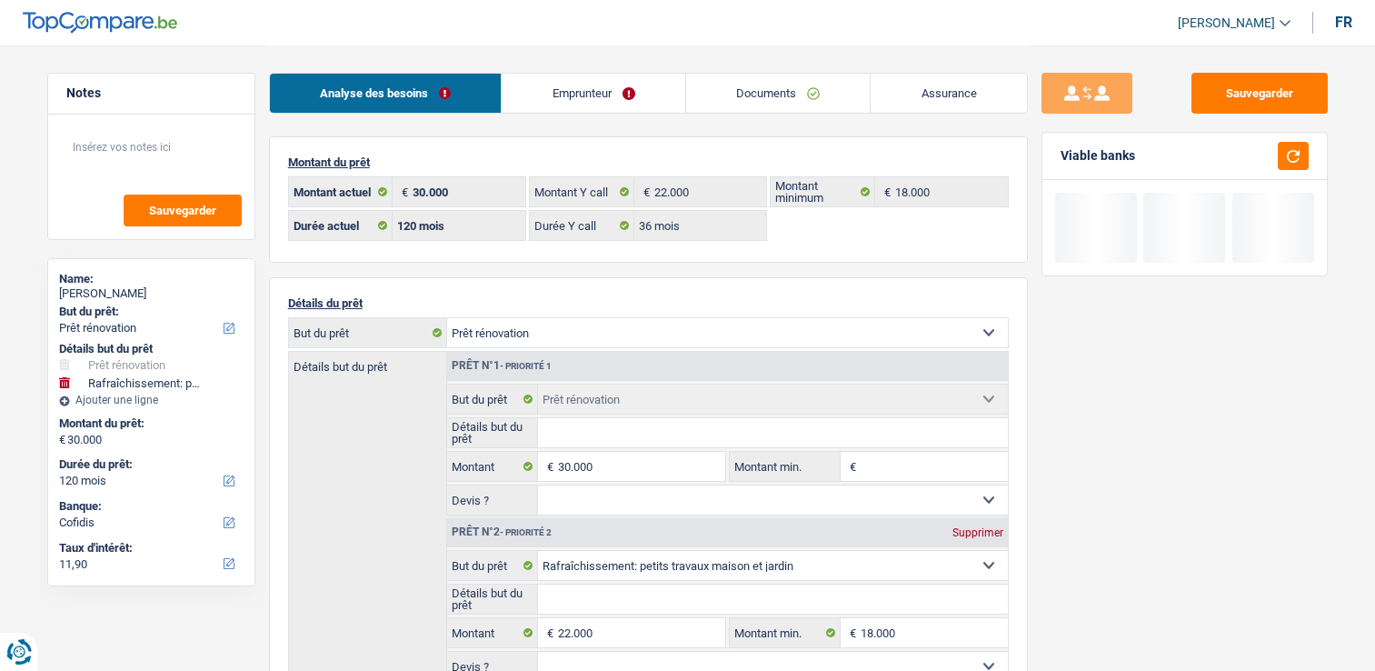
select select "32"
select select "divorced"
select select "ownerWithMortgage"
select select "BE"
select select "mortgage"
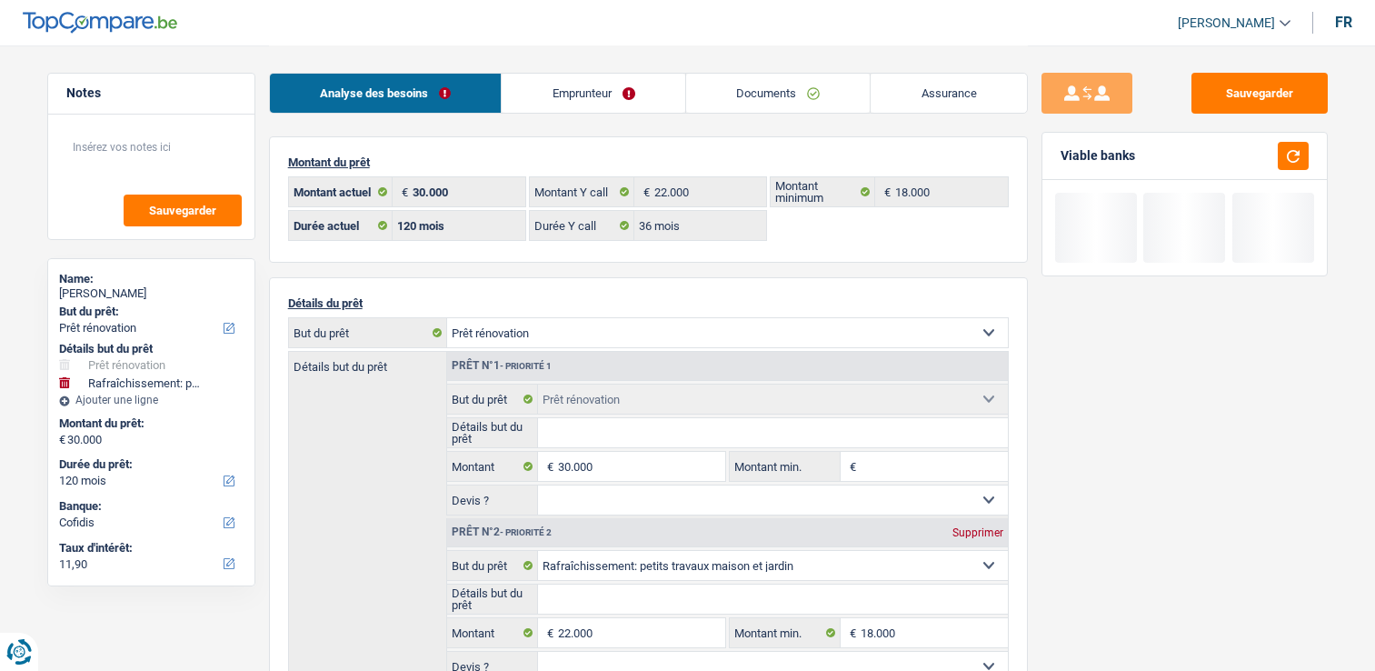
select select "300"
click at [598, 91] on link "Emprunteur" at bounding box center [594, 93] width 184 height 39
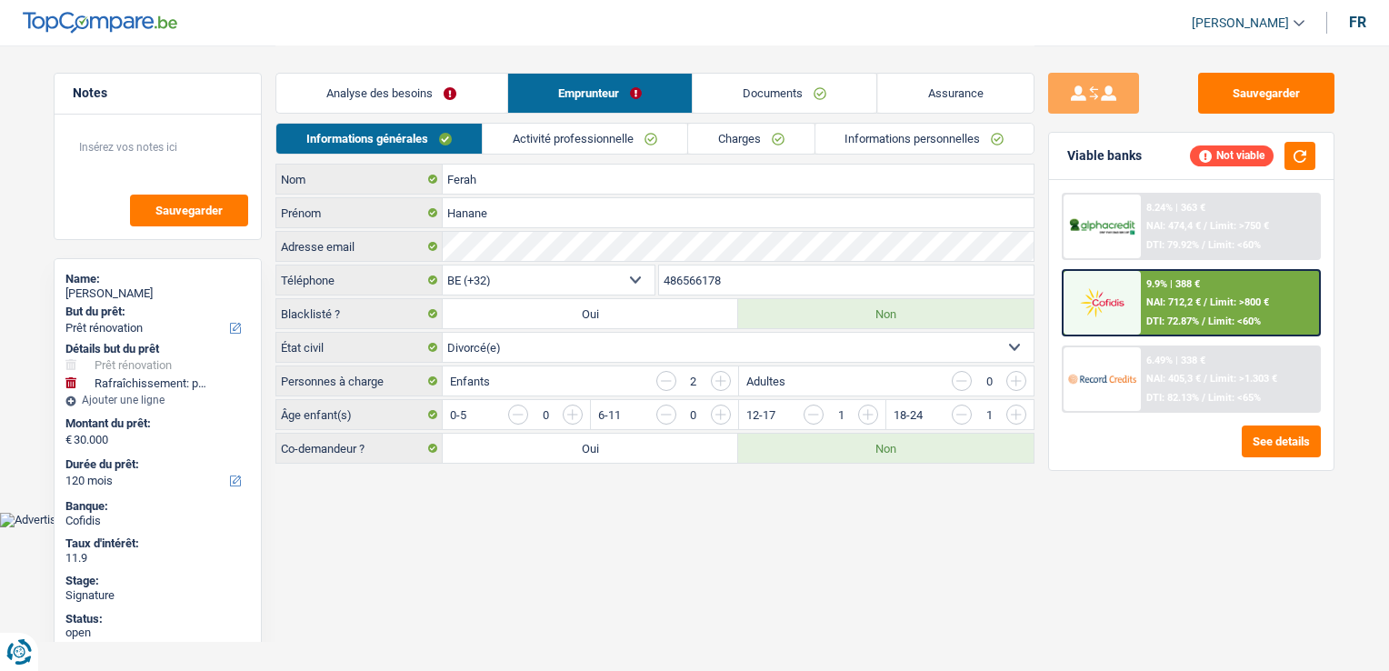
click at [603, 129] on link "Activité professionnelle" at bounding box center [585, 139] width 205 height 30
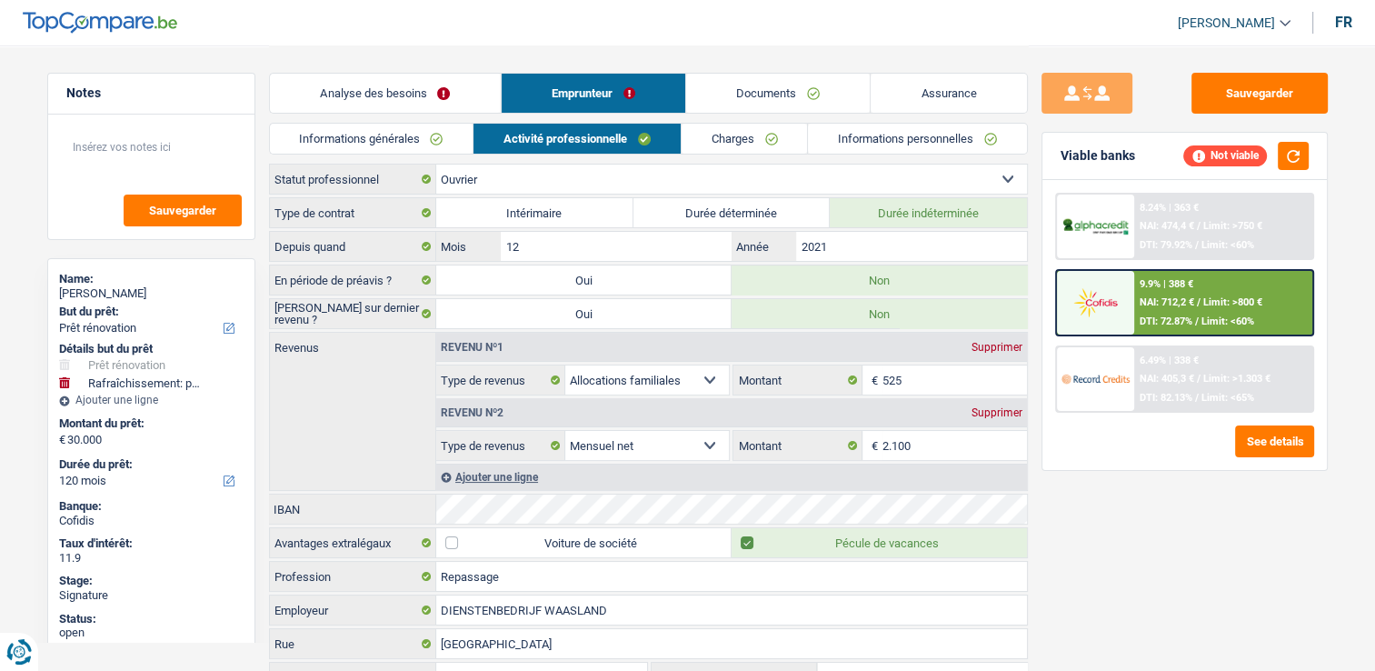
click at [729, 131] on link "Charges" at bounding box center [745, 139] width 126 height 30
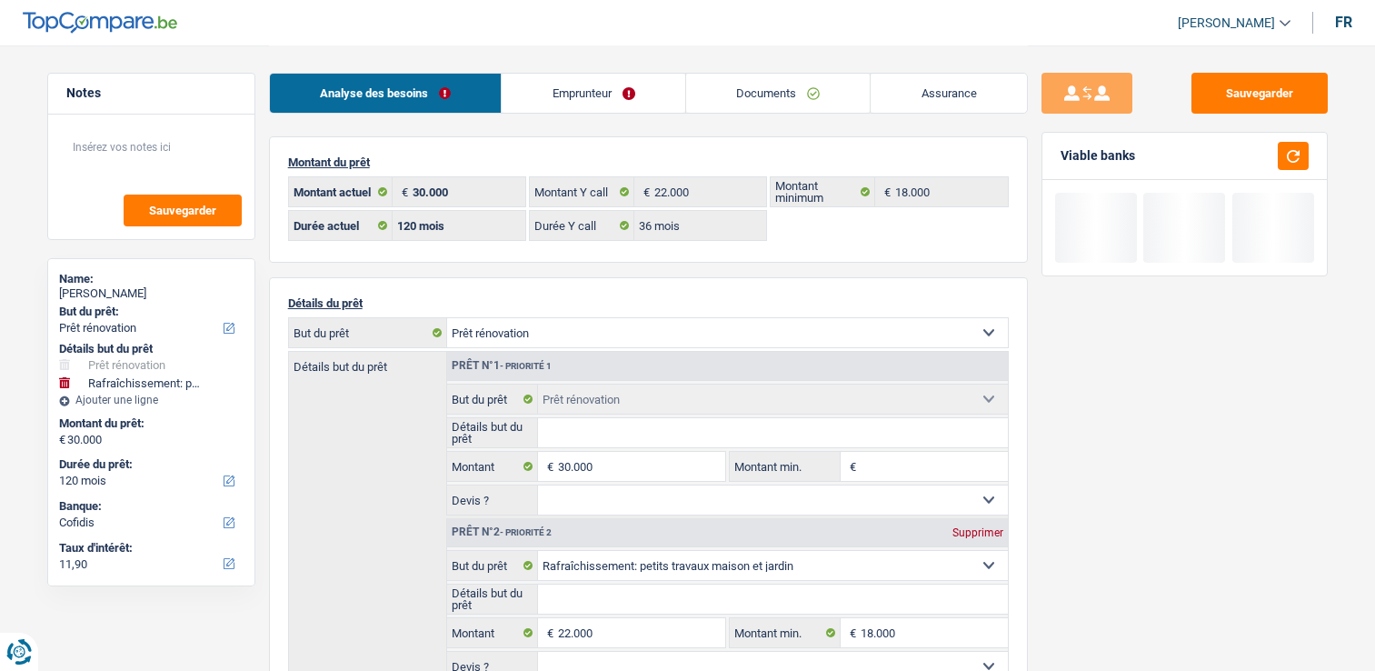
select select "renovation"
select select "houseOrGarden"
select select "120"
select select "cofidis"
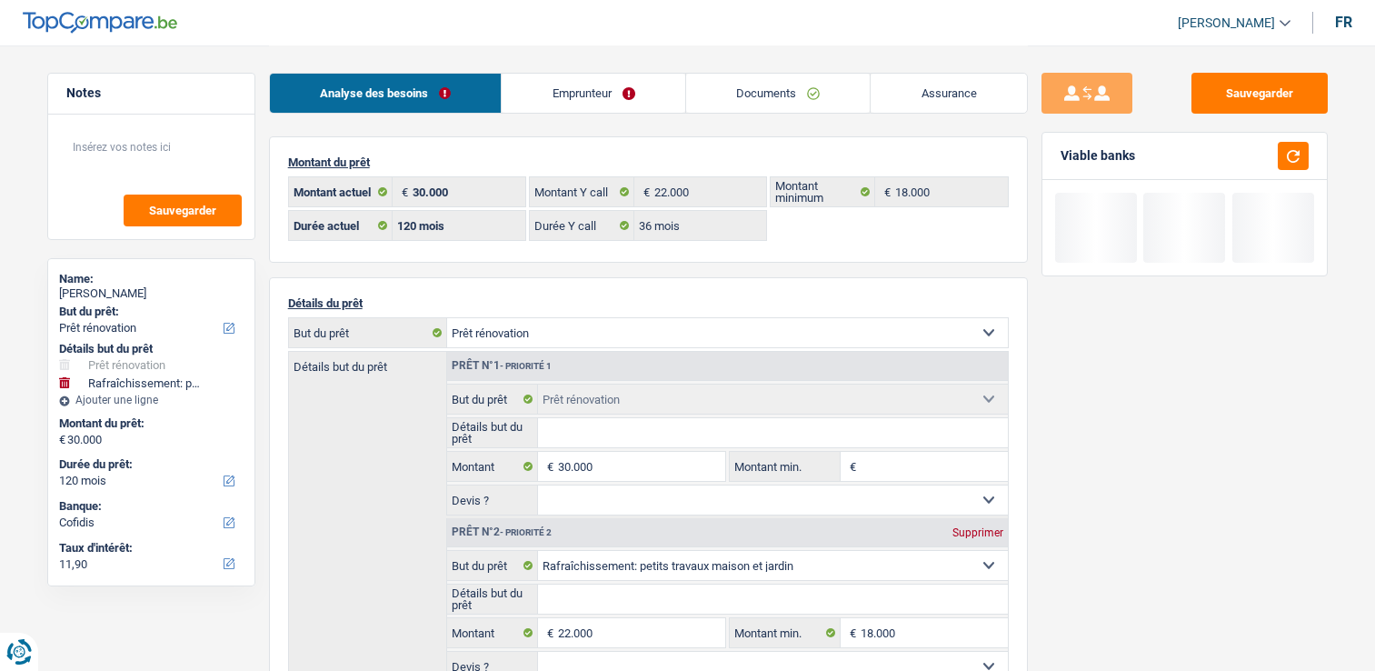
select select "32"
select select "divorced"
select select "ownerWithMortgage"
select select "BE"
select select "mortgage"
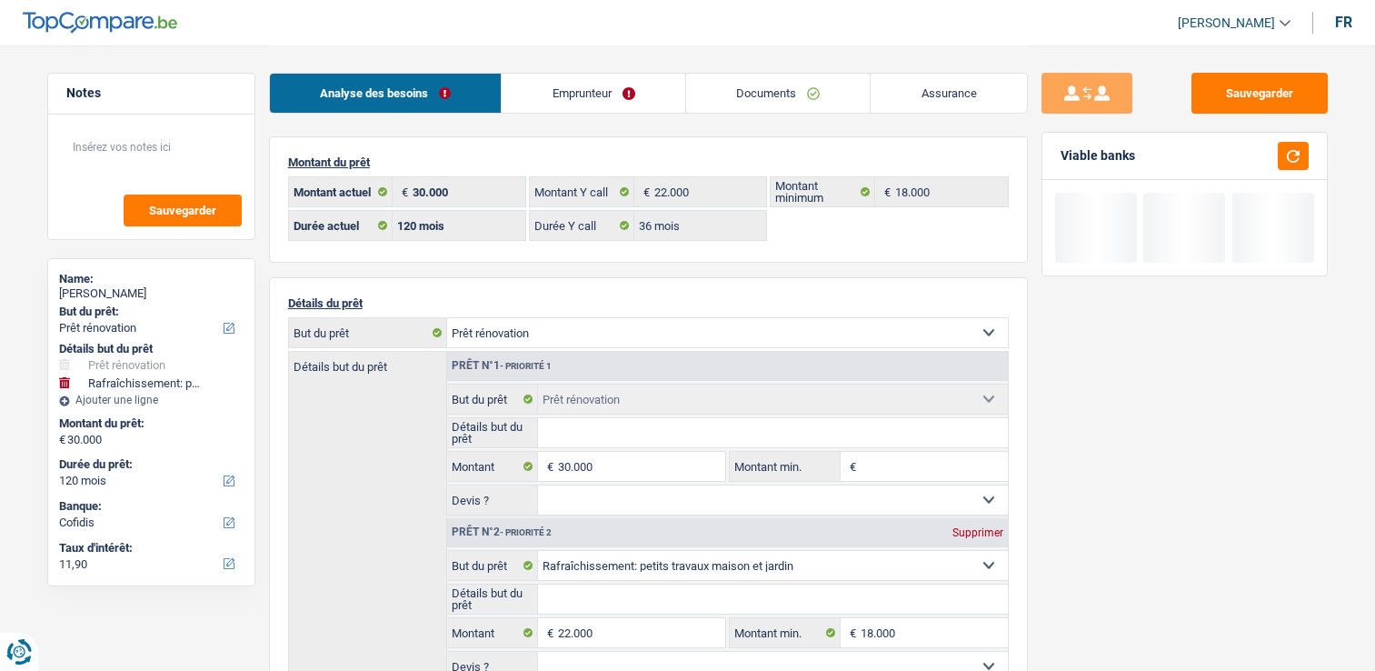
select select "300"
click at [596, 100] on link "Emprunteur" at bounding box center [594, 93] width 184 height 39
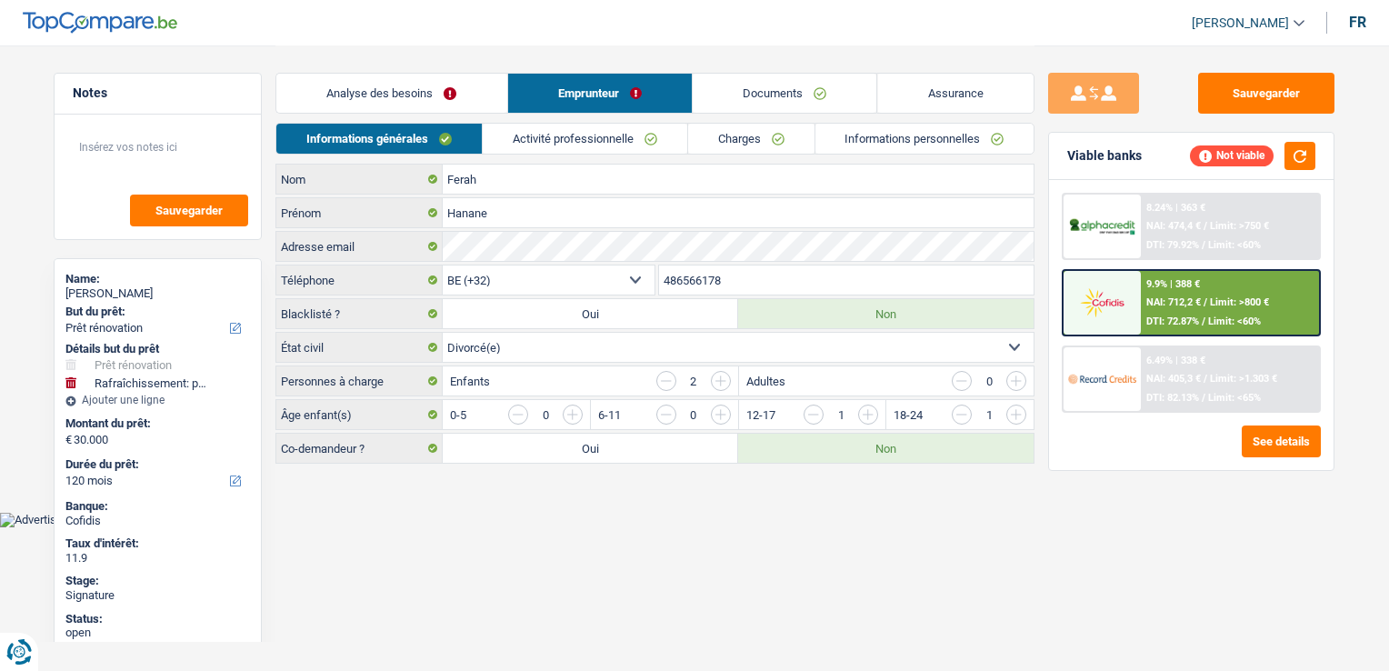
click at [906, 137] on link "Informations personnelles" at bounding box center [924, 139] width 219 height 30
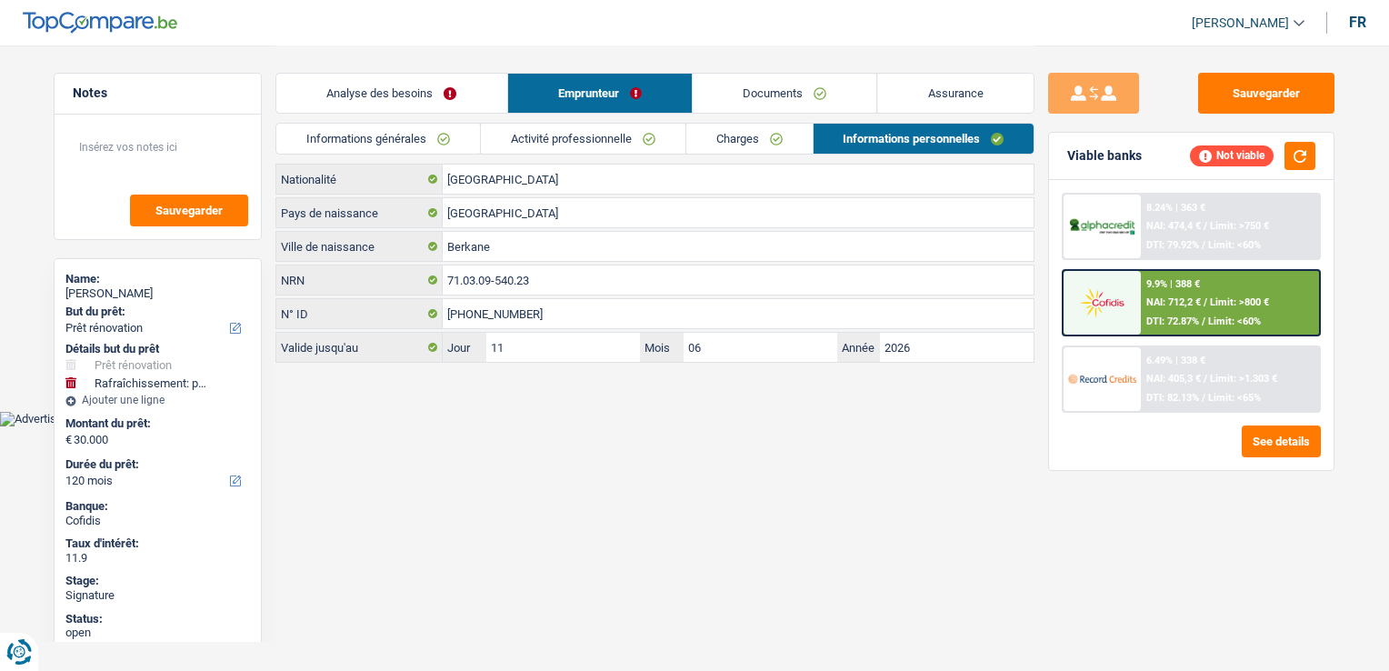
click at [802, 141] on link "Charges" at bounding box center [749, 139] width 126 height 30
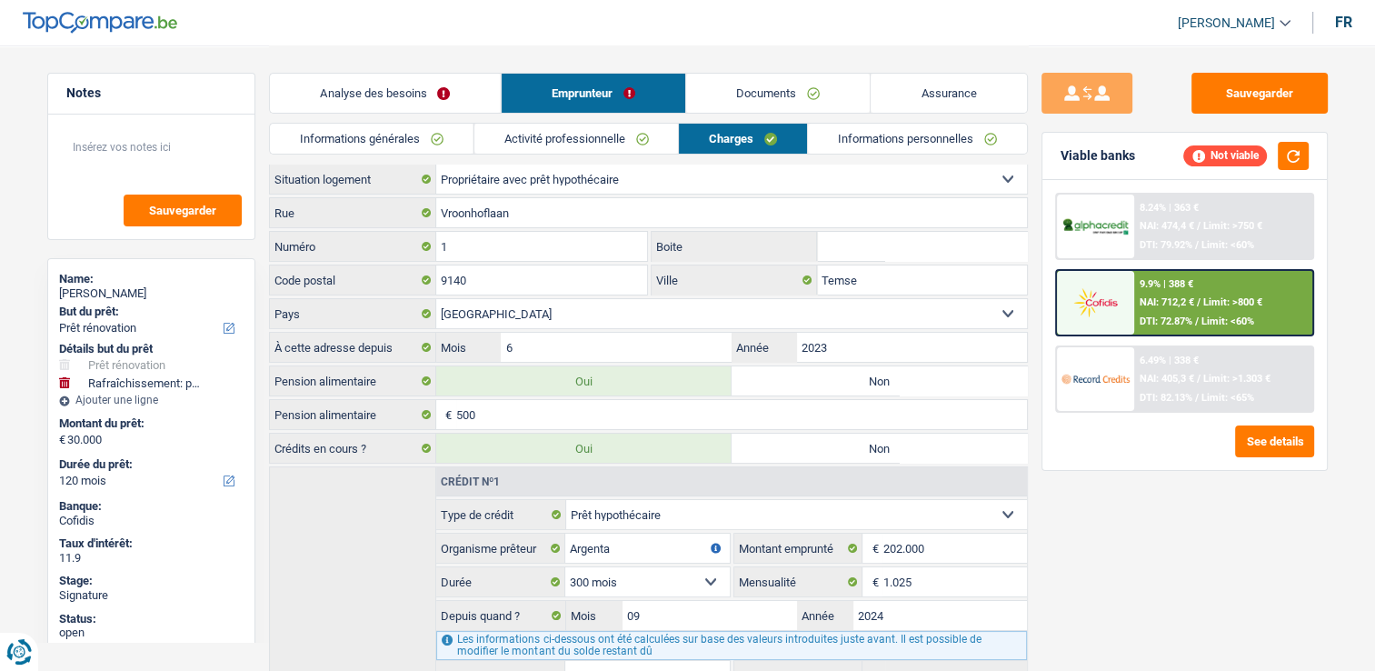
scroll to position [106, 0]
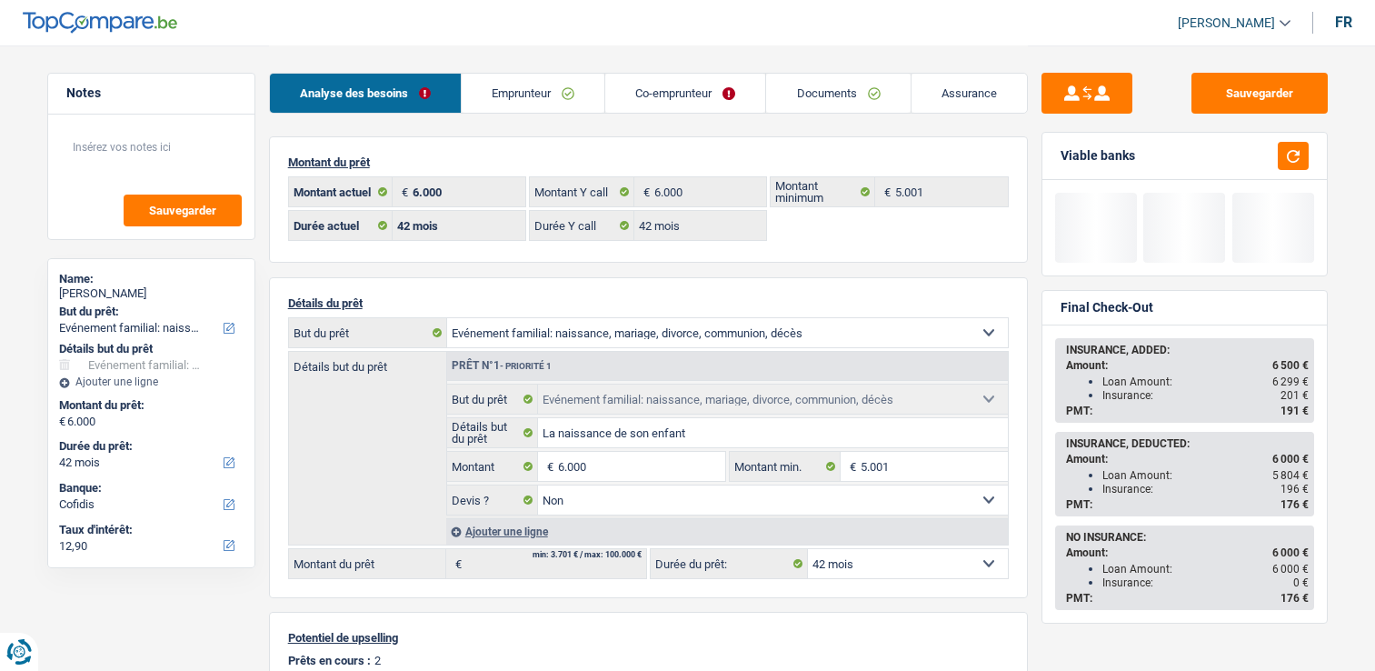
select select "familyEvent"
select select "42"
select select "cofidis"
select select "42"
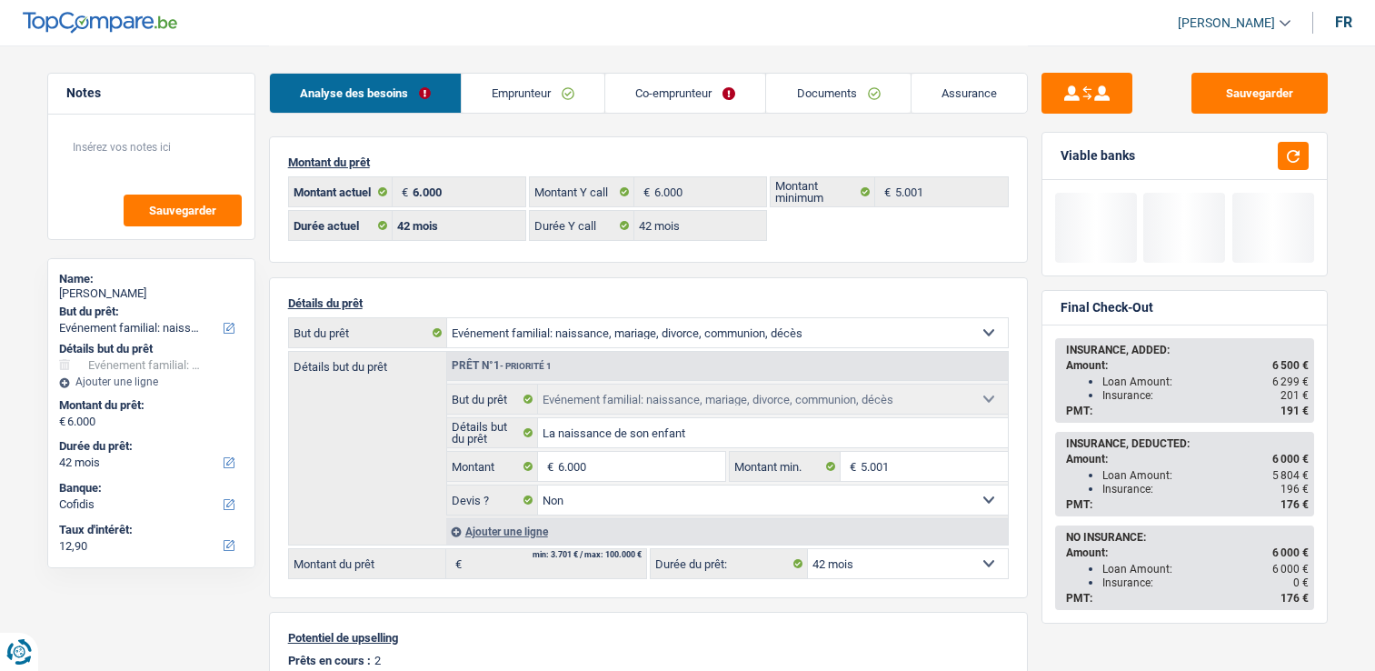
select select "42"
select select "familyEvent"
select select "false"
select select "42"
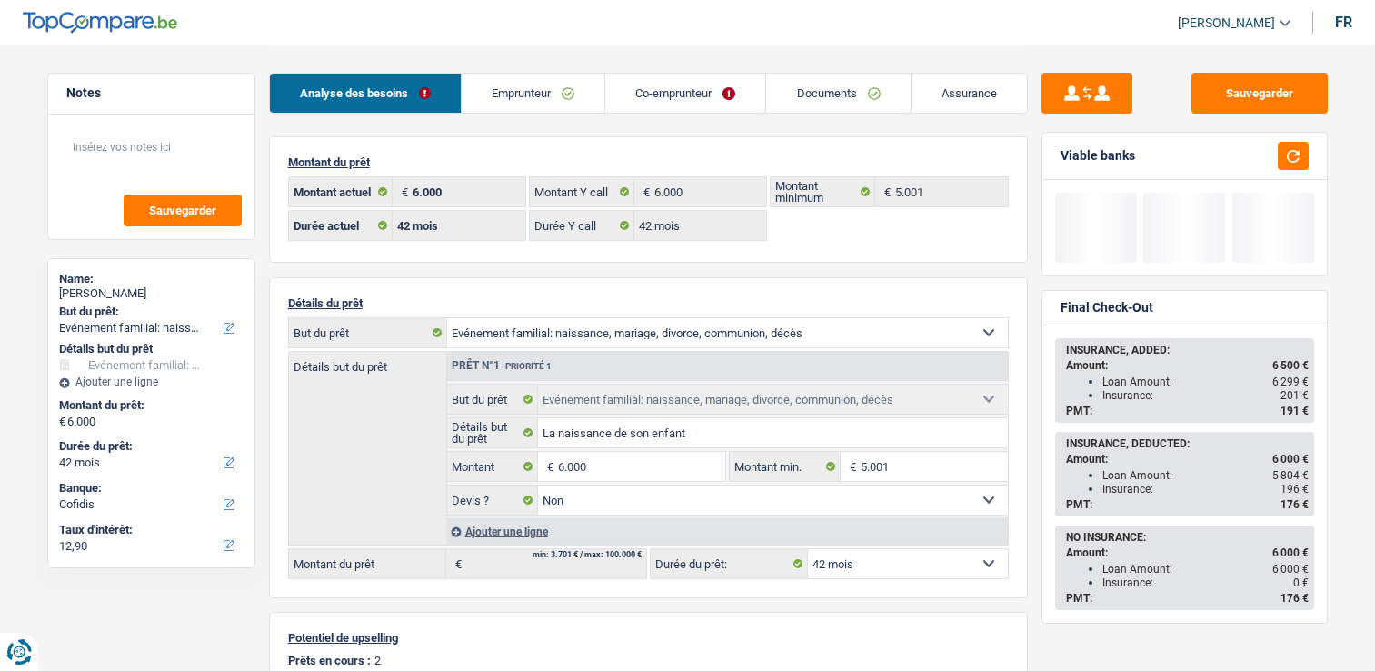
select select "32"
select select "married"
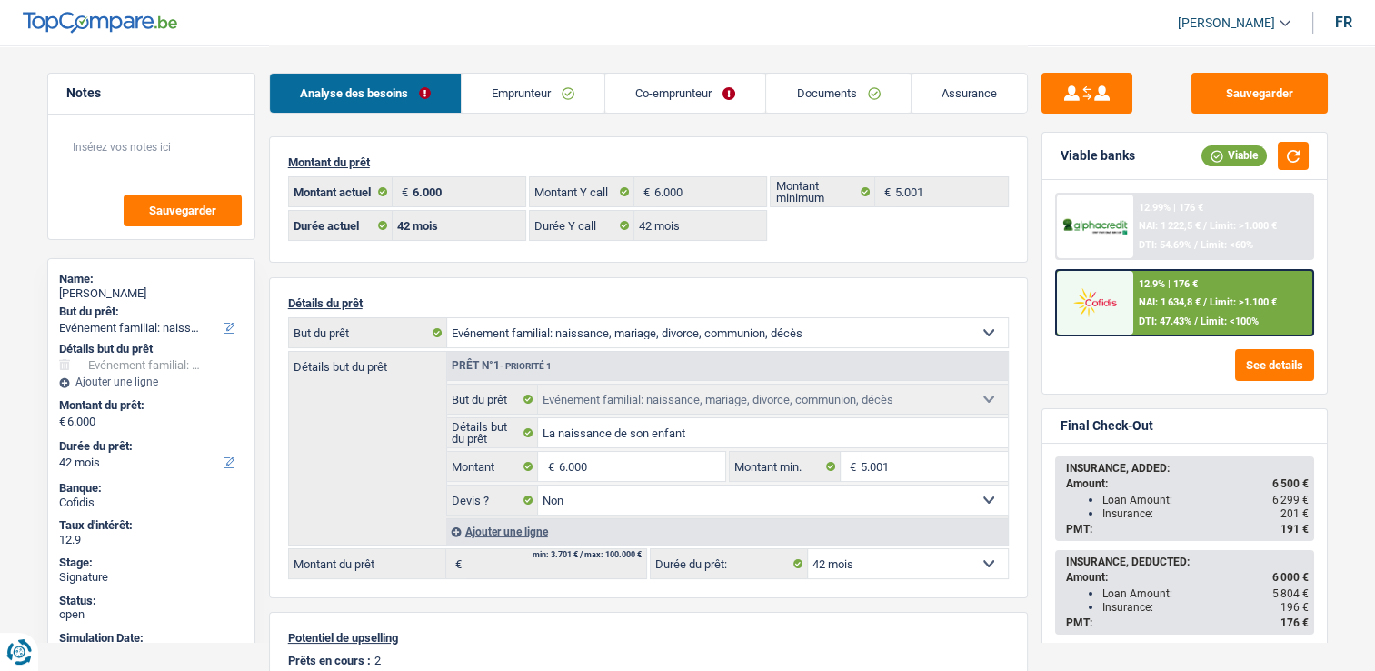
click at [502, 70] on div "Analyse des besoins Emprunteur Co-emprunteur Documents Assurance" at bounding box center [648, 83] width 759 height 77
click at [510, 98] on link "Emprunteur" at bounding box center [533, 93] width 143 height 39
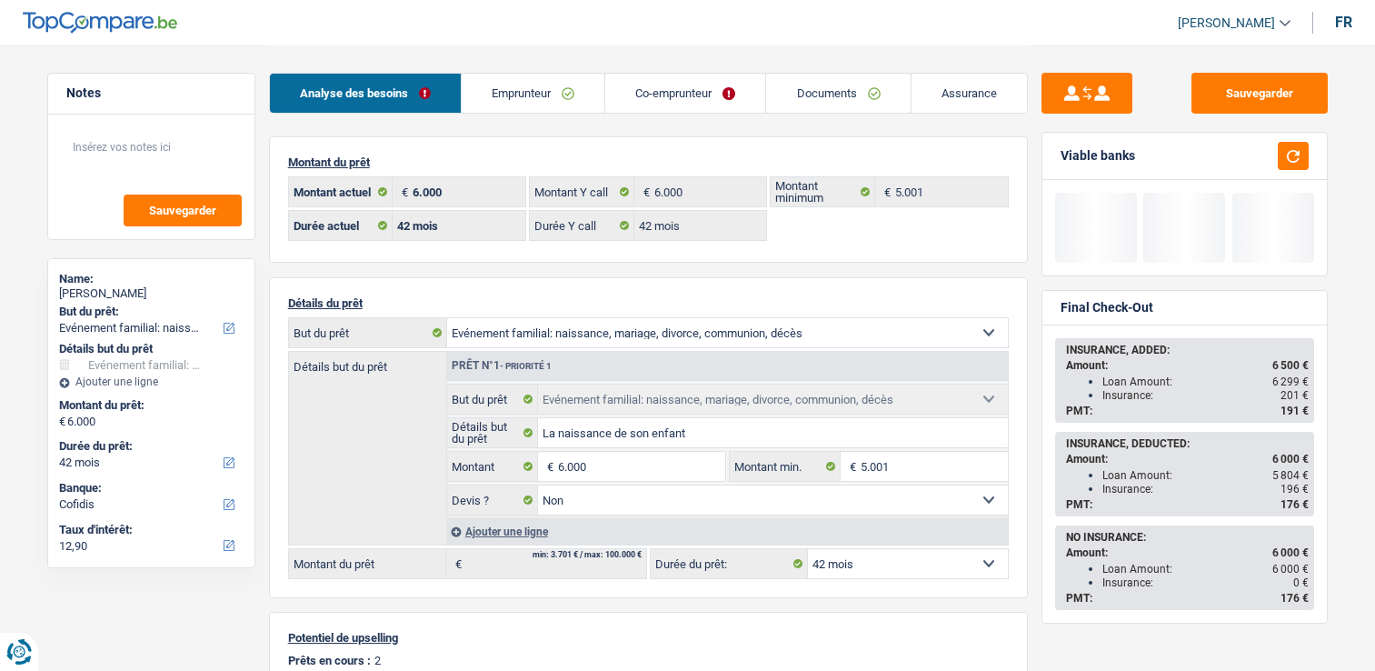
select select "familyEvent"
select select "42"
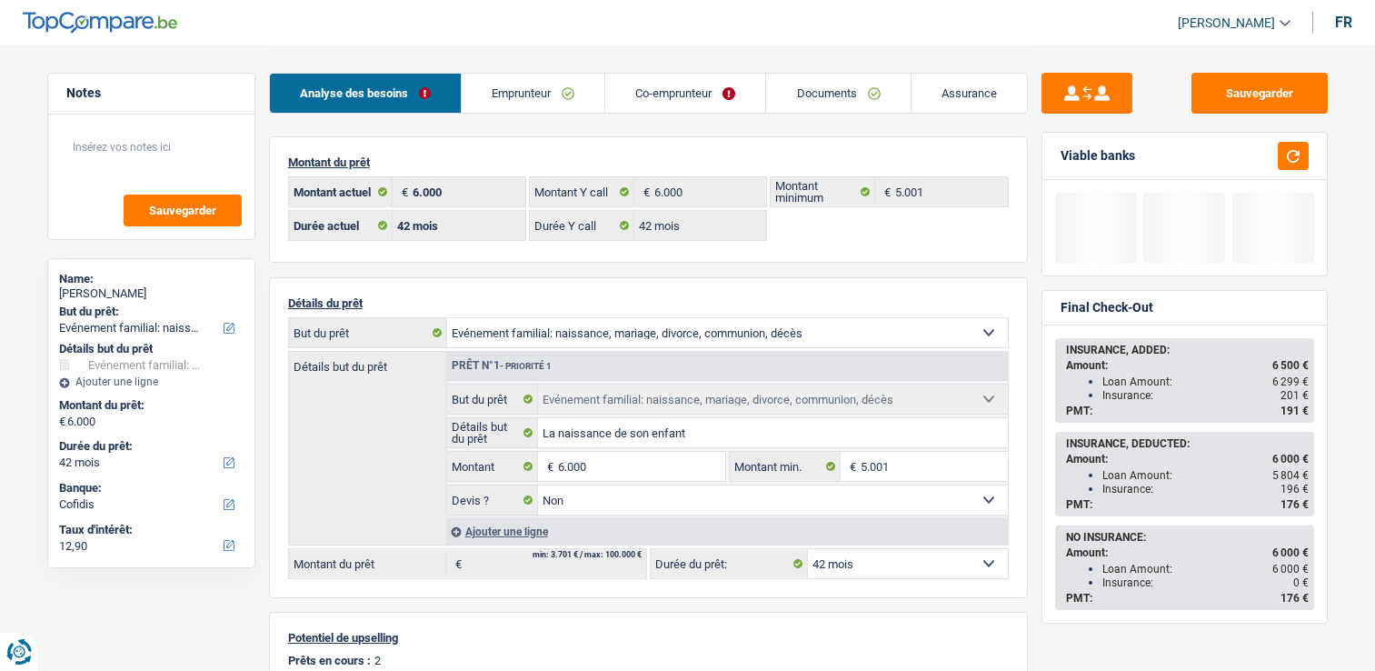
select select "familyEvent"
select select "false"
select select "42"
select select "ownerWithMortgage"
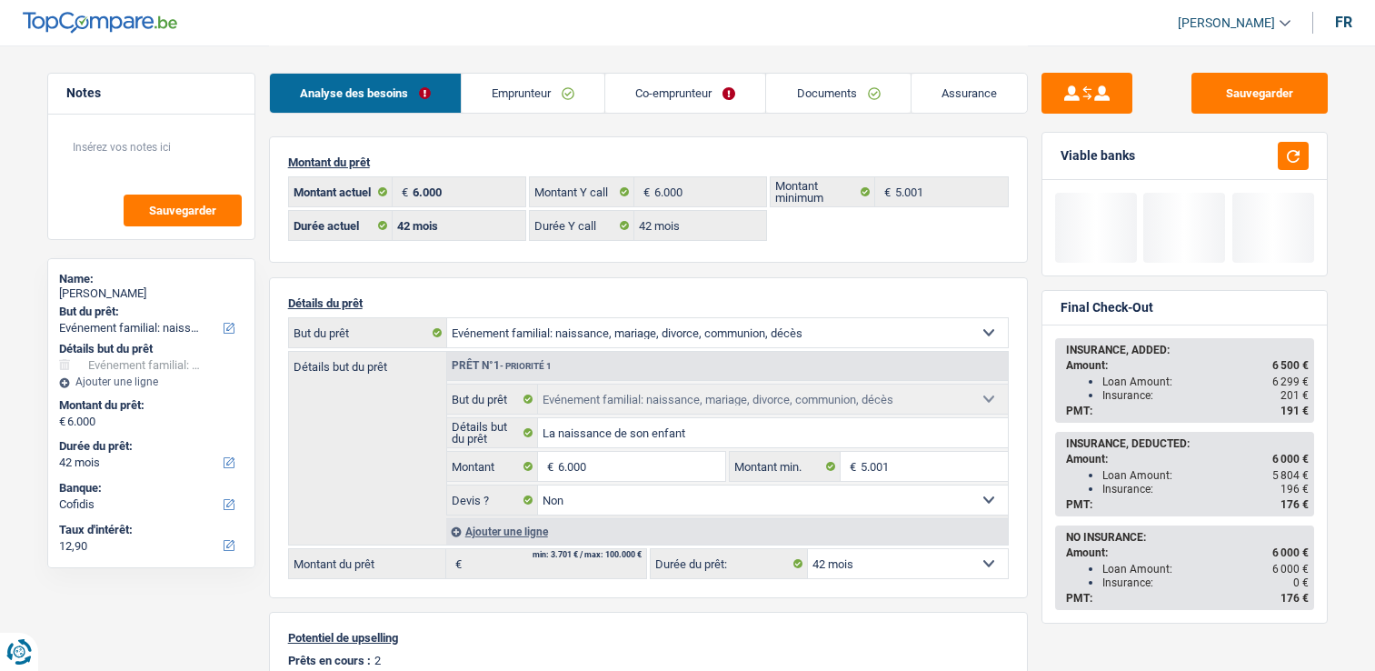
select select "BE"
select select "mortgage"
select select "360"
select select "personalLoan"
select select "loanRepayment"
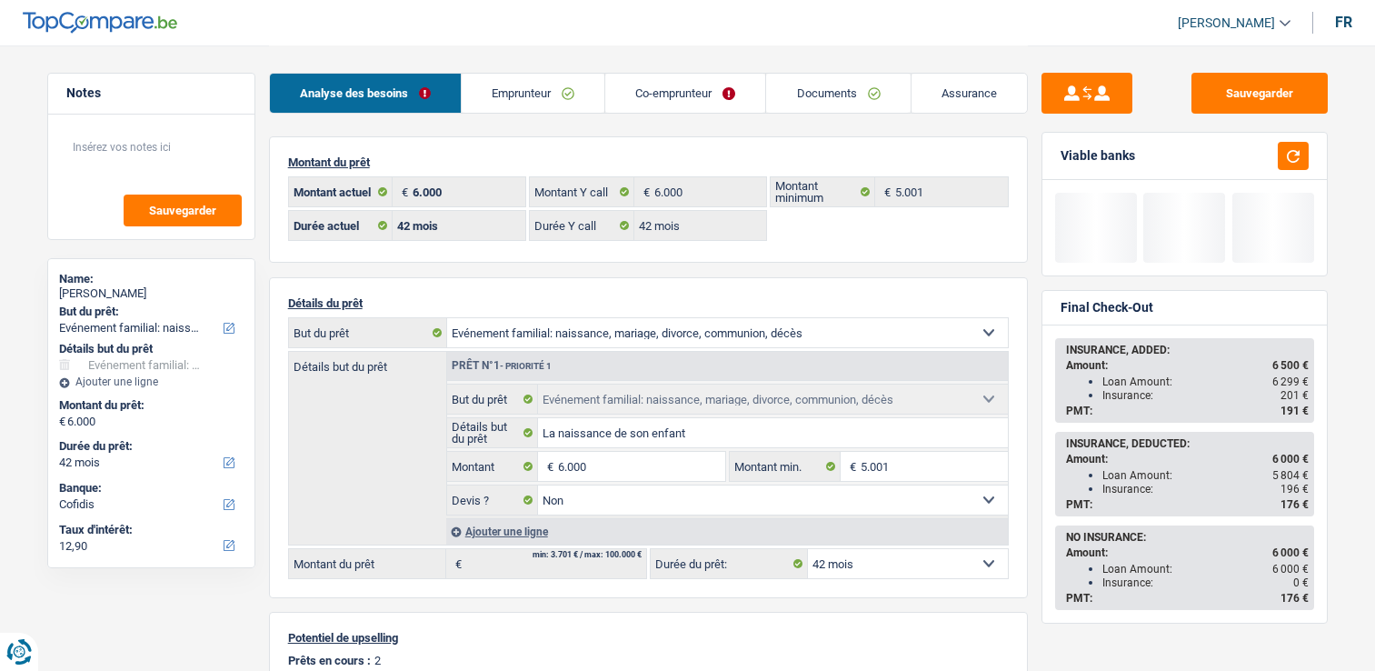
select select "60"
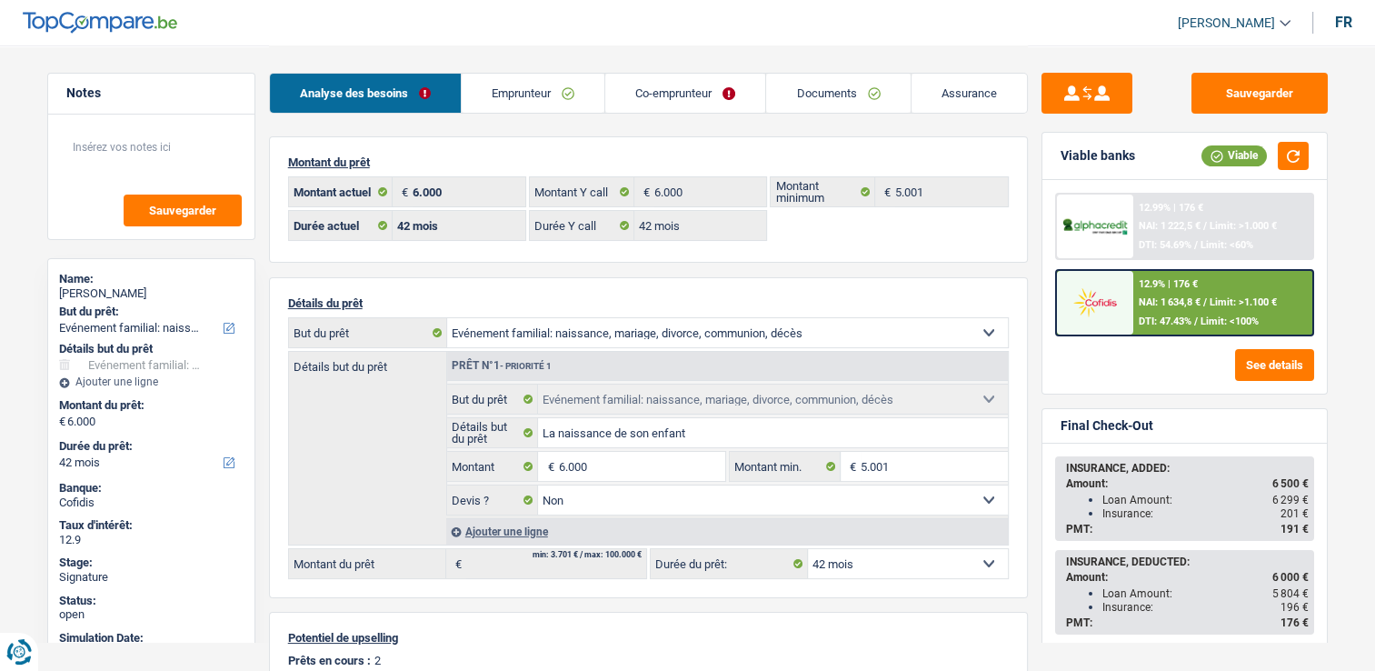
drag, startPoint x: 511, startPoint y: 93, endPoint x: 525, endPoint y: 104, distance: 18.2
click at [511, 93] on link "Emprunteur" at bounding box center [533, 93] width 143 height 39
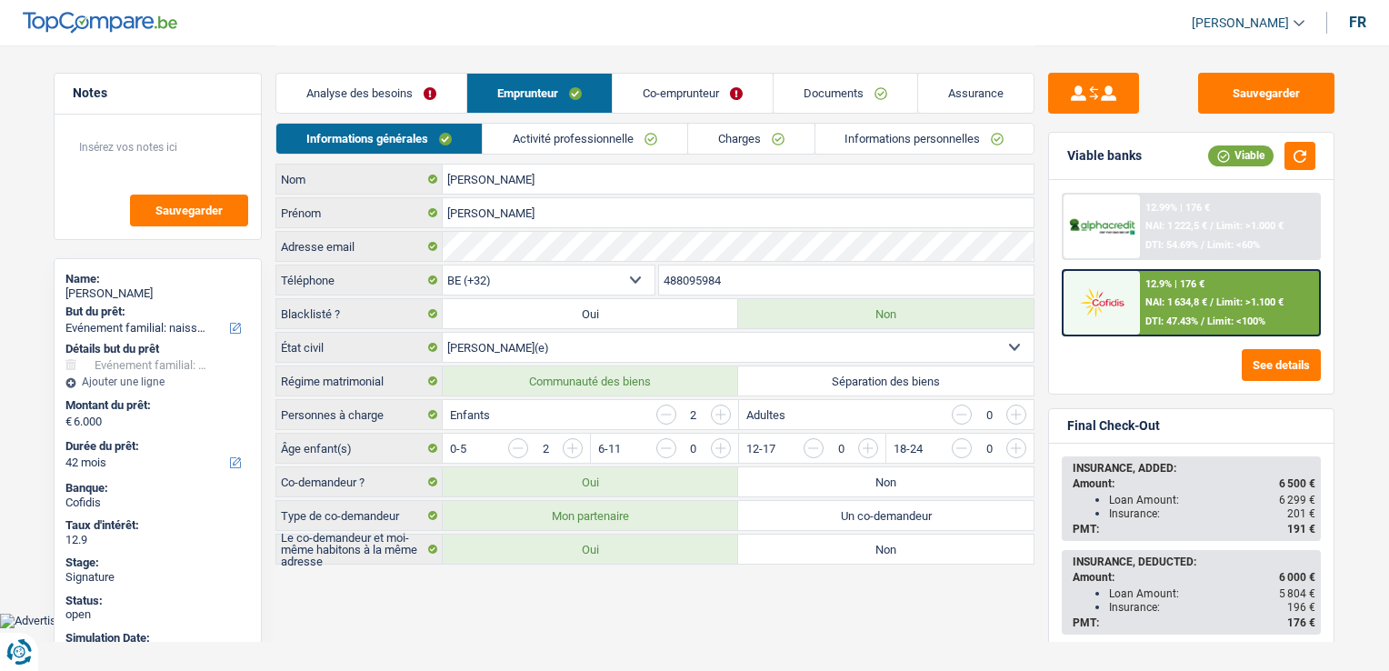
click at [620, 146] on link "Activité professionnelle" at bounding box center [585, 139] width 205 height 30
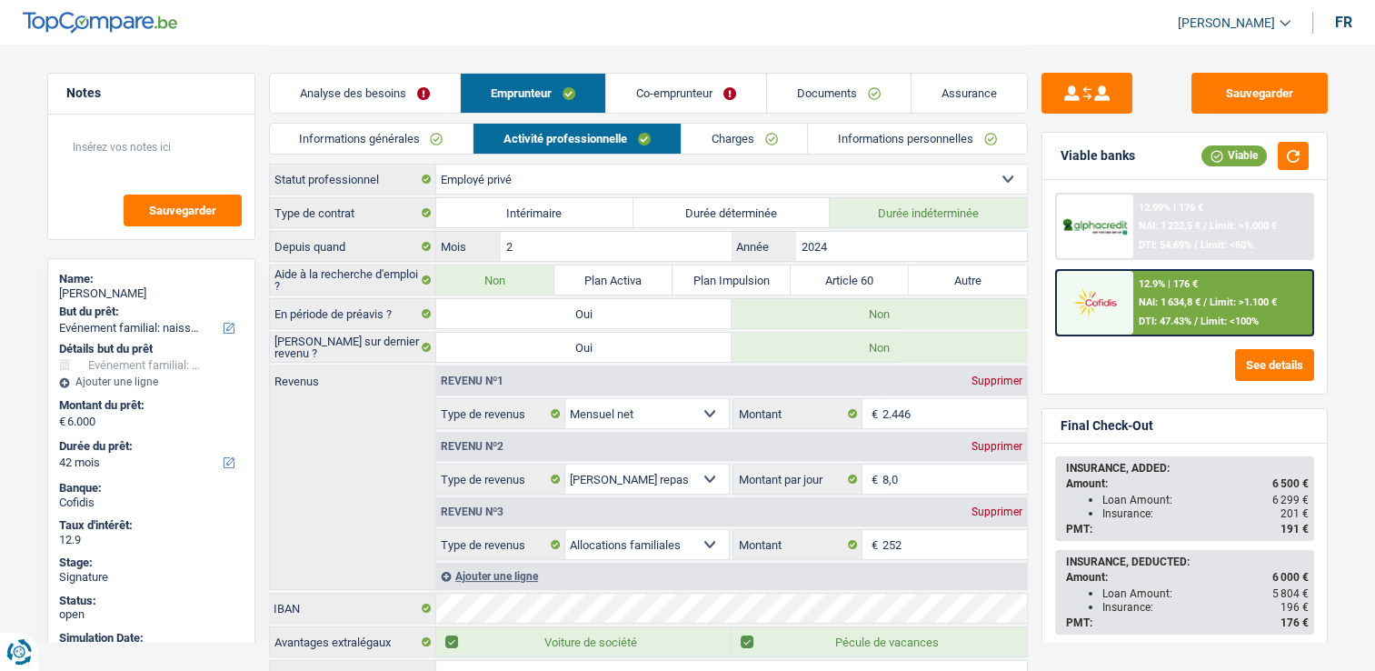
click at [774, 145] on link "Charges" at bounding box center [745, 139] width 126 height 30
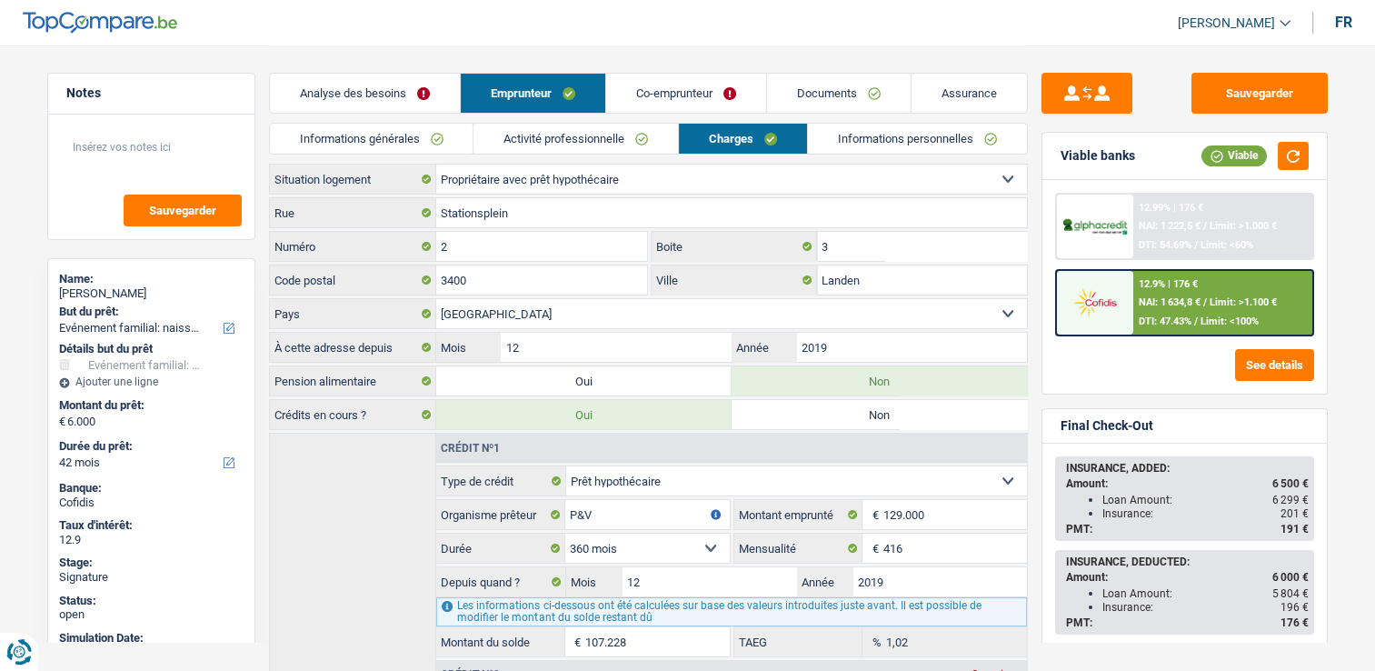
click at [704, 106] on link "Co-emprunteur" at bounding box center [686, 93] width 160 height 39
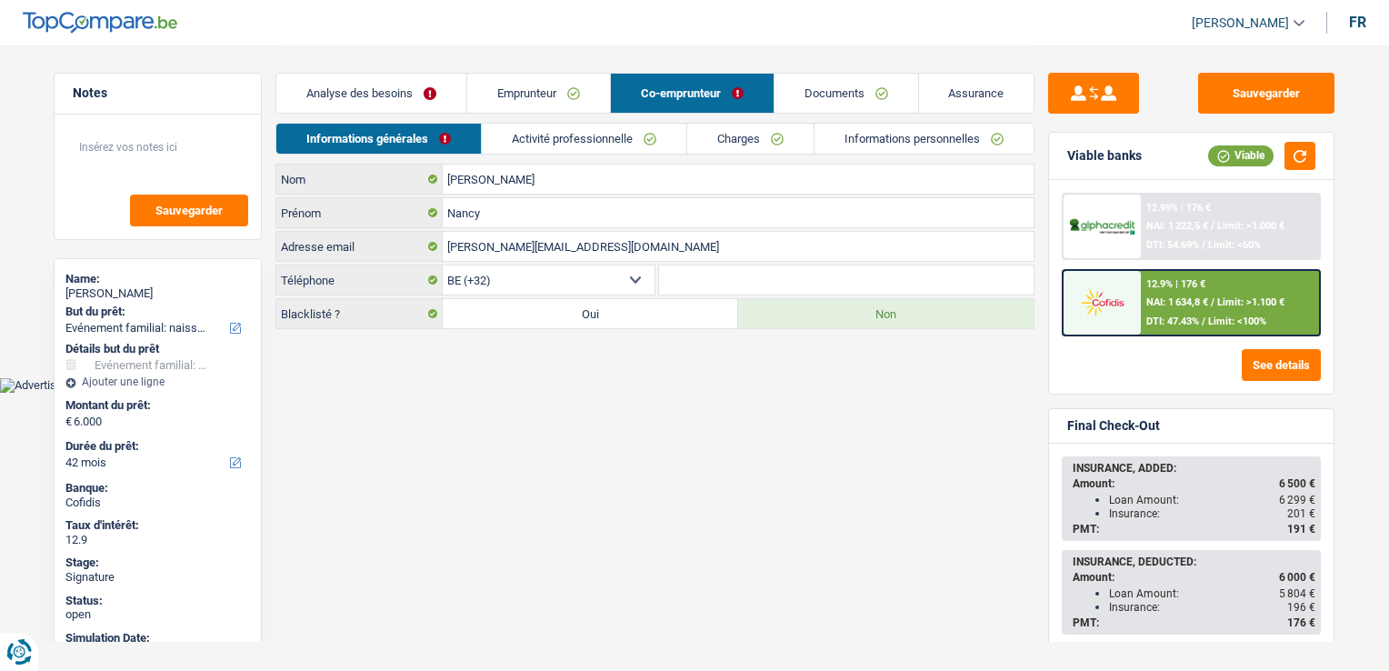
click at [667, 134] on link "Activité professionnelle" at bounding box center [584, 139] width 205 height 30
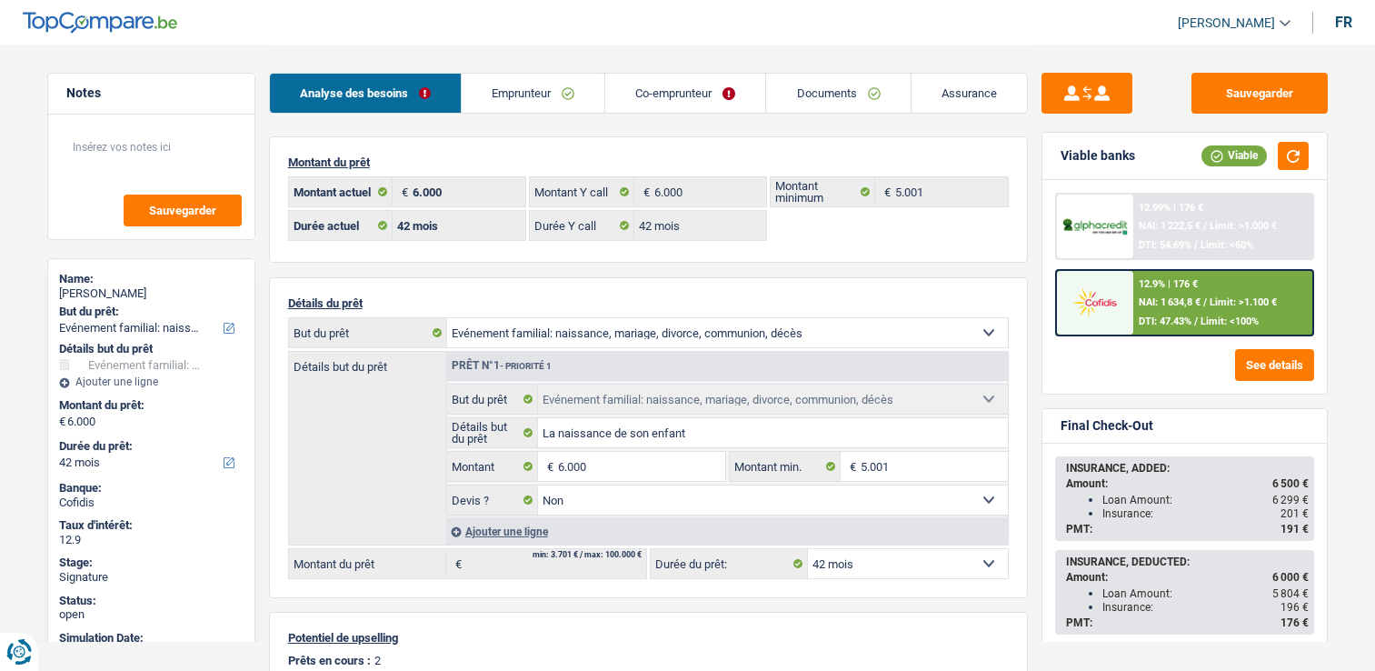
select select "familyEvent"
select select "42"
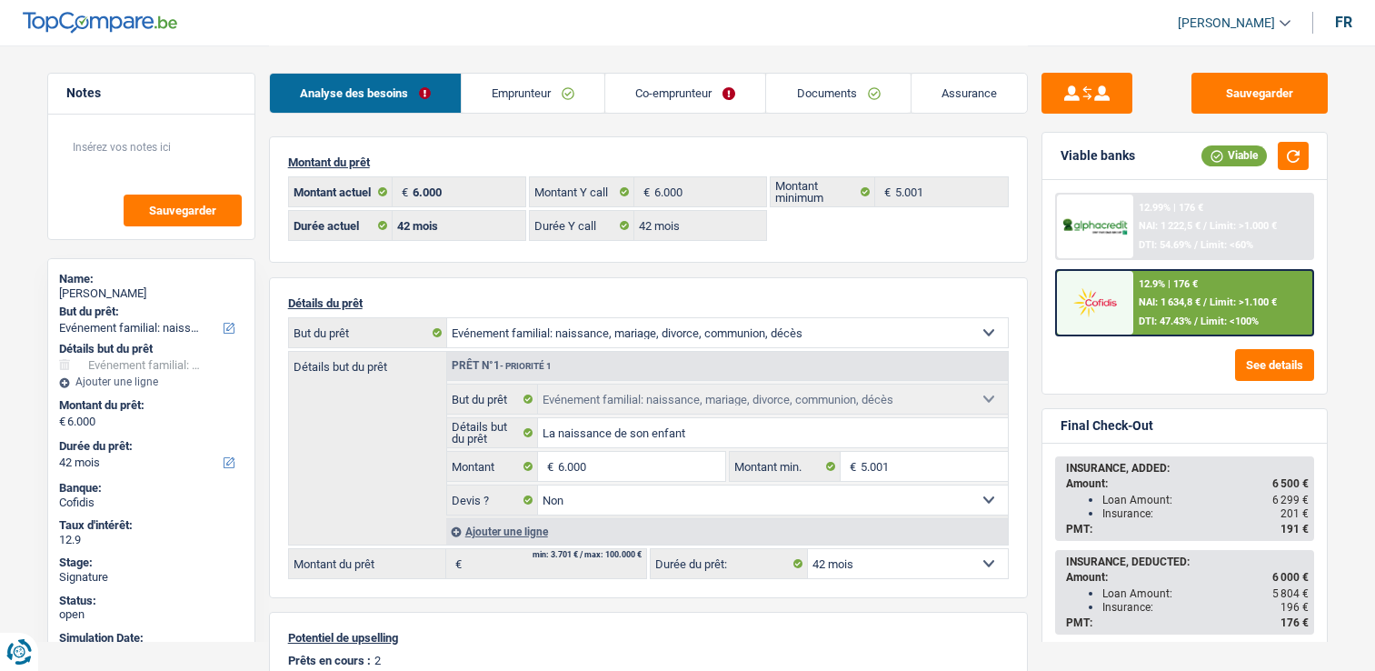
select select "familyEvent"
select select "false"
select select "42"
click at [536, 81] on link "Emprunteur" at bounding box center [533, 93] width 143 height 39
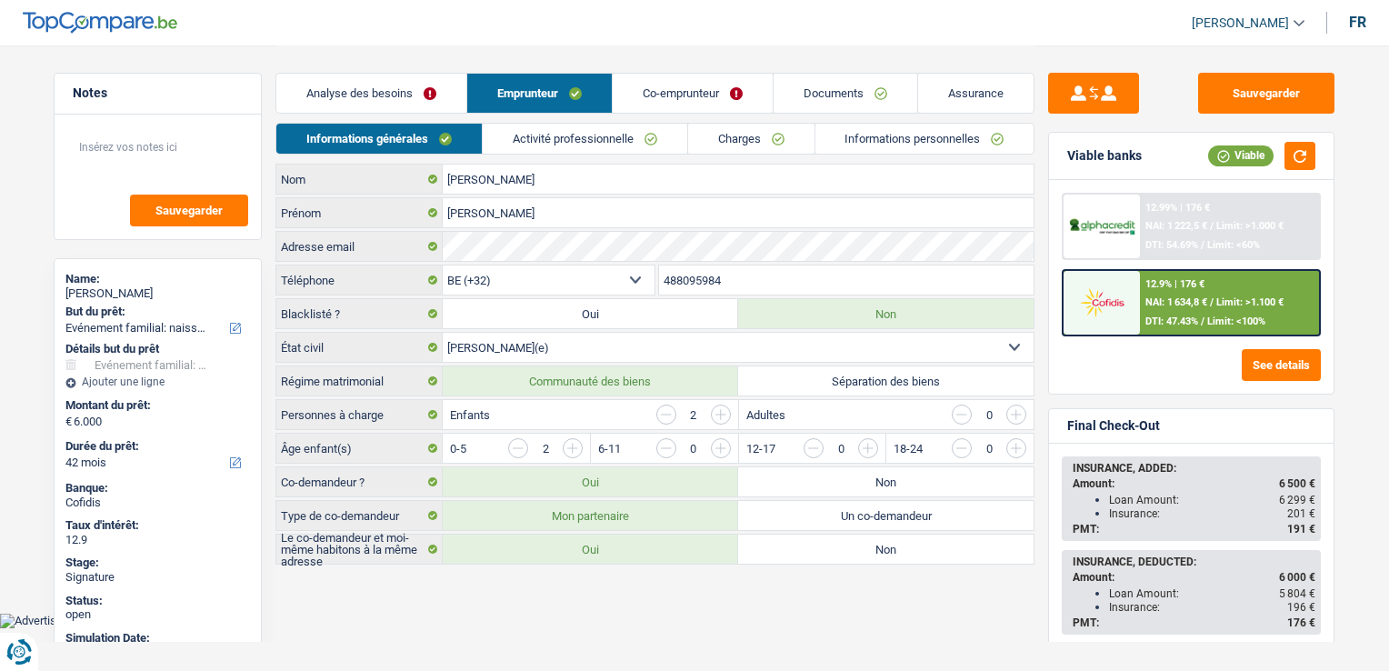
click at [901, 149] on link "Informations personnelles" at bounding box center [924, 139] width 219 height 30
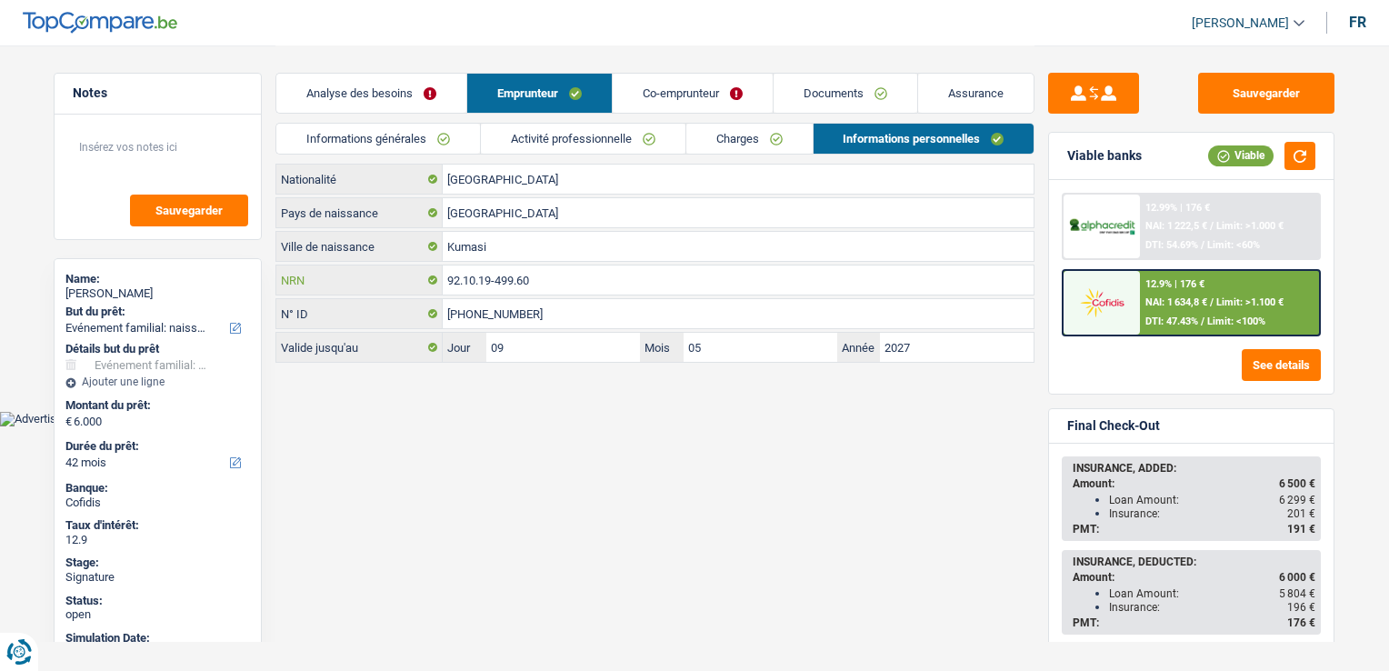
click at [605, 289] on input "92.10.19-499.60" at bounding box center [738, 279] width 591 height 29
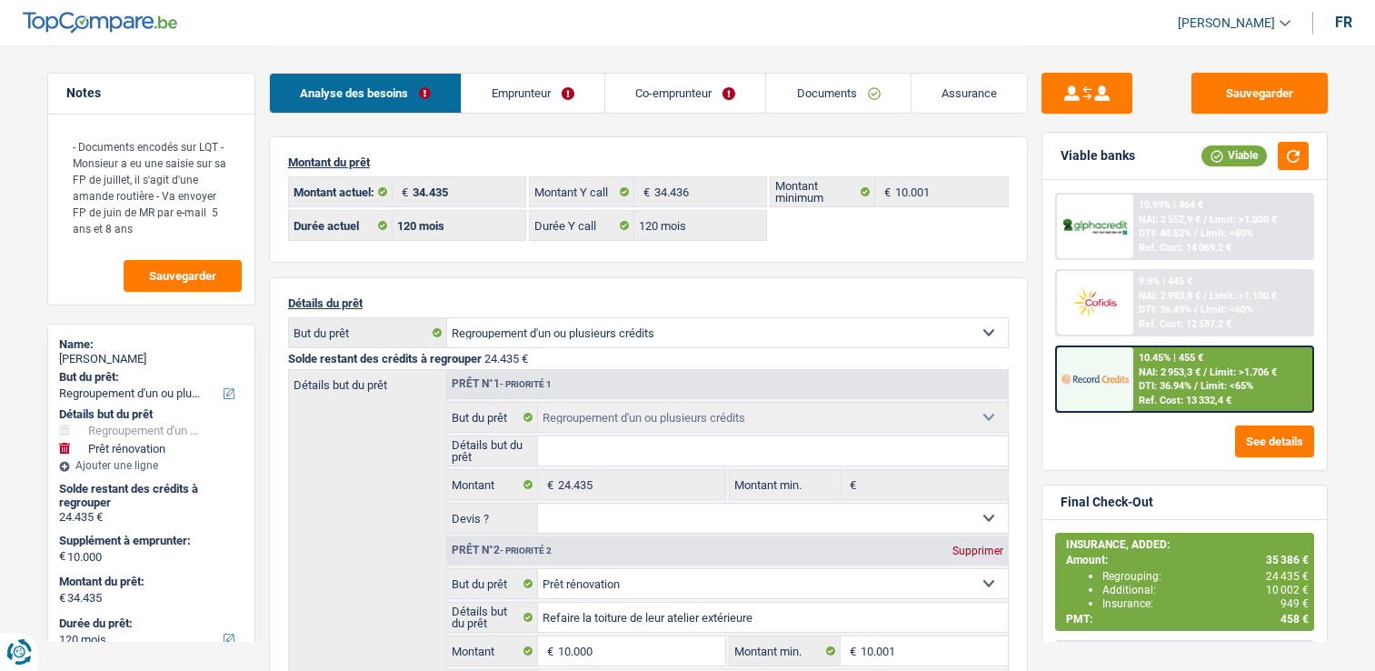
select select "refinancing"
select select "renovation"
select select "120"
select select "32"
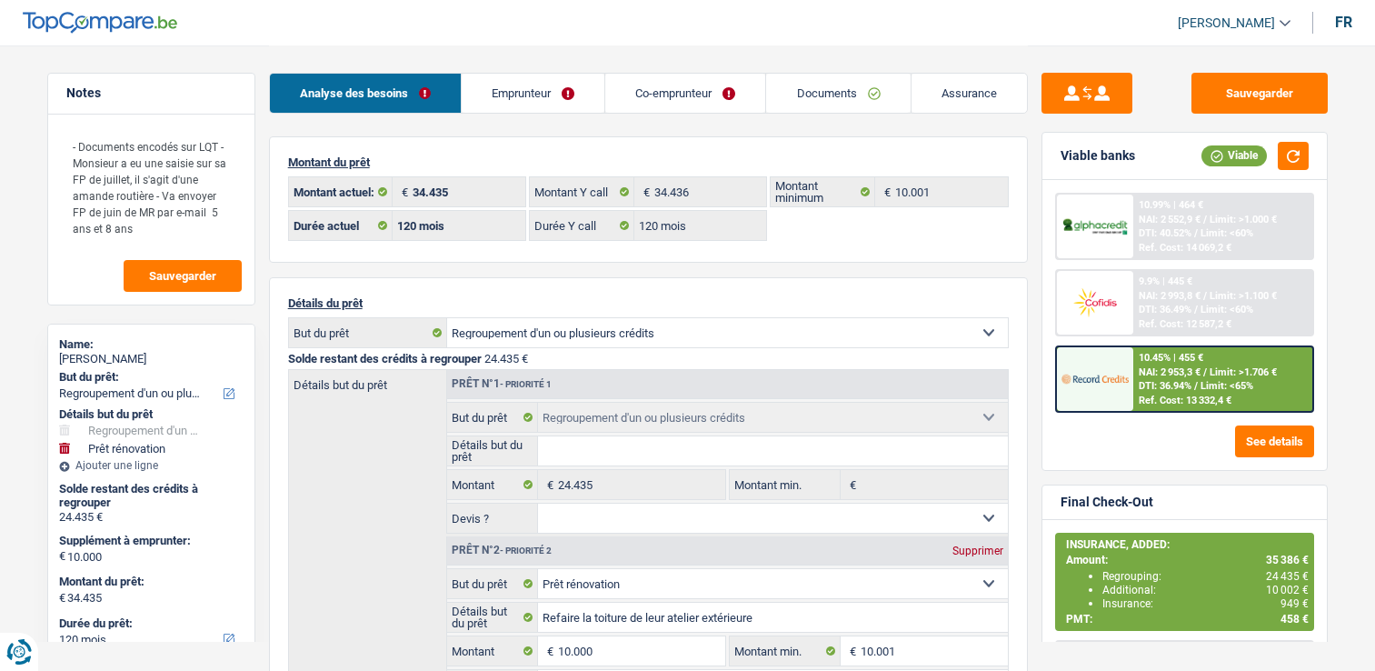
click at [618, 92] on link "Co-emprunteur" at bounding box center [685, 93] width 160 height 39
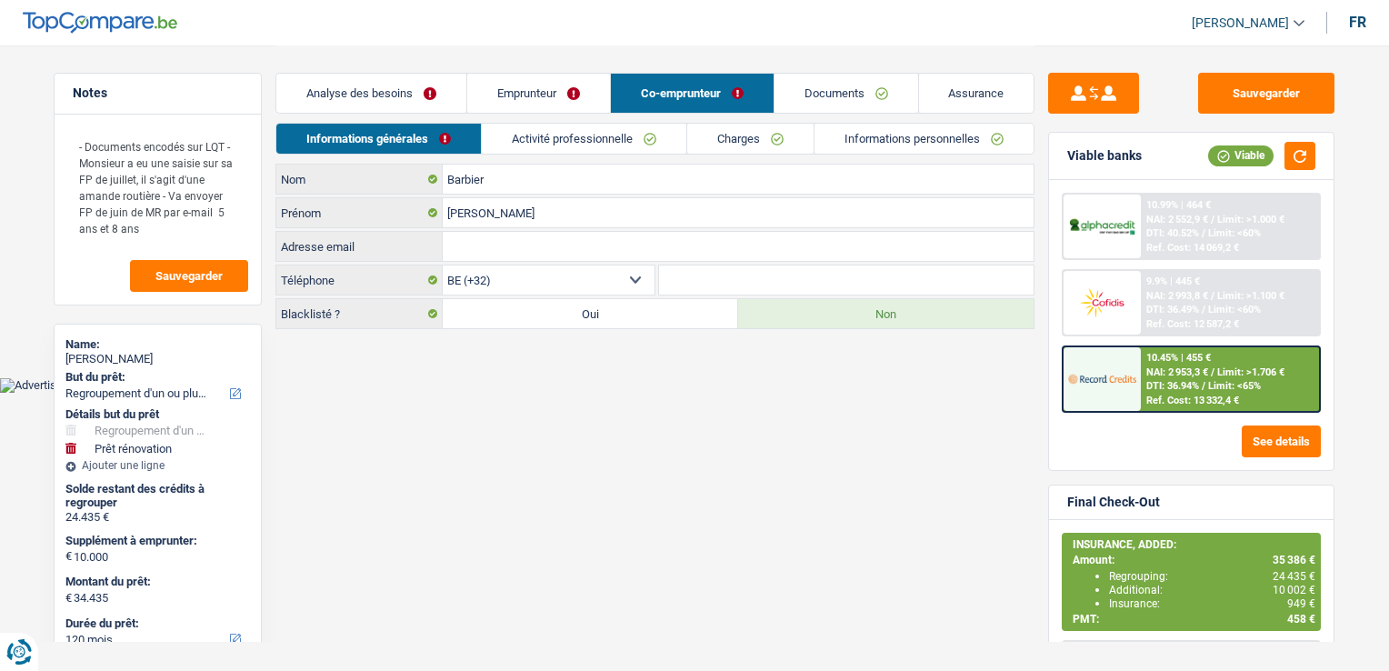
click at [883, 135] on link "Informations personnelles" at bounding box center [923, 139] width 219 height 30
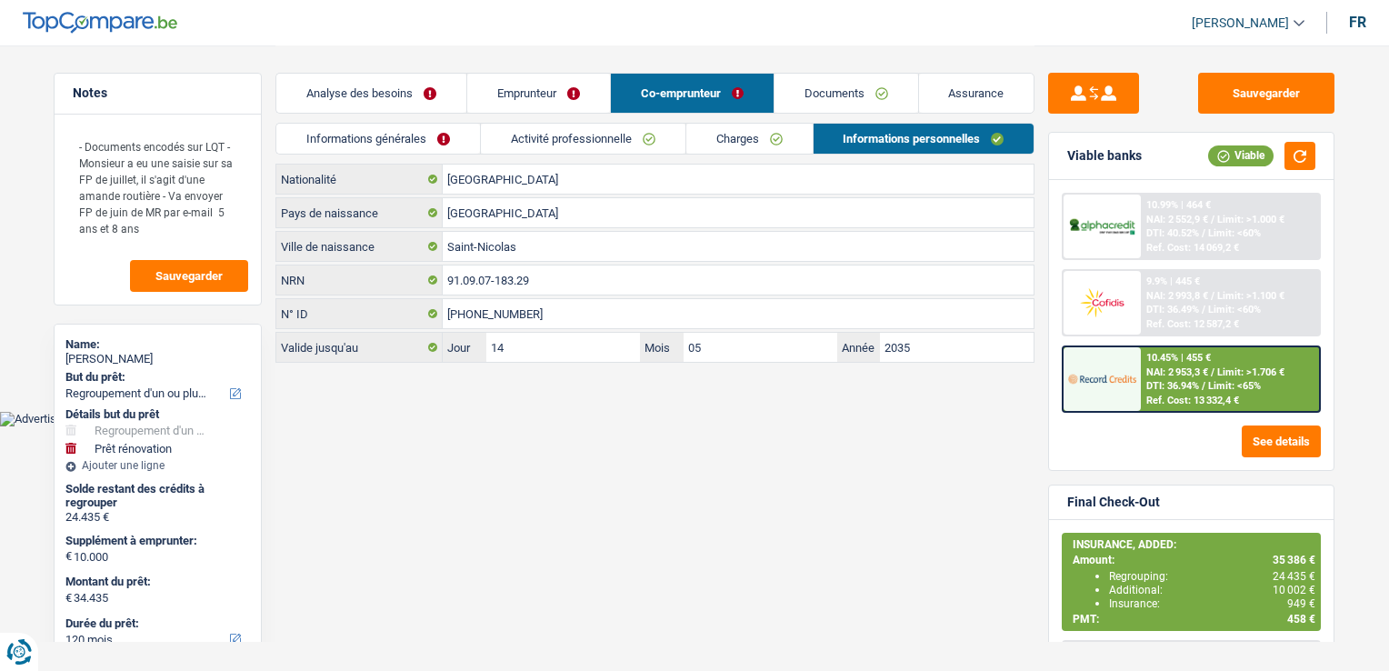
click at [449, 96] on link "Analyse des besoins" at bounding box center [371, 93] width 190 height 39
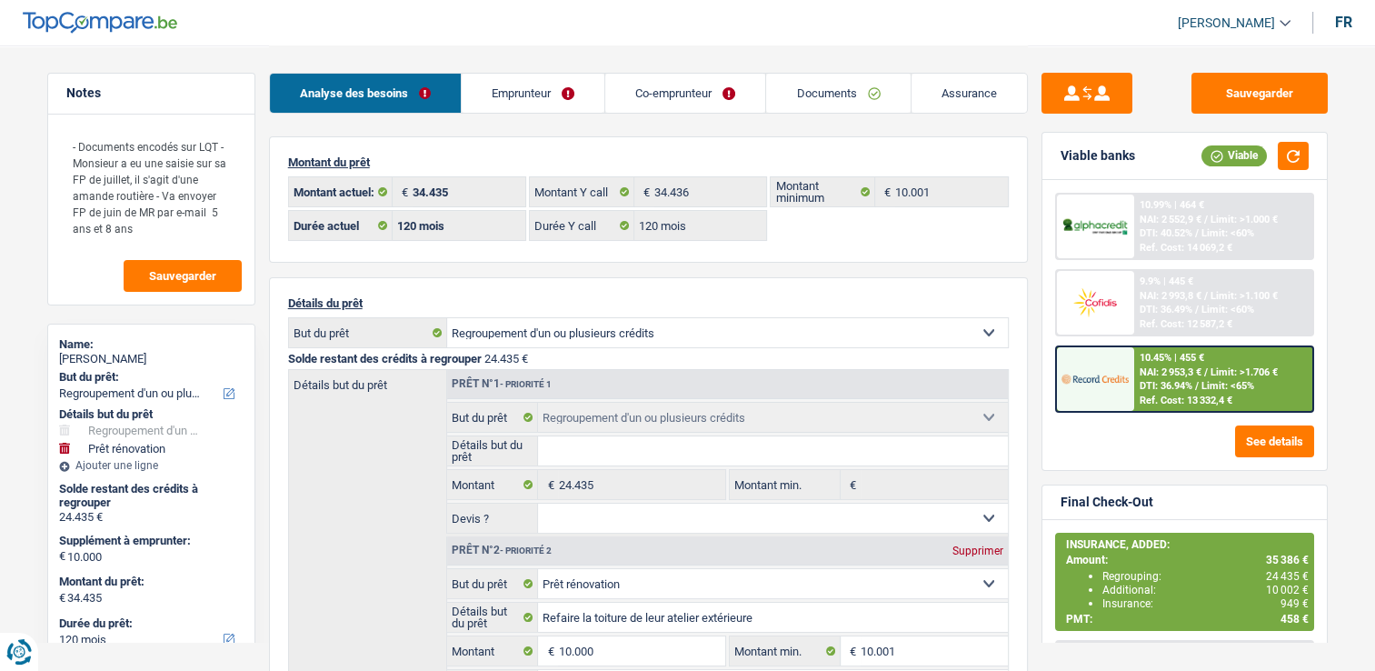
click at [491, 96] on link "Emprunteur" at bounding box center [533, 93] width 143 height 39
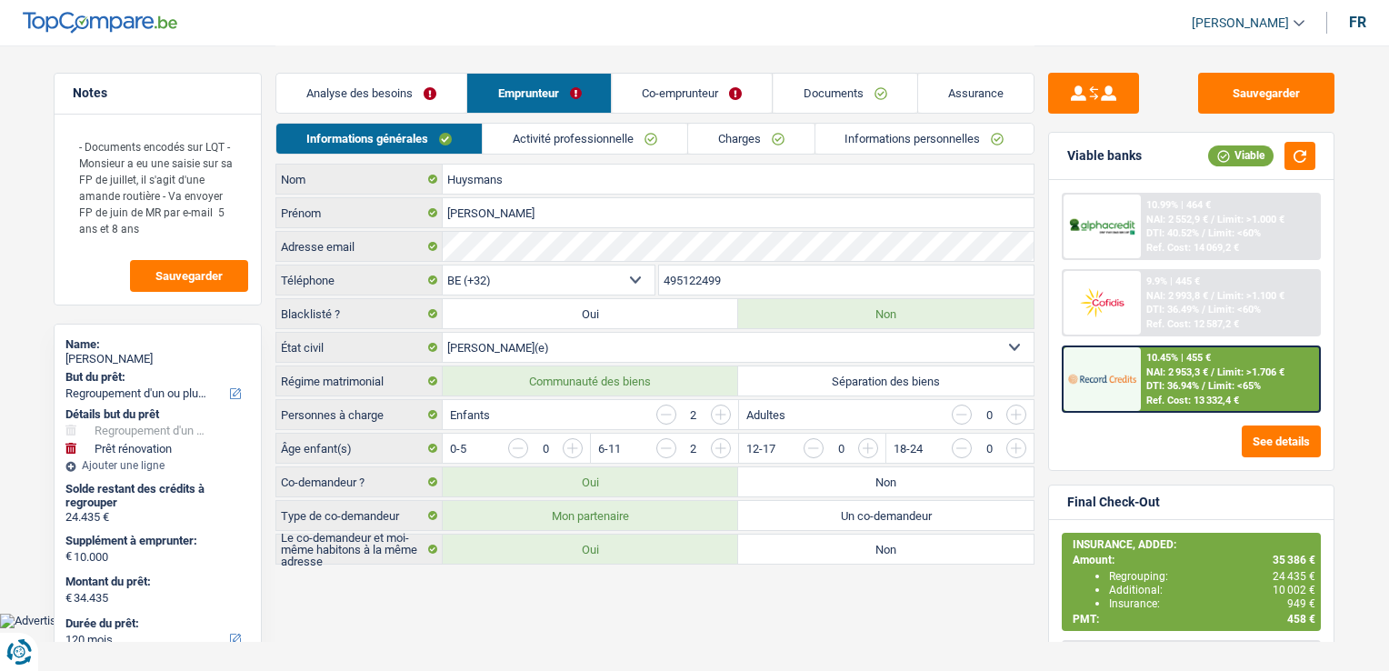
click at [418, 144] on link "Informations générales" at bounding box center [378, 139] width 205 height 30
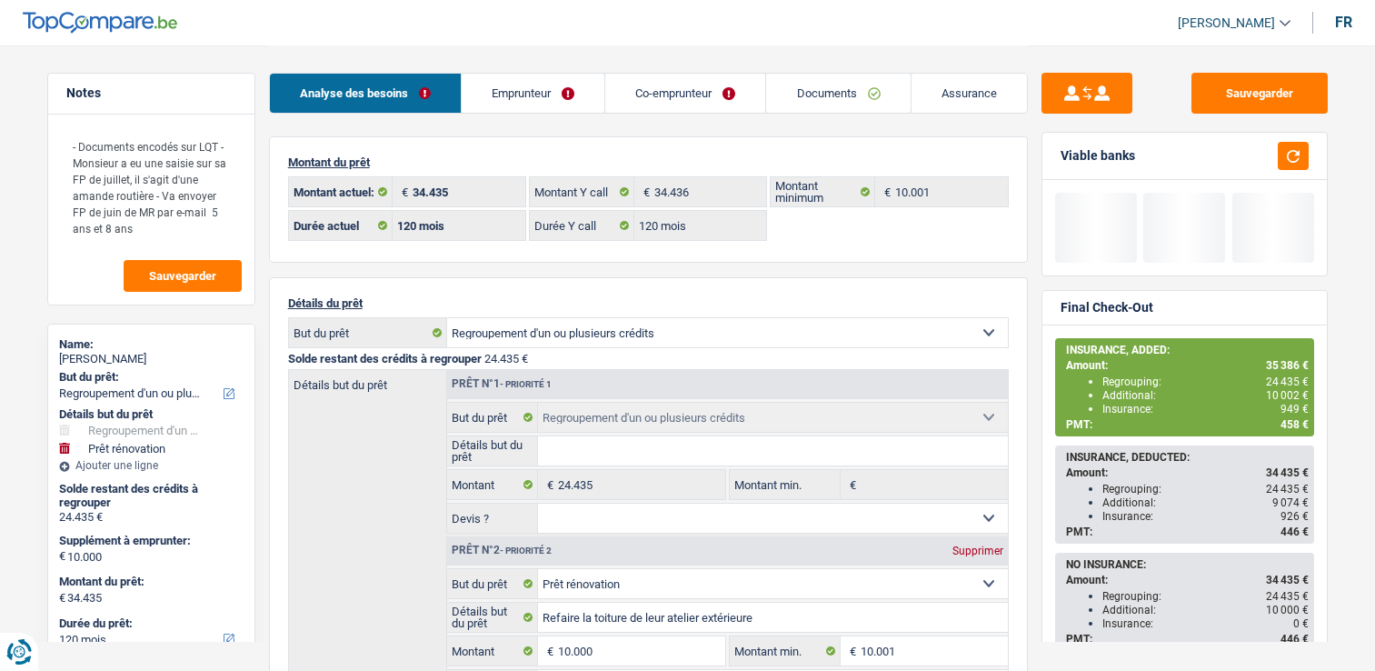
select select "refinancing"
select select "renovation"
select select "120"
drag, startPoint x: 0, startPoint y: 0, endPoint x: 789, endPoint y: 96, distance: 794.9
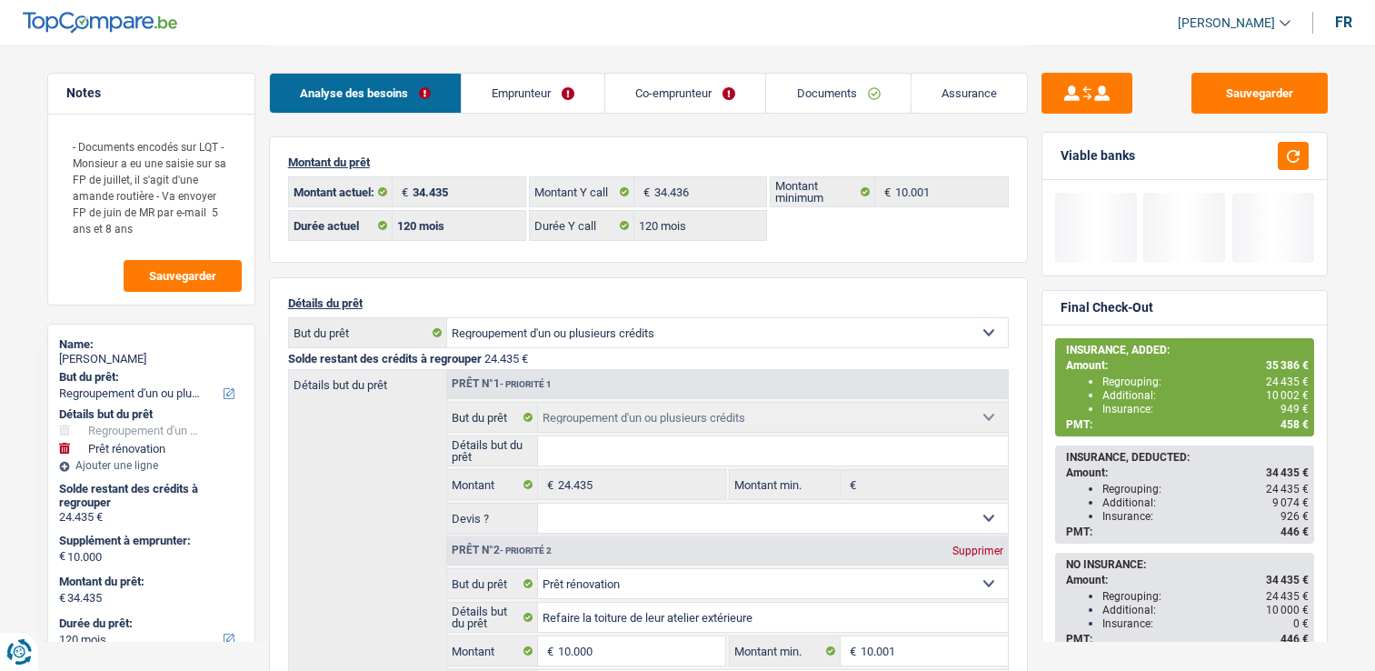
click at [789, 96] on link "Documents" at bounding box center [838, 93] width 144 height 39
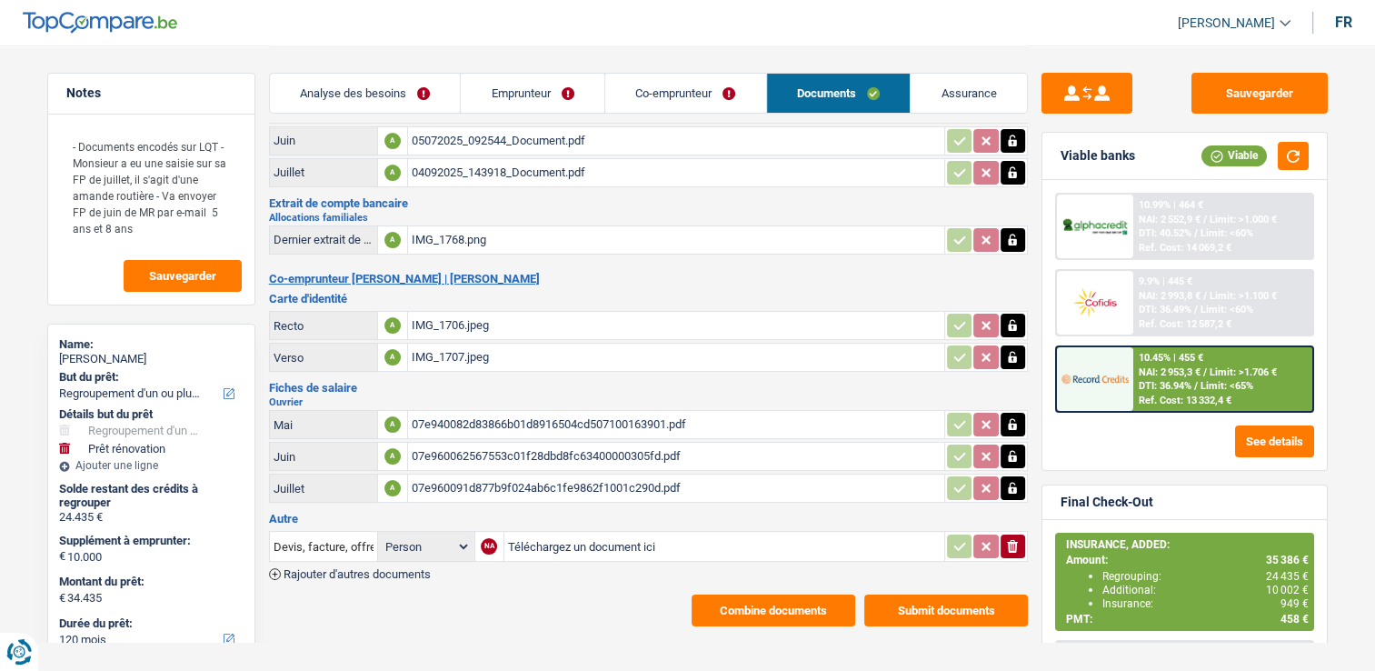
scroll to position [182, 0]
click at [742, 598] on button "Combine documents" at bounding box center [774, 610] width 164 height 32
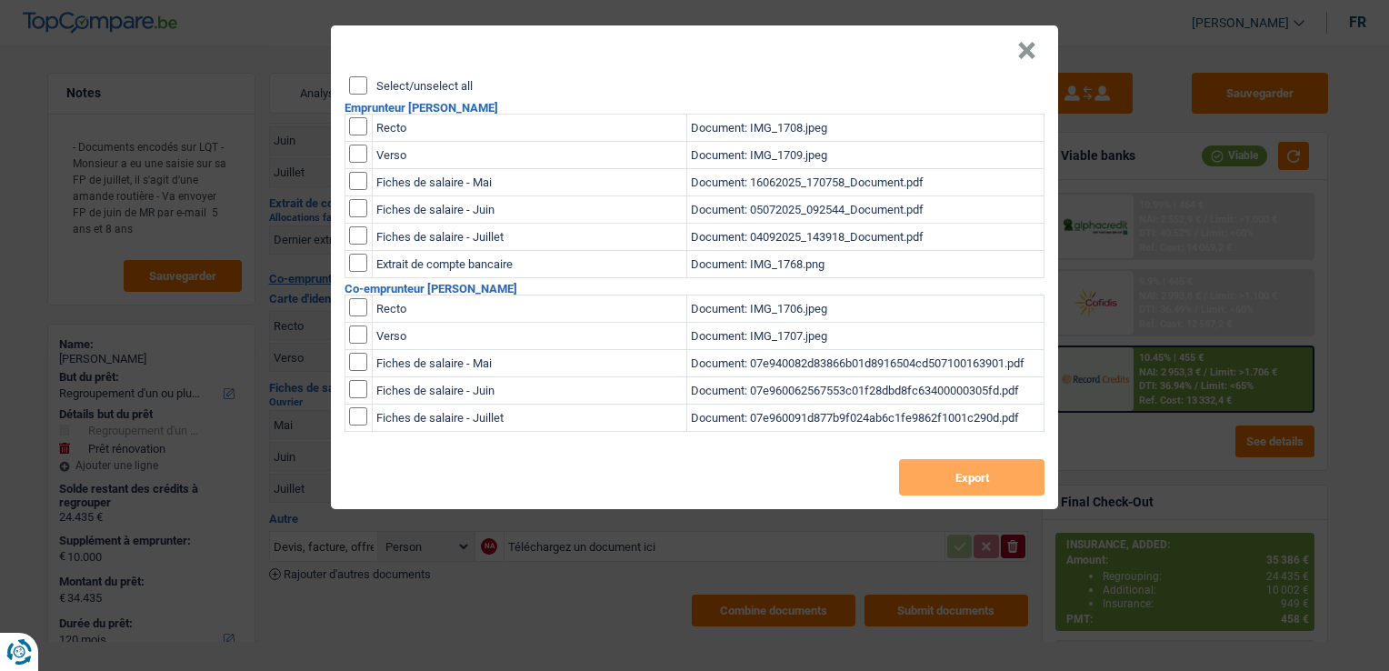
click at [355, 126] on input "checkbox" at bounding box center [358, 126] width 18 height 18
checkbox input "true"
click at [357, 162] on input "checkbox" at bounding box center [358, 154] width 18 height 18
checkbox input "true"
click at [944, 463] on button "Export" at bounding box center [971, 477] width 145 height 36
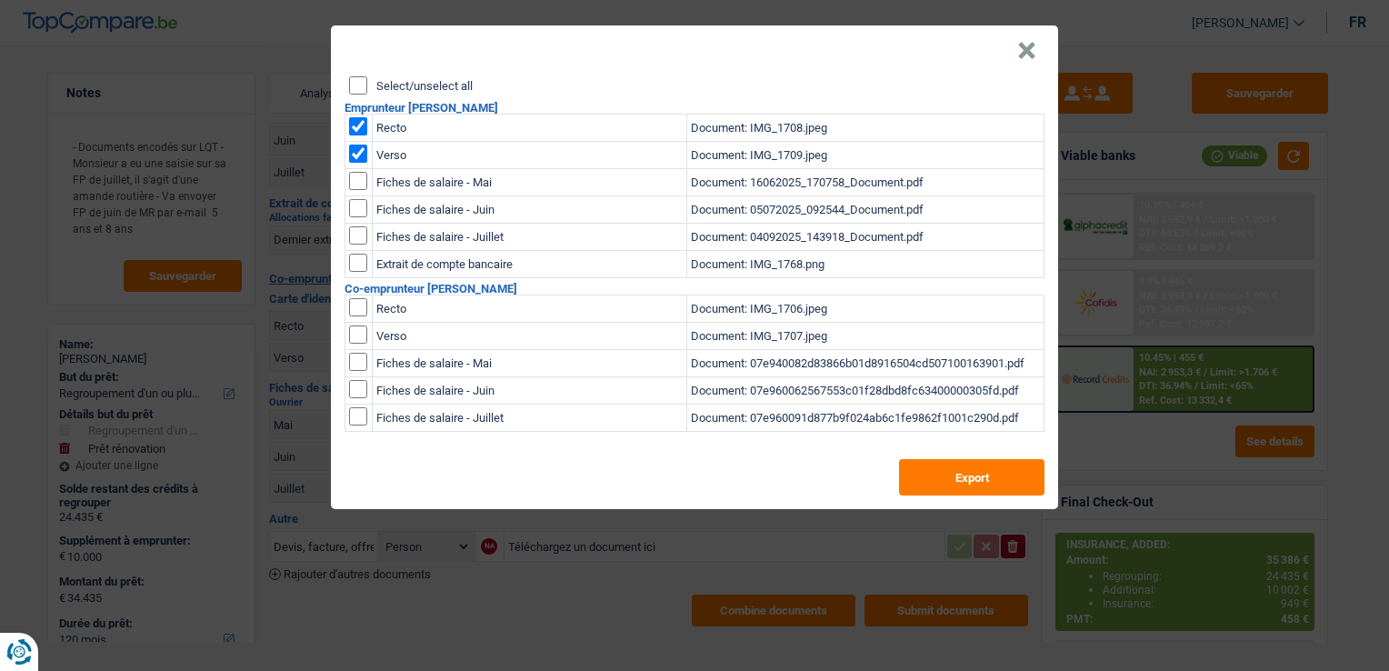
click at [351, 131] on input "checkbox" at bounding box center [358, 126] width 18 height 18
checkbox input "false"
click at [360, 148] on input "checkbox" at bounding box center [358, 154] width 18 height 18
checkbox input "false"
click at [355, 307] on input "checkbox" at bounding box center [358, 307] width 18 height 18
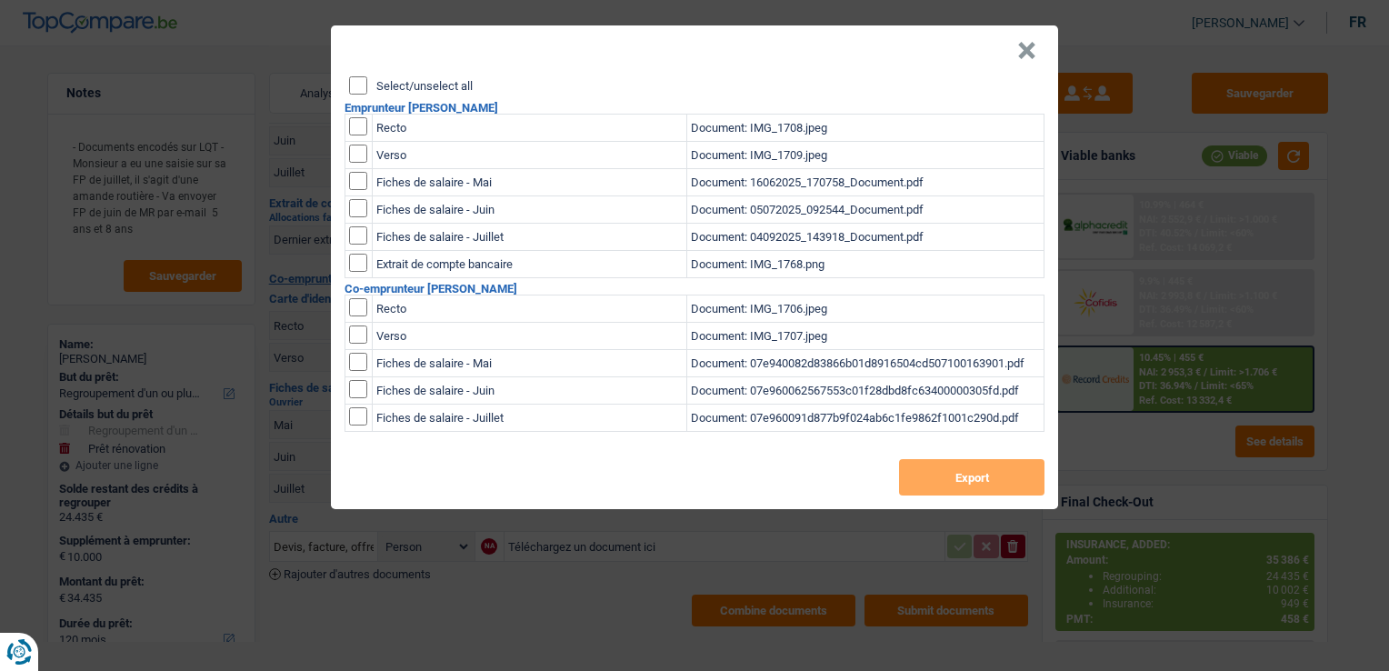
checkbox input "true"
click at [355, 325] on input "checkbox" at bounding box center [358, 334] width 18 height 18
checkbox input "true"
click at [959, 473] on button "Export" at bounding box center [971, 477] width 145 height 36
drag, startPoint x: 1027, startPoint y: 45, endPoint x: 894, endPoint y: 38, distance: 133.8
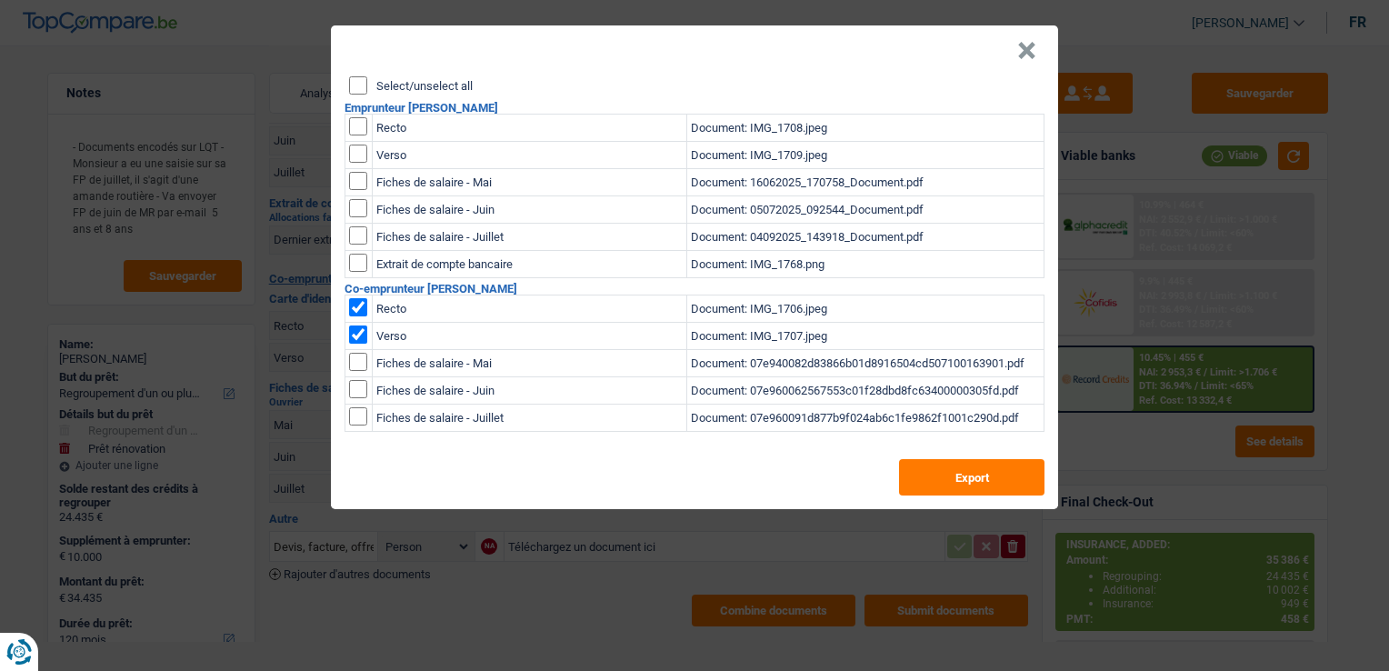
click at [1027, 45] on button "×" at bounding box center [1026, 51] width 19 height 18
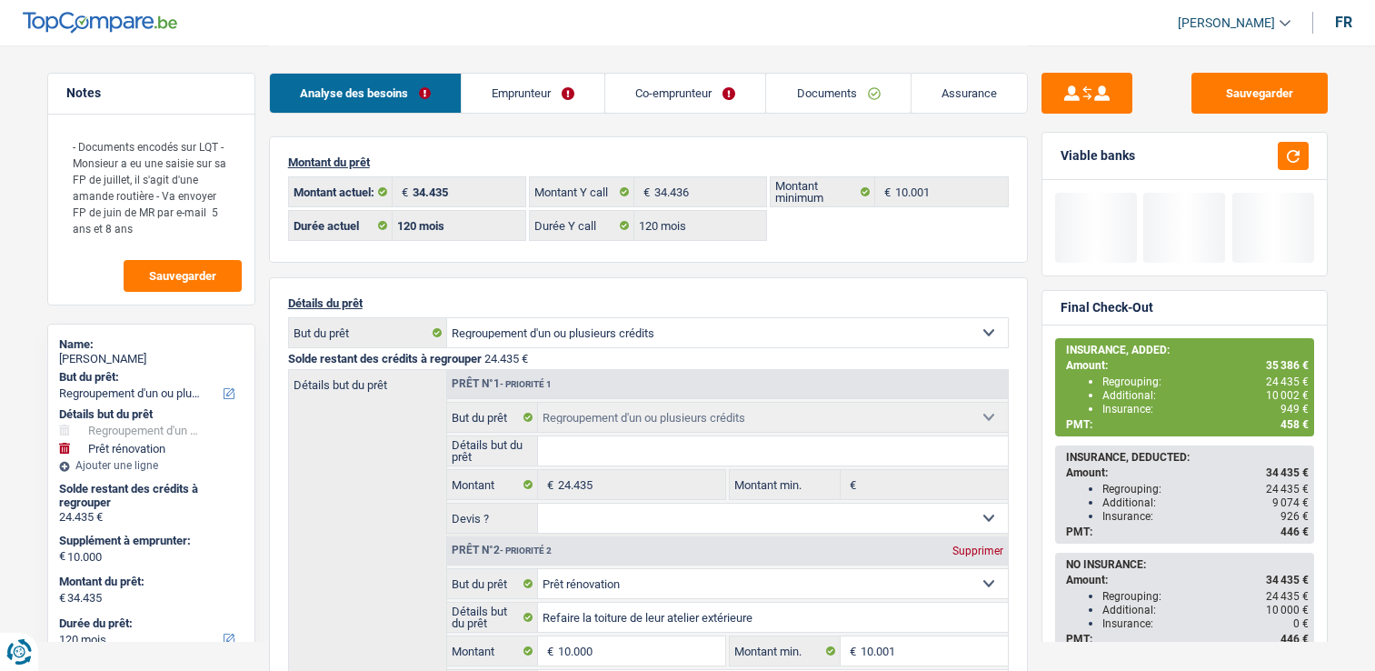
select select "refinancing"
select select "renovation"
select select "120"
select select "record credits"
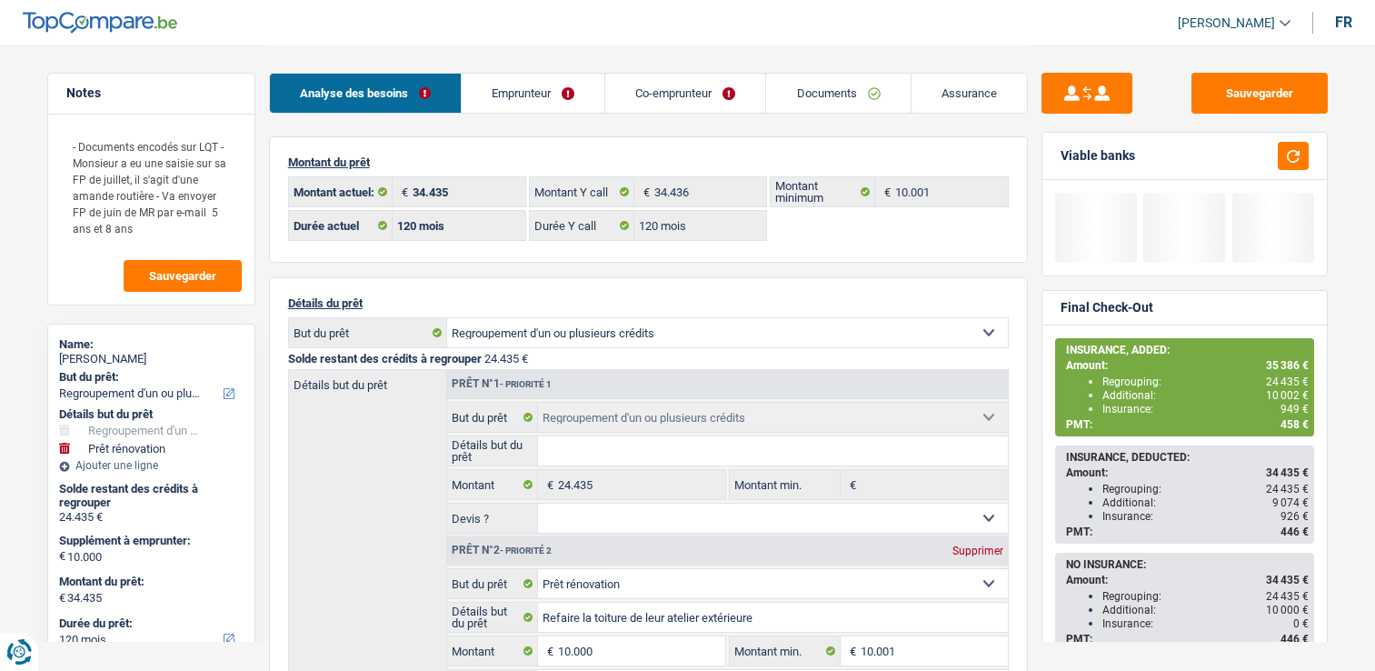
select select "32"
select select "married"
click at [544, 111] on link "Emprunteur" at bounding box center [533, 93] width 143 height 39
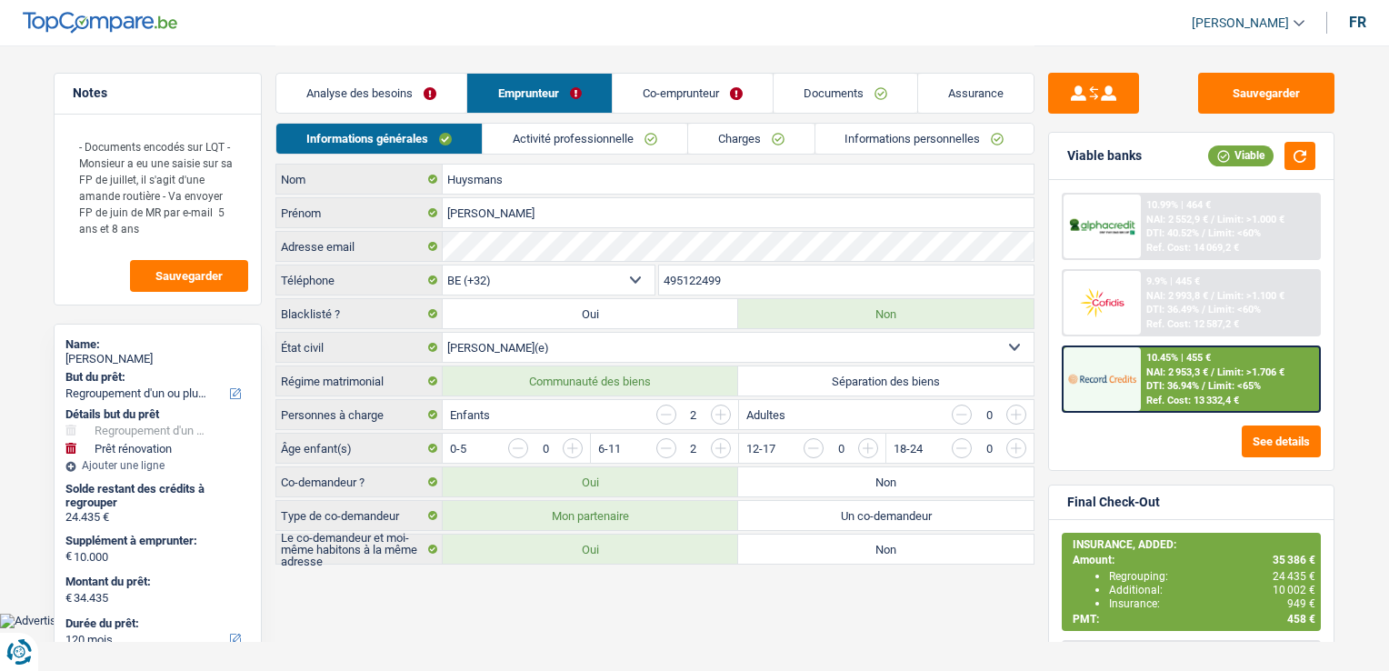
click at [585, 131] on link "Activité professionnelle" at bounding box center [585, 139] width 205 height 30
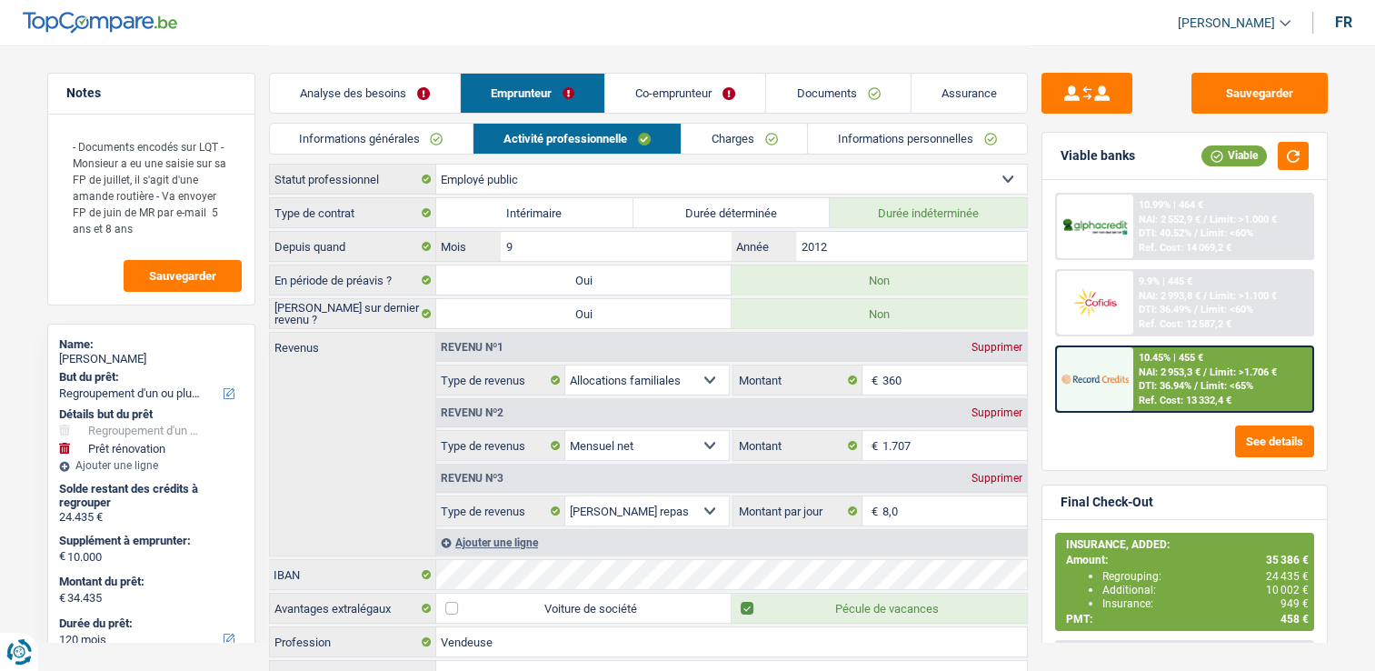
click at [408, 133] on link "Informations générales" at bounding box center [372, 139] width 204 height 30
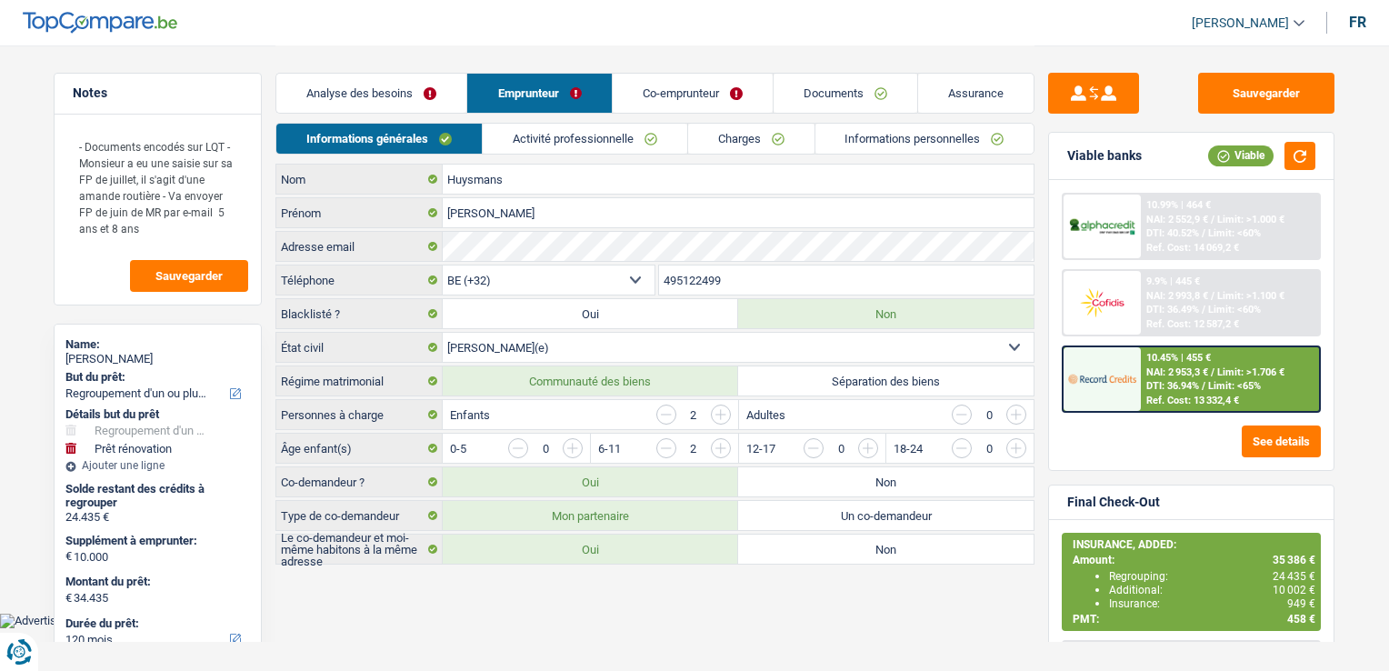
click at [691, 279] on input "495122499" at bounding box center [846, 279] width 375 height 29
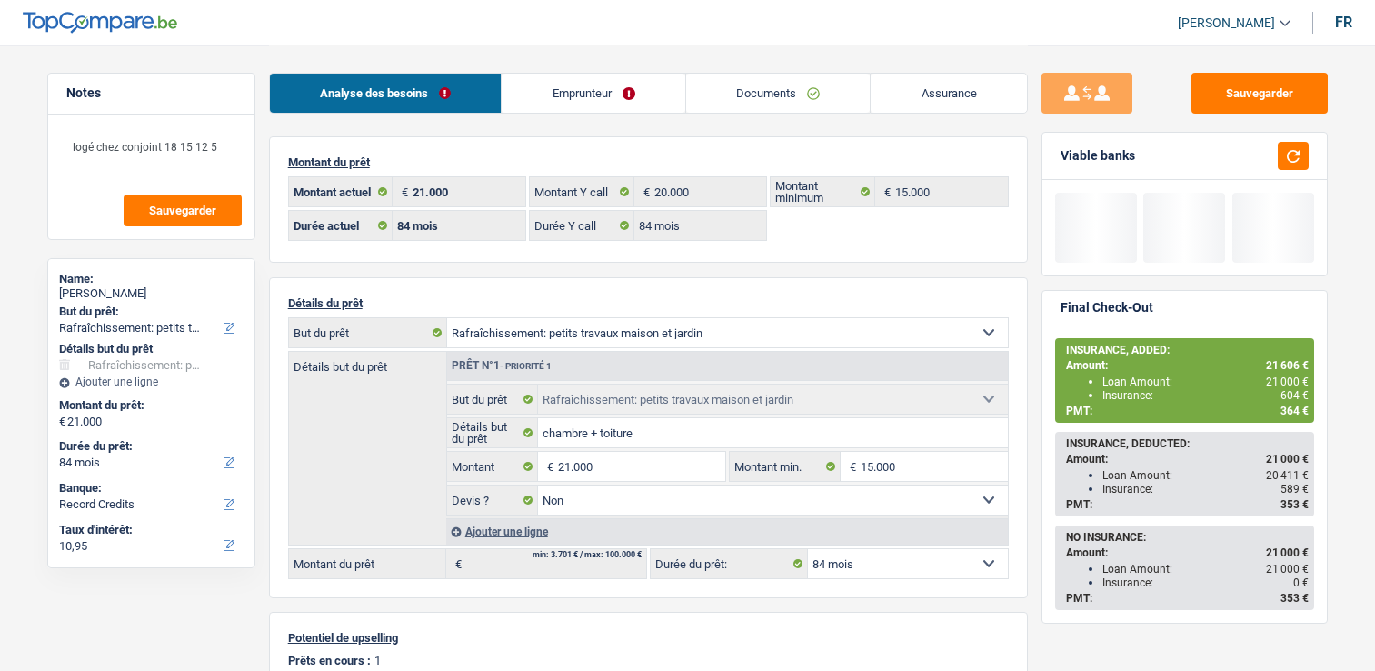
select select "houseOrGarden"
select select "84"
select select "record credits"
select select "84"
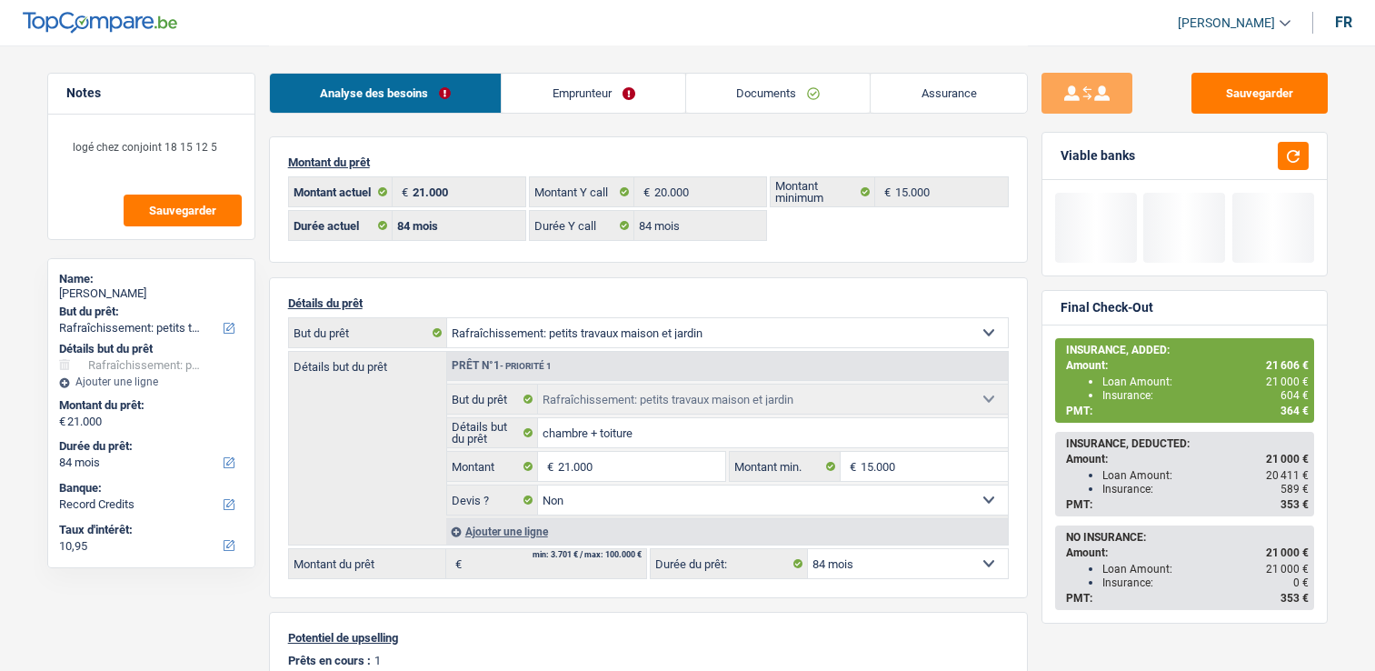
select select "84"
select select "houseOrGarden"
select select "false"
select select "84"
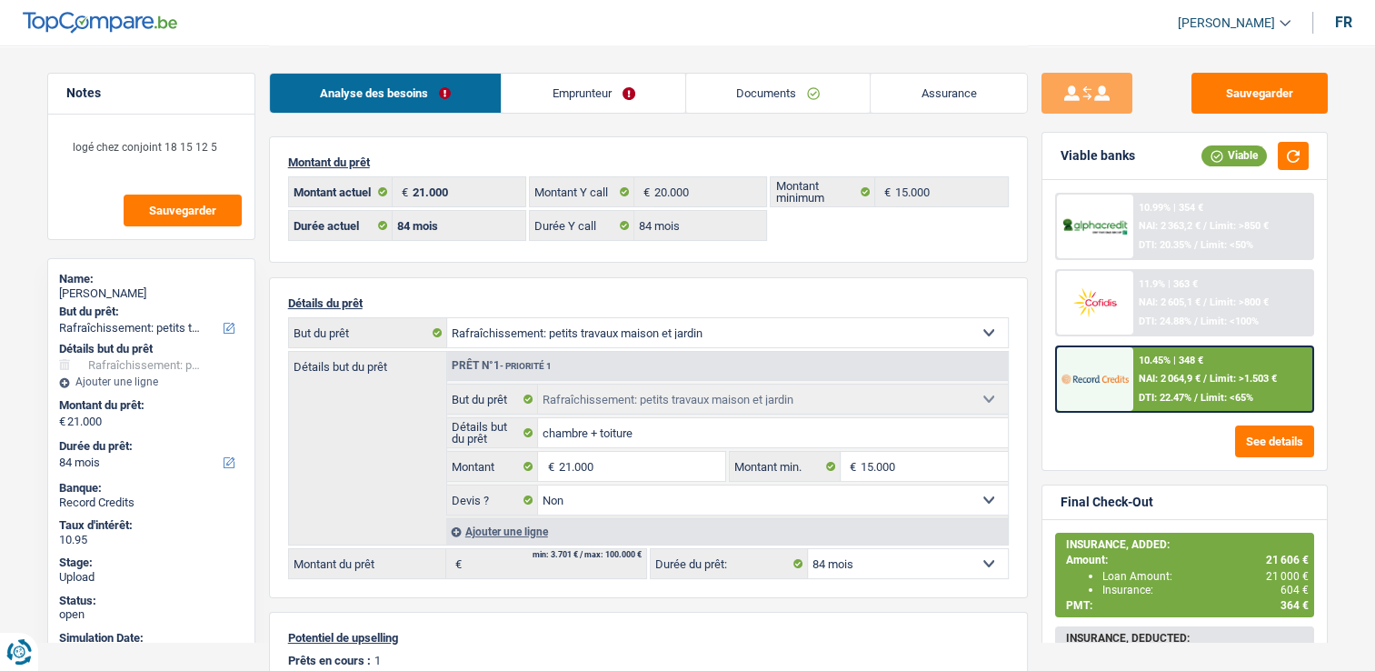
click at [1111, 307] on img at bounding box center [1095, 302] width 67 height 34
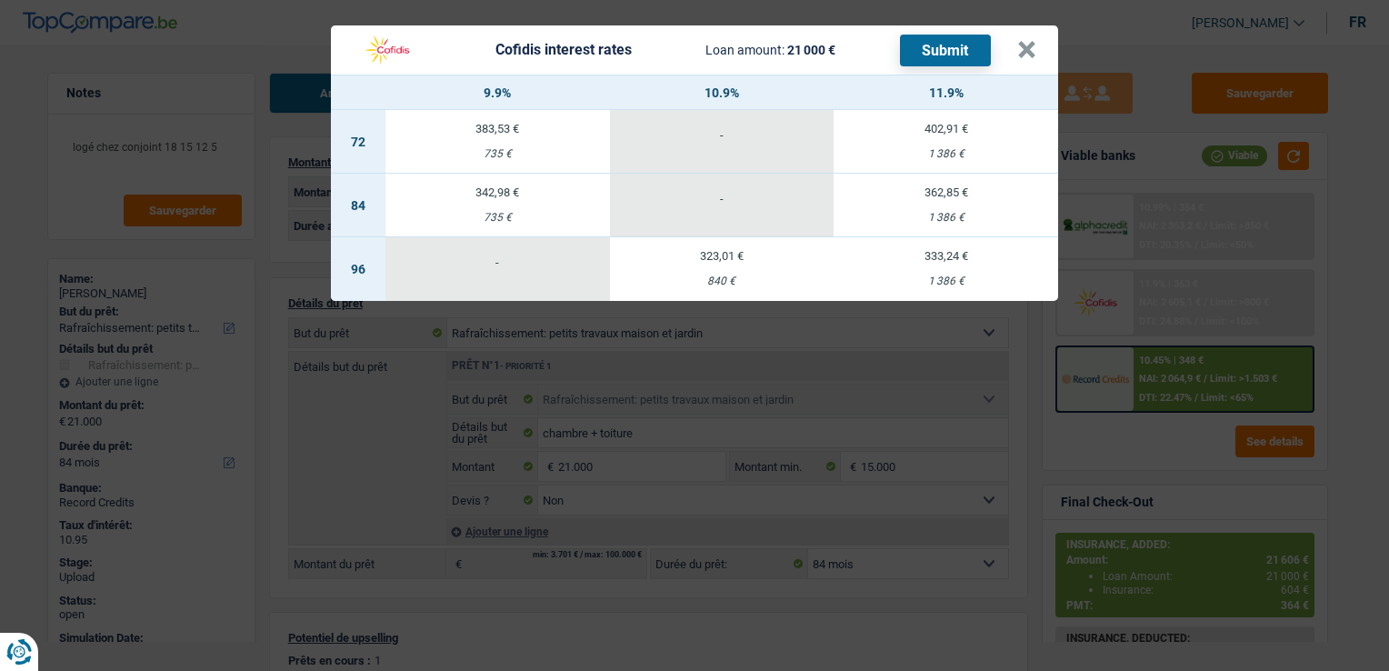
click at [494, 215] on div "735 €" at bounding box center [497, 218] width 225 height 12
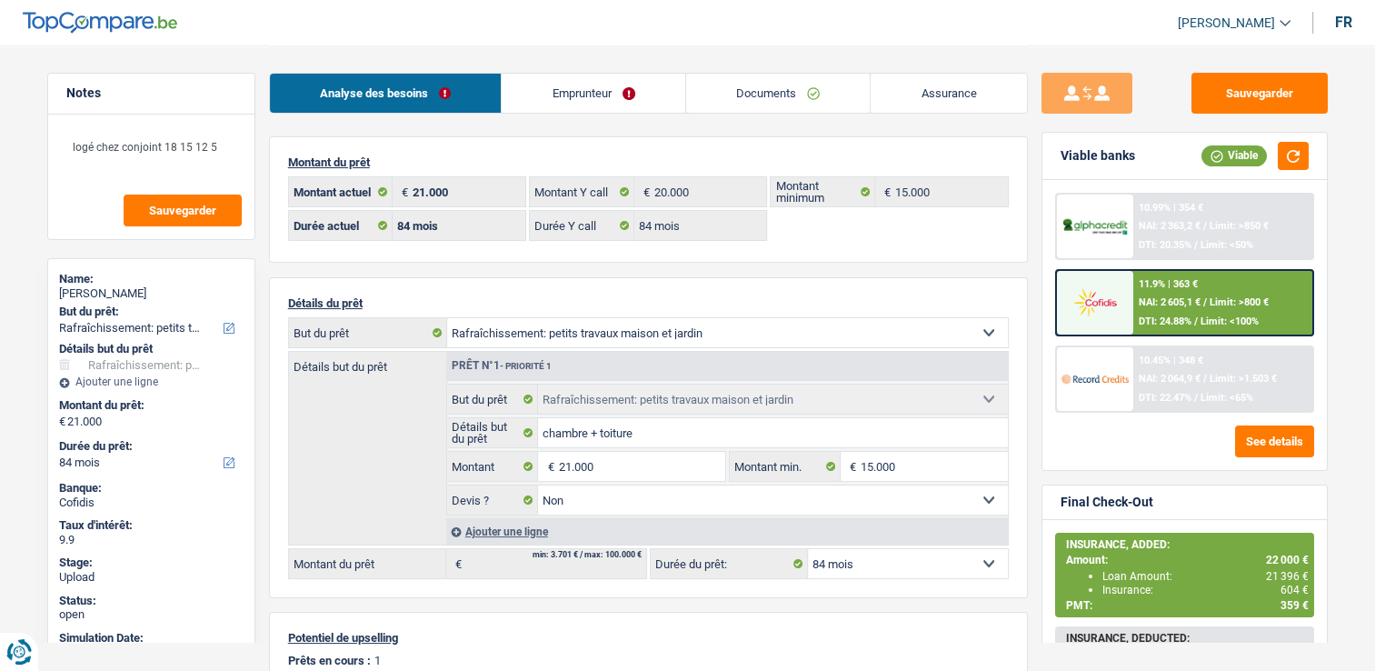
click at [1149, 282] on div "11.9% | 363 €" at bounding box center [1168, 284] width 59 height 12
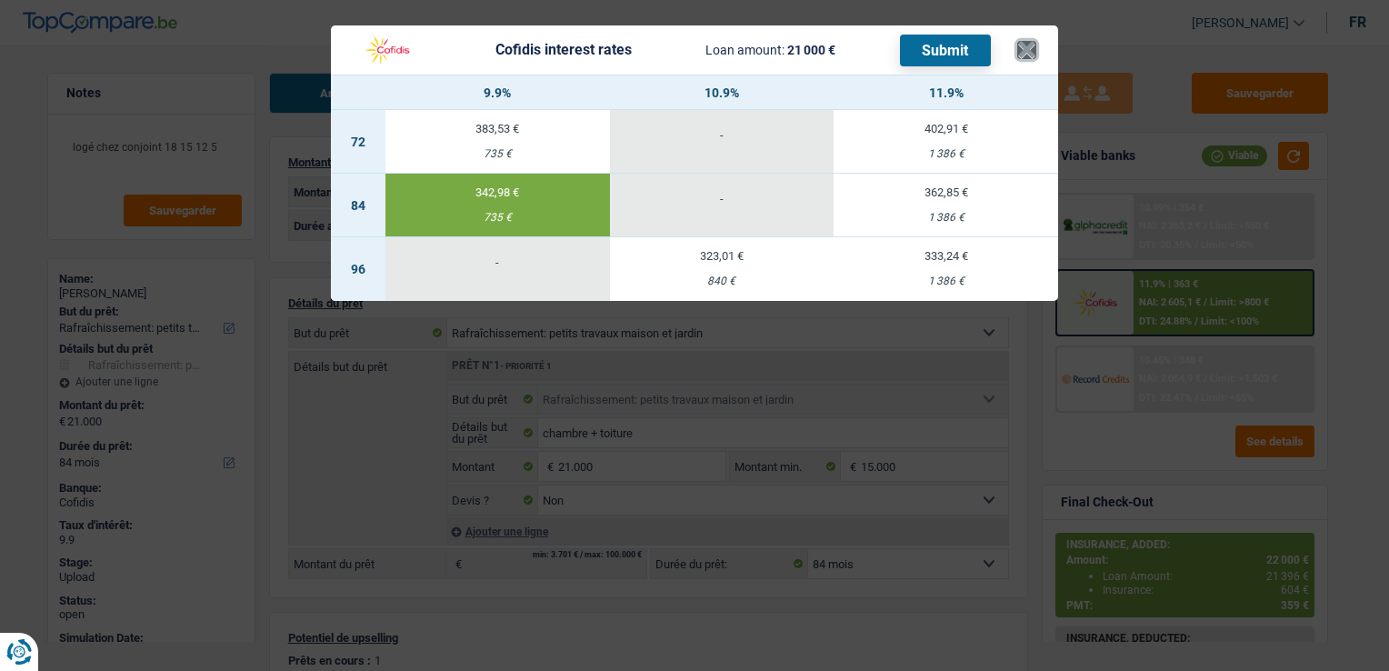
click at [1025, 53] on button "×" at bounding box center [1026, 50] width 19 height 18
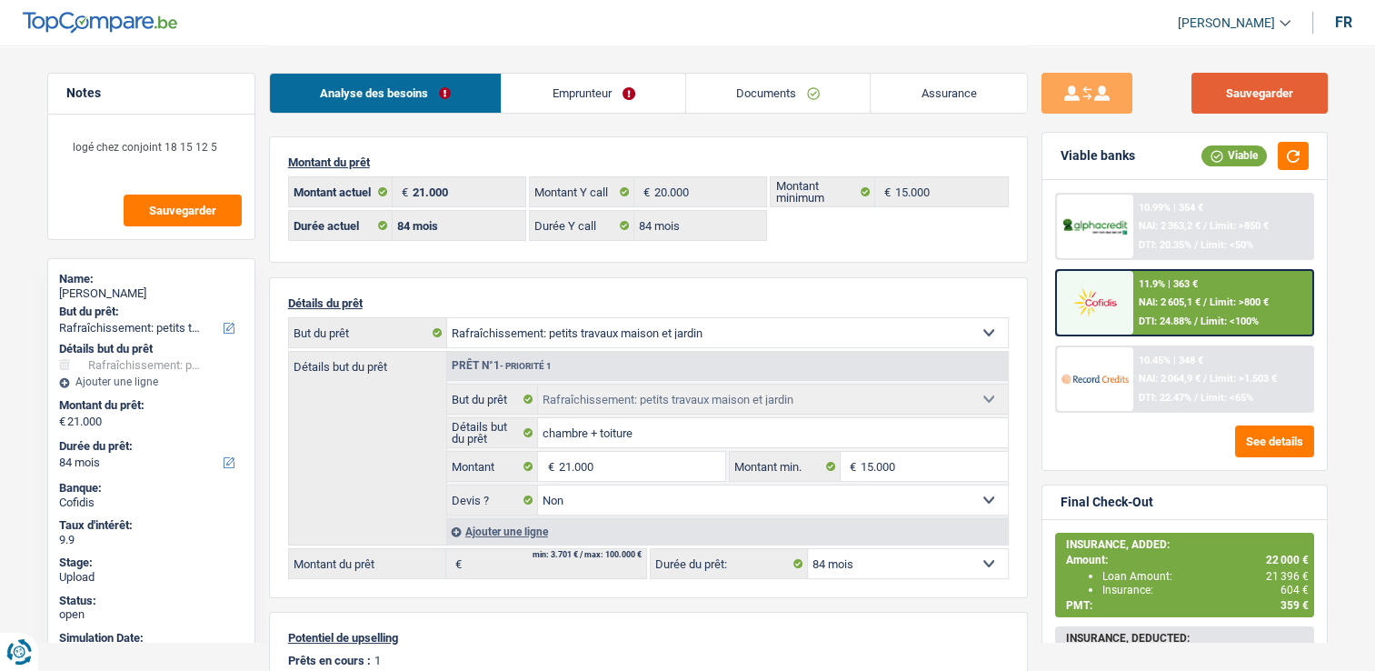
drag, startPoint x: 1284, startPoint y: 78, endPoint x: 938, endPoint y: 70, distance: 346.4
click at [1284, 78] on button "Sauvegarder" at bounding box center [1260, 93] width 136 height 41
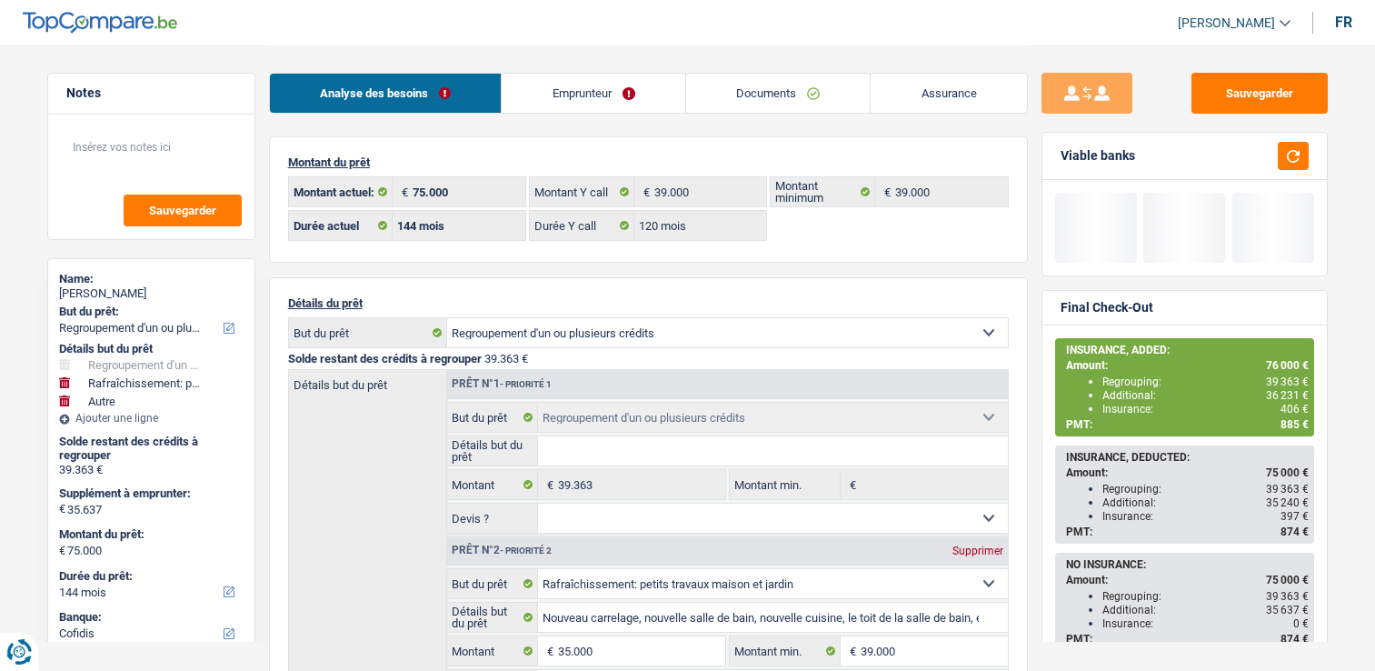
select select "refinancing"
select select "houseOrGarden"
select select "other"
select select "144"
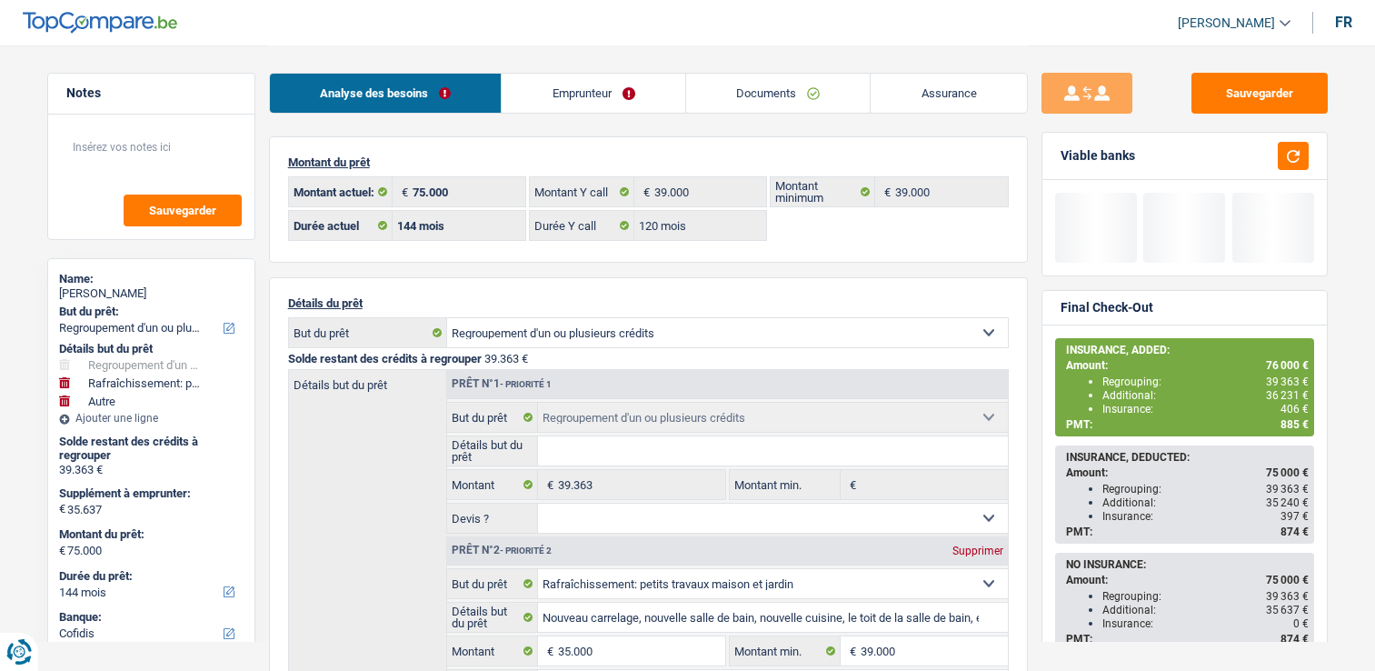
select select "cofidis"
select select "144"
select select "120"
select select "refinancing"
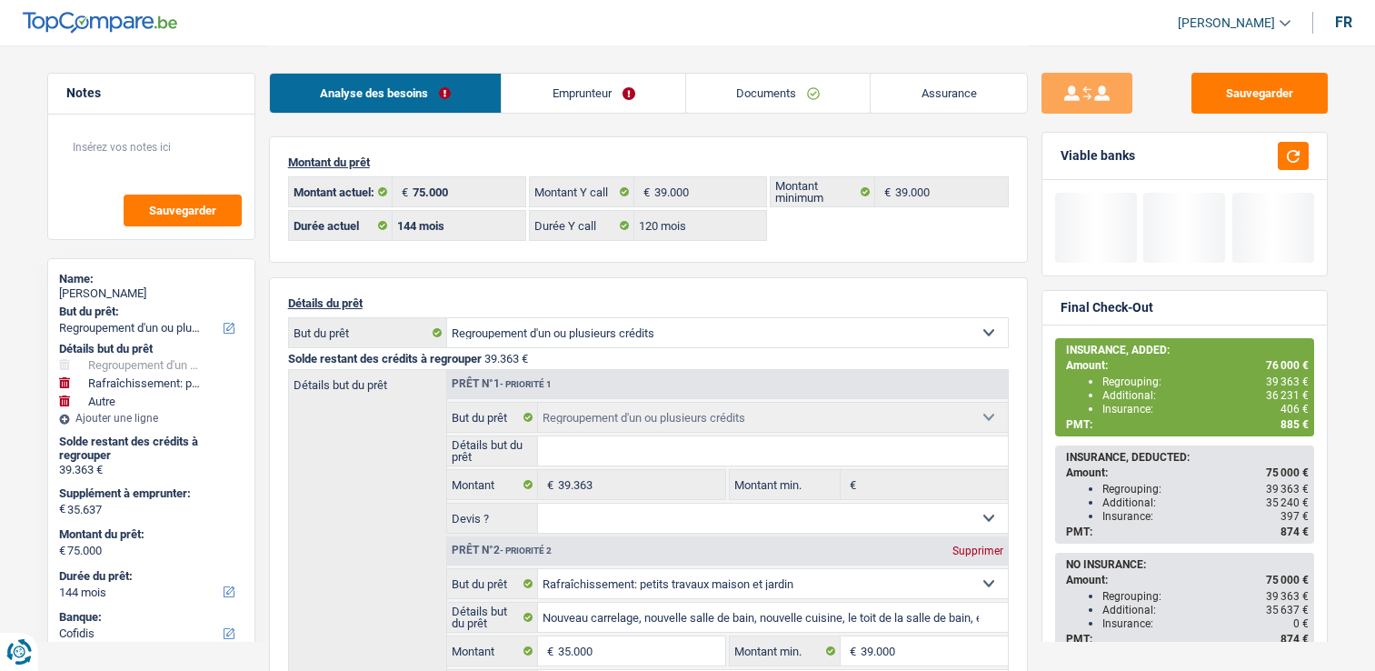
select select "houseOrGarden"
select select "false"
select select "other"
select select "144"
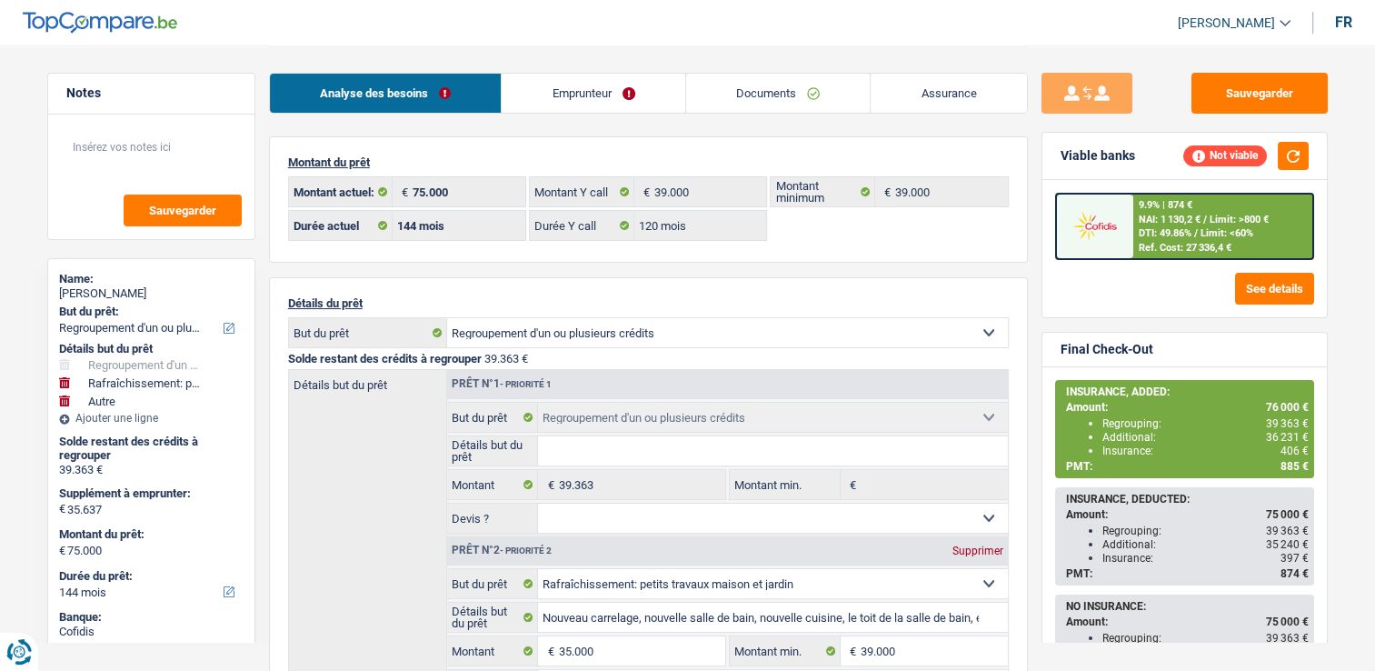
click at [1197, 238] on div "9.9% | 874 € NAI: 1 130,2 € / Limit: >800 € DTI: 49.86% / Limit: <60% Ref. Cost…" at bounding box center [1223, 227] width 179 height 64
